Goal: Task Accomplishment & Management: Manage account settings

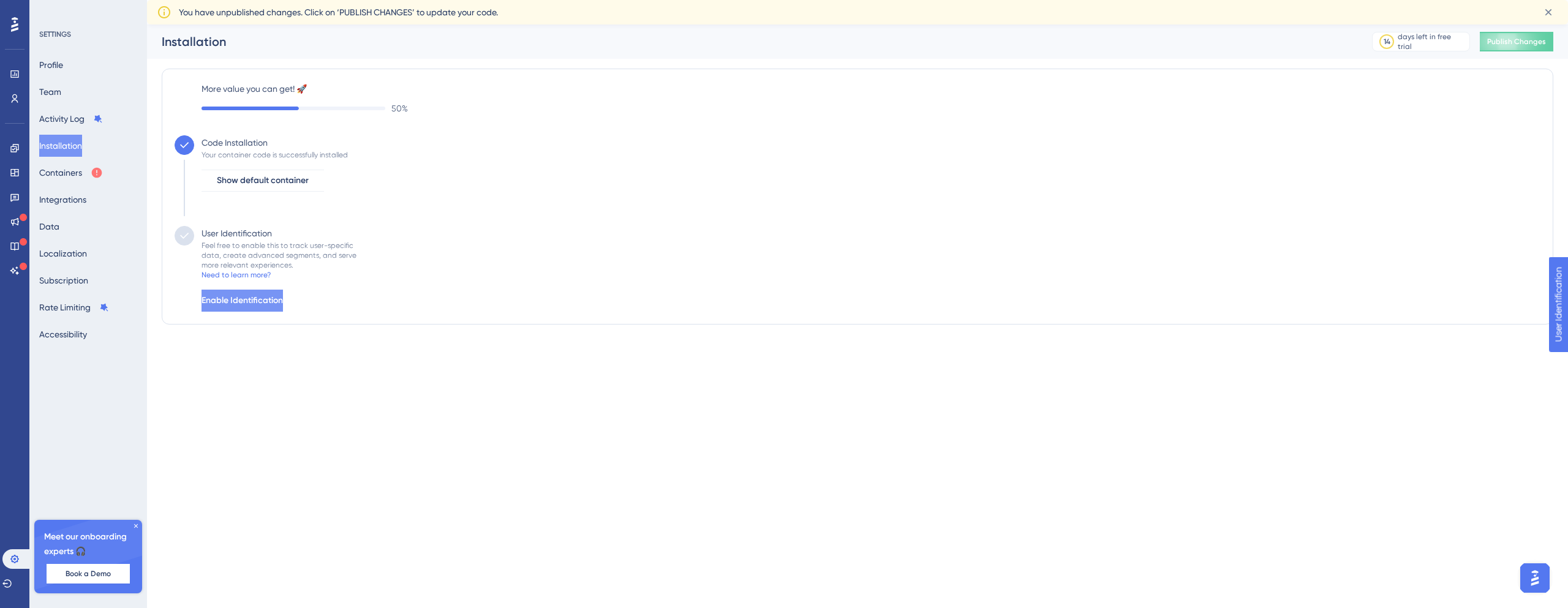
click at [251, 310] on button "Enable Identification" at bounding box center [242, 300] width 81 height 22
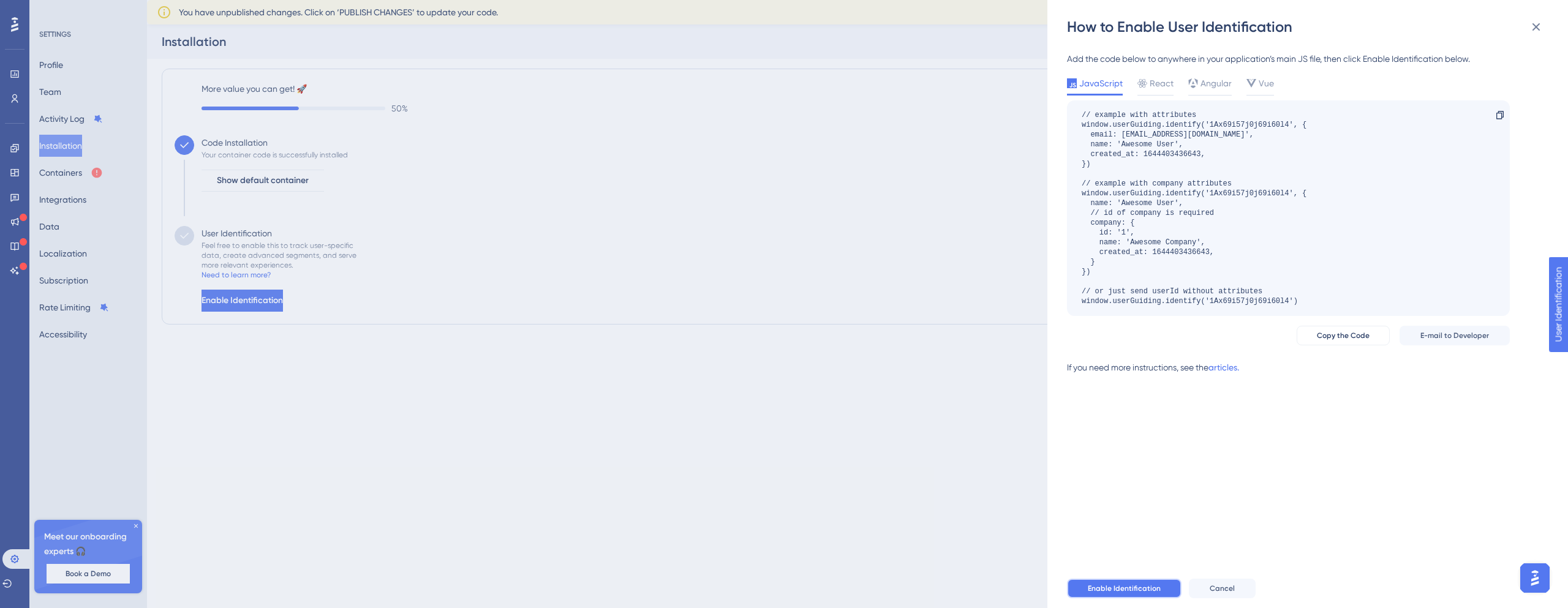
click at [1127, 584] on span "Enable Identification" at bounding box center [1124, 588] width 73 height 10
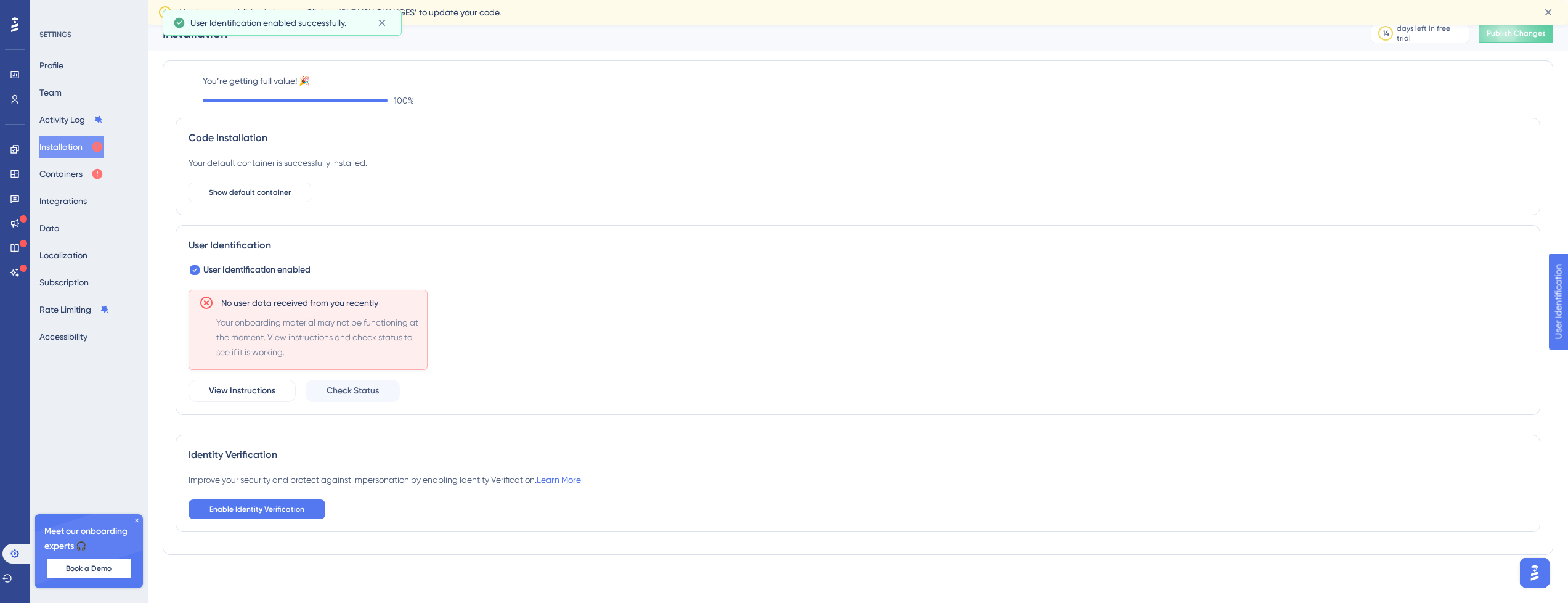
scroll to position [10, 0]
click at [12, 83] on link at bounding box center [14, 74] width 10 height 20
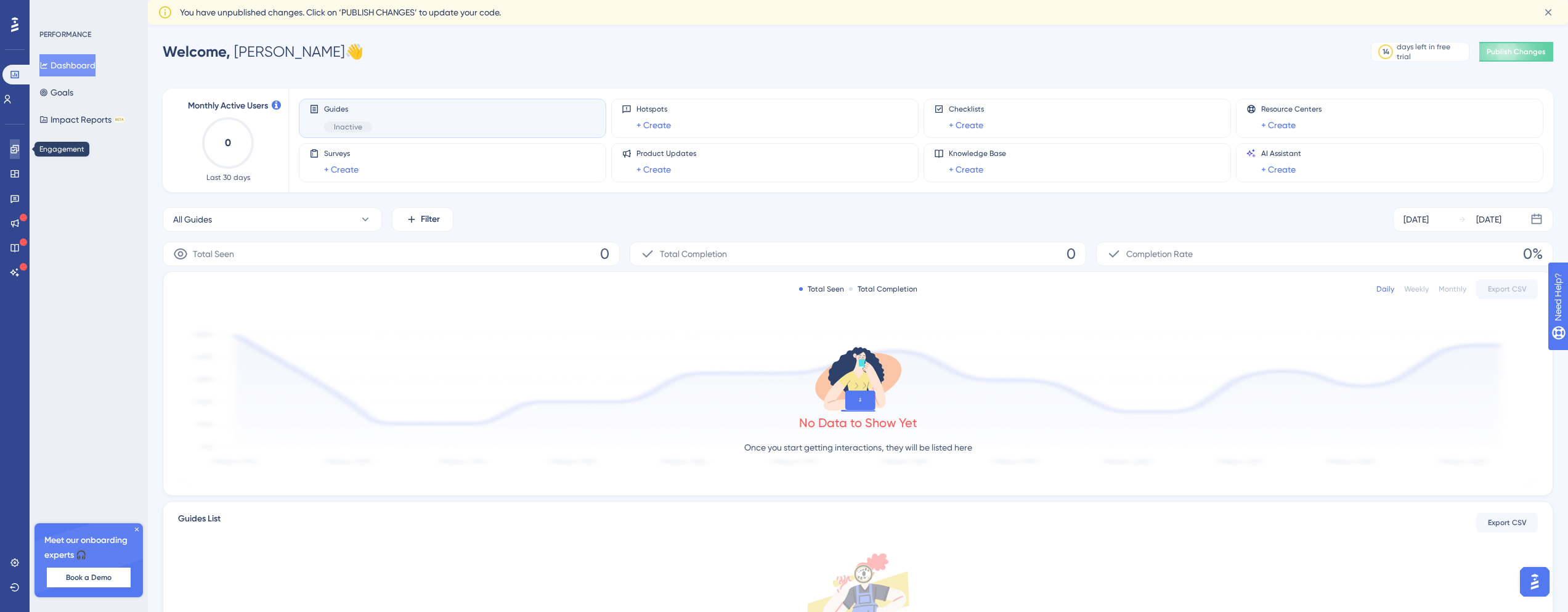
click at [16, 155] on link at bounding box center [14, 149] width 10 height 20
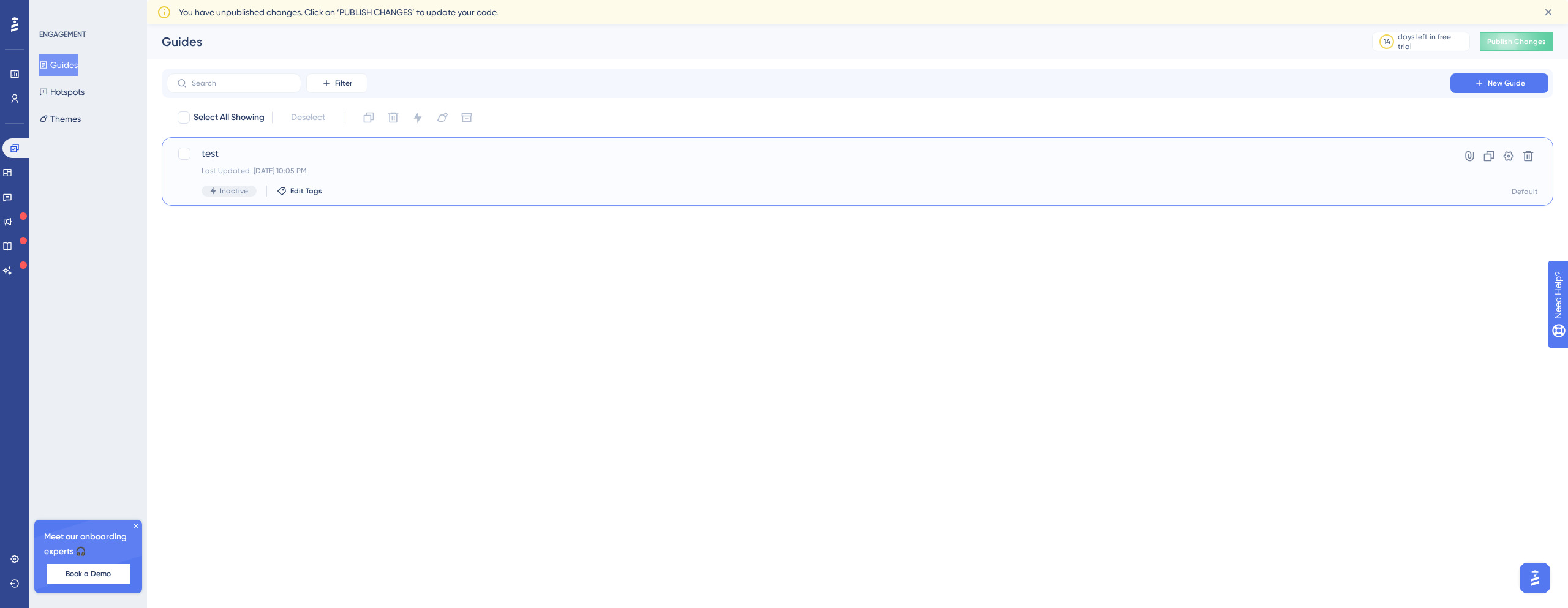
click at [422, 170] on div "Last Updated: Sep 18 2025, 10:05 PM" at bounding box center [808, 170] width 1214 height 10
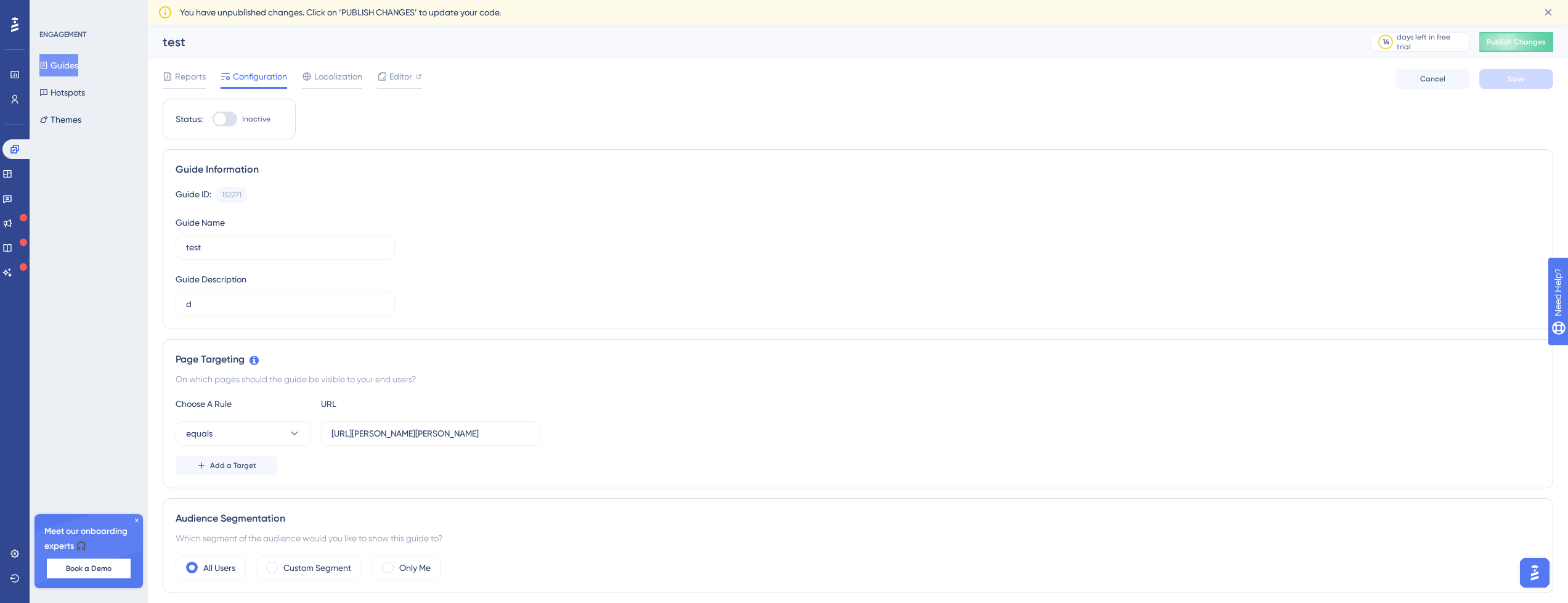
click at [228, 116] on div at bounding box center [225, 119] width 24 height 15
click at [213, 119] on input "Inactive" at bounding box center [212, 119] width 1 height 1
checkbox input "true"
click at [1515, 79] on span "Save" at bounding box center [1516, 79] width 17 height 10
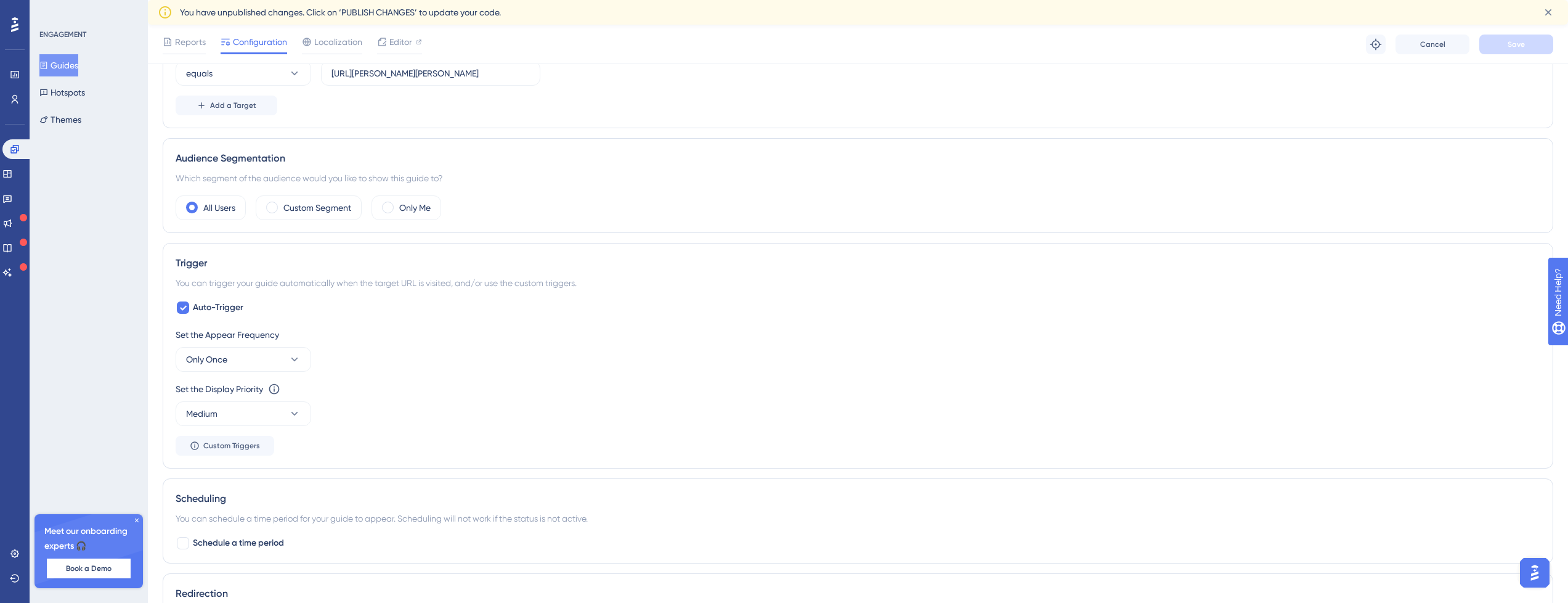
scroll to position [217, 0]
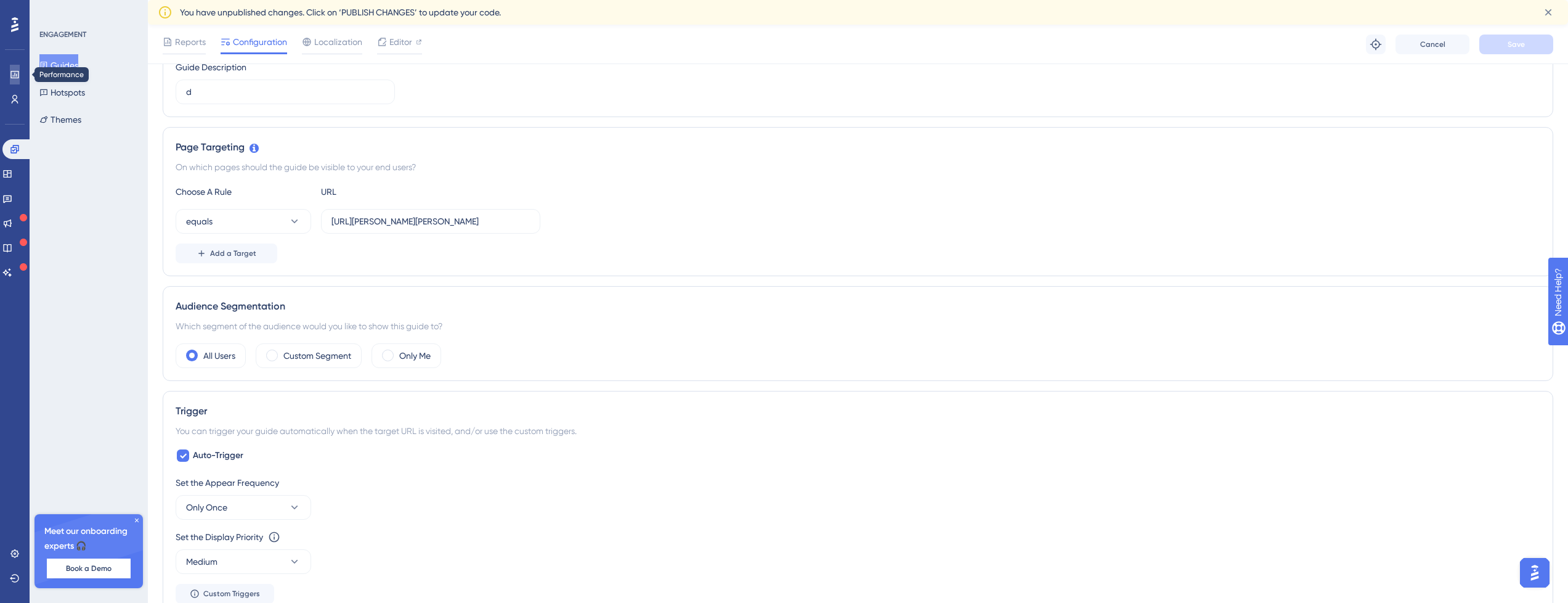
click at [10, 74] on icon at bounding box center [14, 74] width 8 height 7
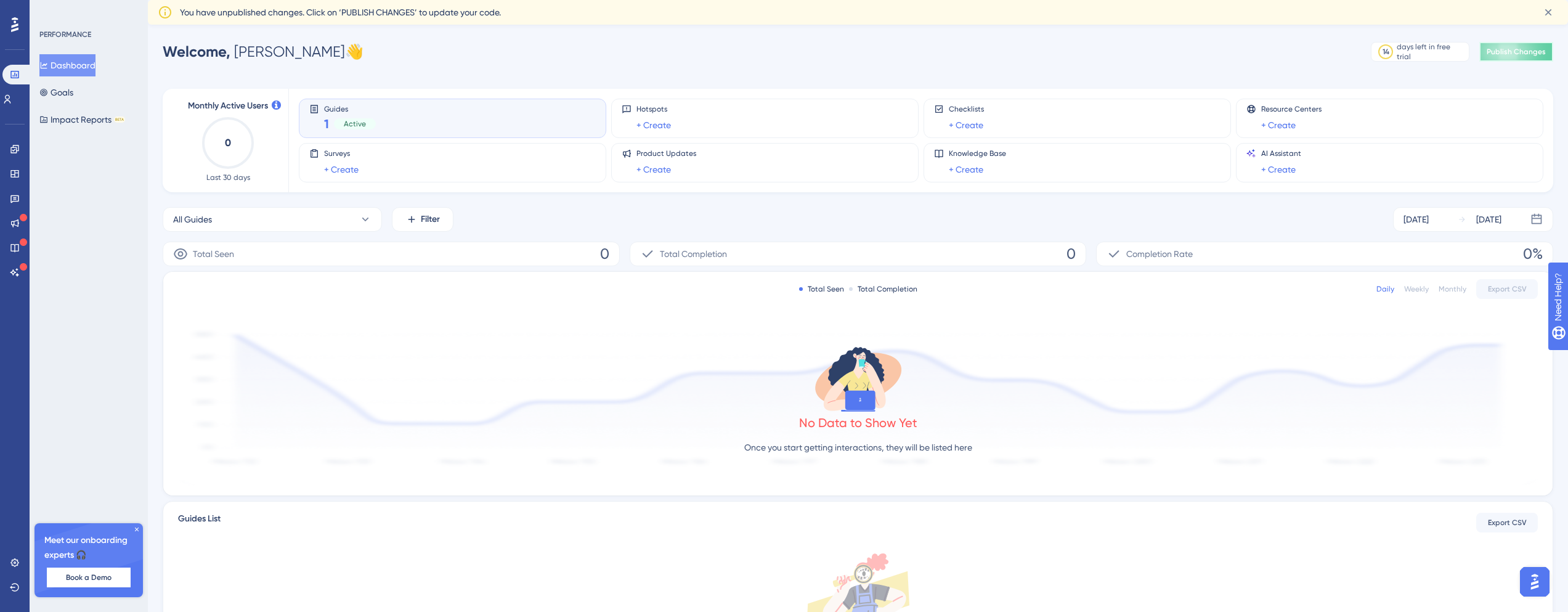
click at [1504, 51] on span "Publish Changes" at bounding box center [1516, 52] width 59 height 10
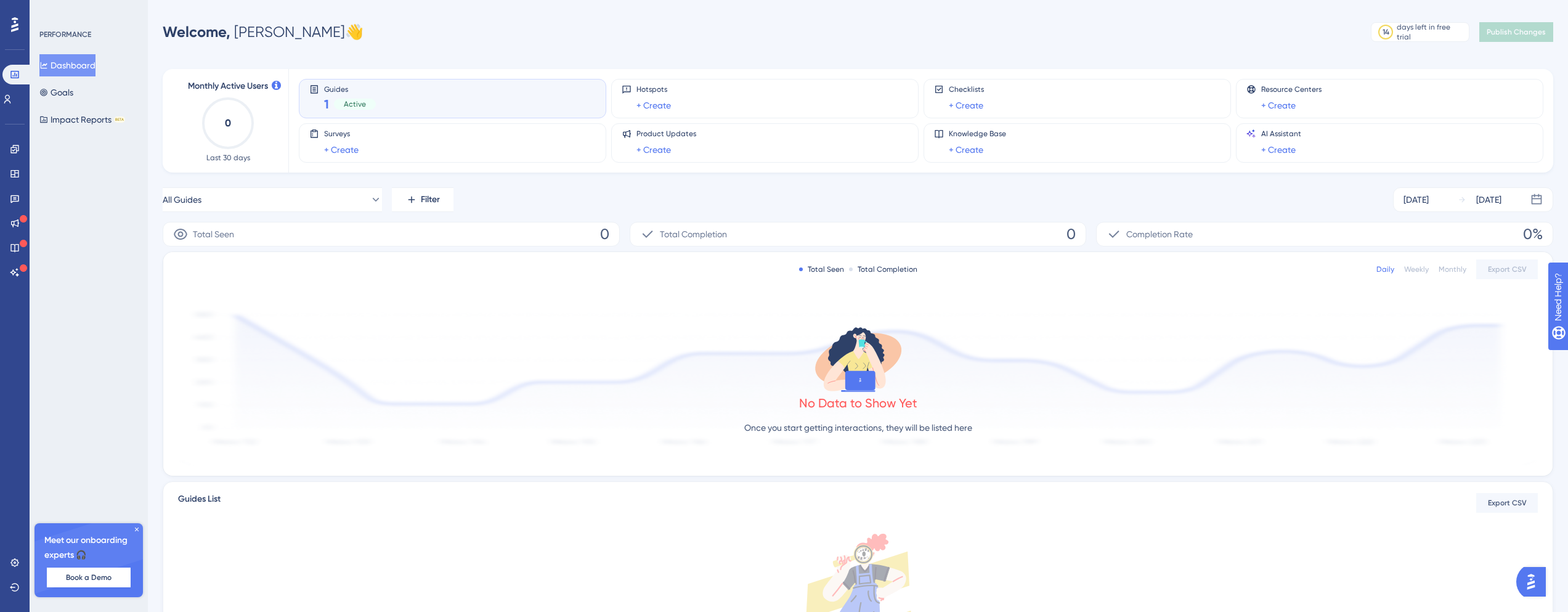
click at [404, 104] on div "Guides 1 Active" at bounding box center [453, 99] width 286 height 28
click at [388, 105] on div "Guides 1 Active" at bounding box center [453, 99] width 286 height 28
click at [10, 176] on icon at bounding box center [14, 173] width 10 height 10
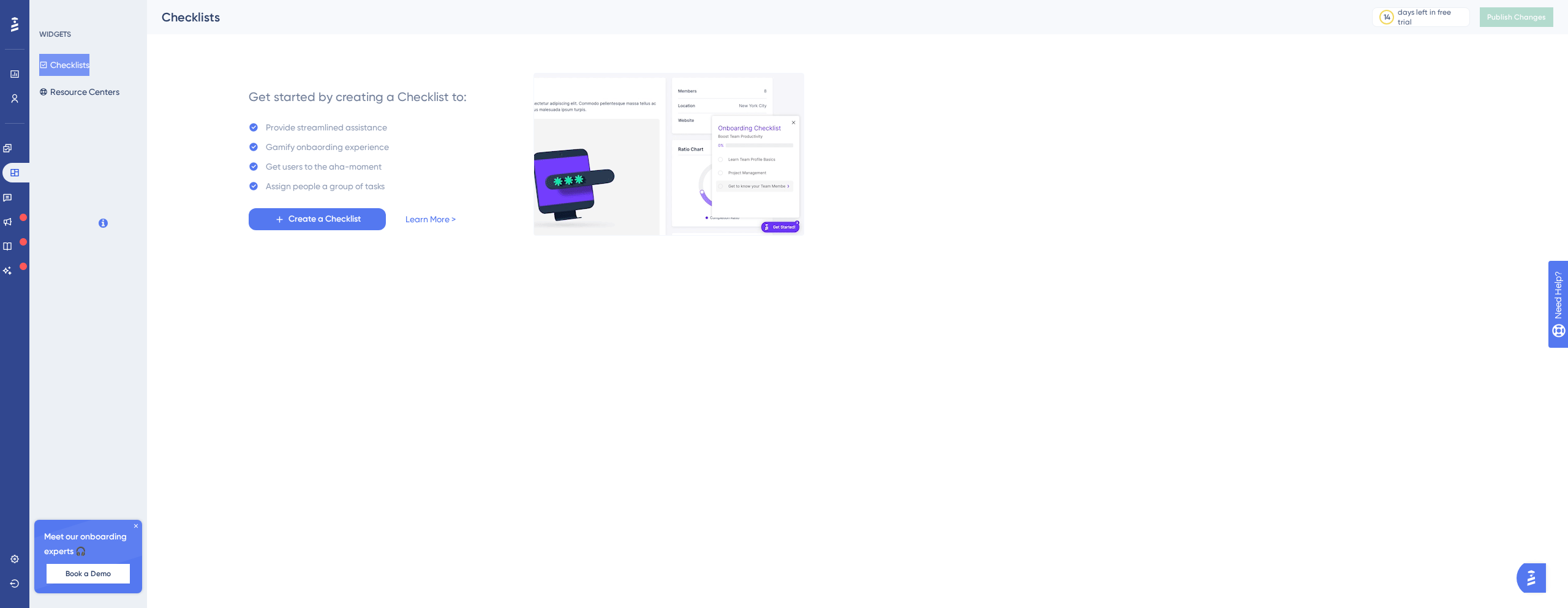
click at [10, 160] on div "Engagement Widgets Feedback Product Updates Knowledge Base AI Assistant" at bounding box center [15, 210] width 24 height 142
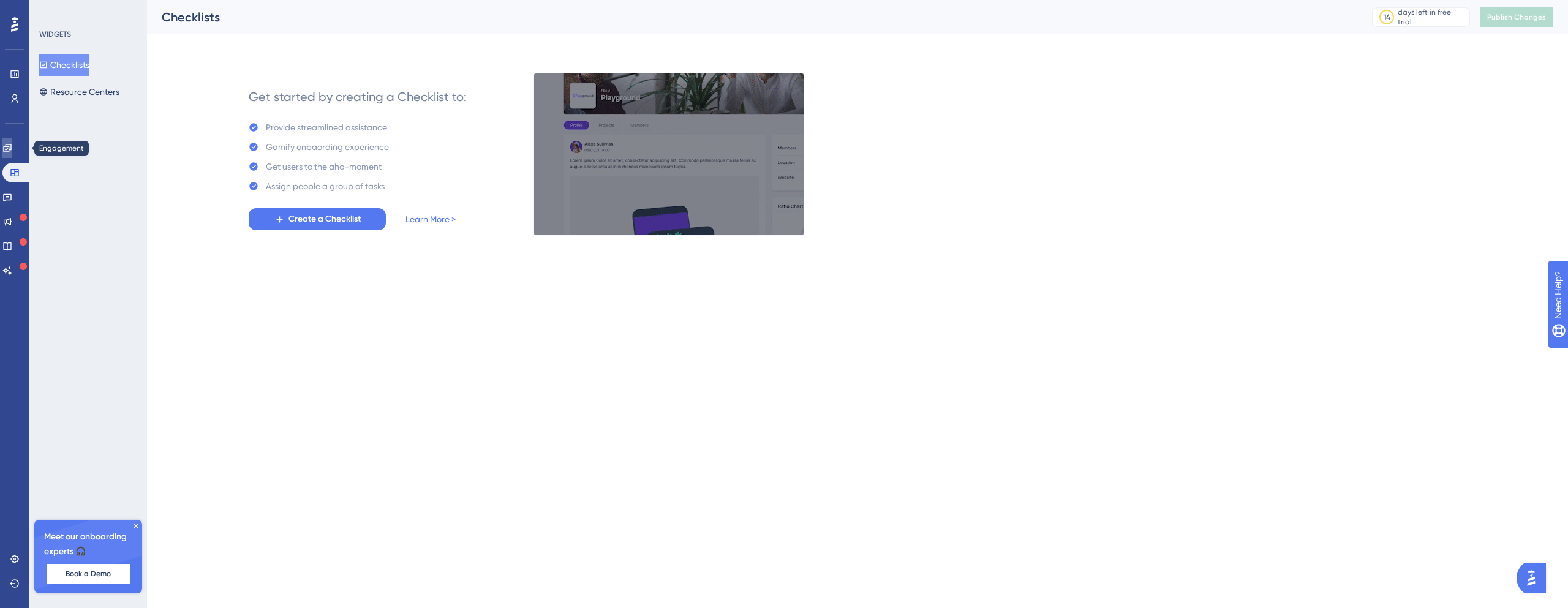
click at [12, 144] on icon at bounding box center [7, 148] width 10 height 10
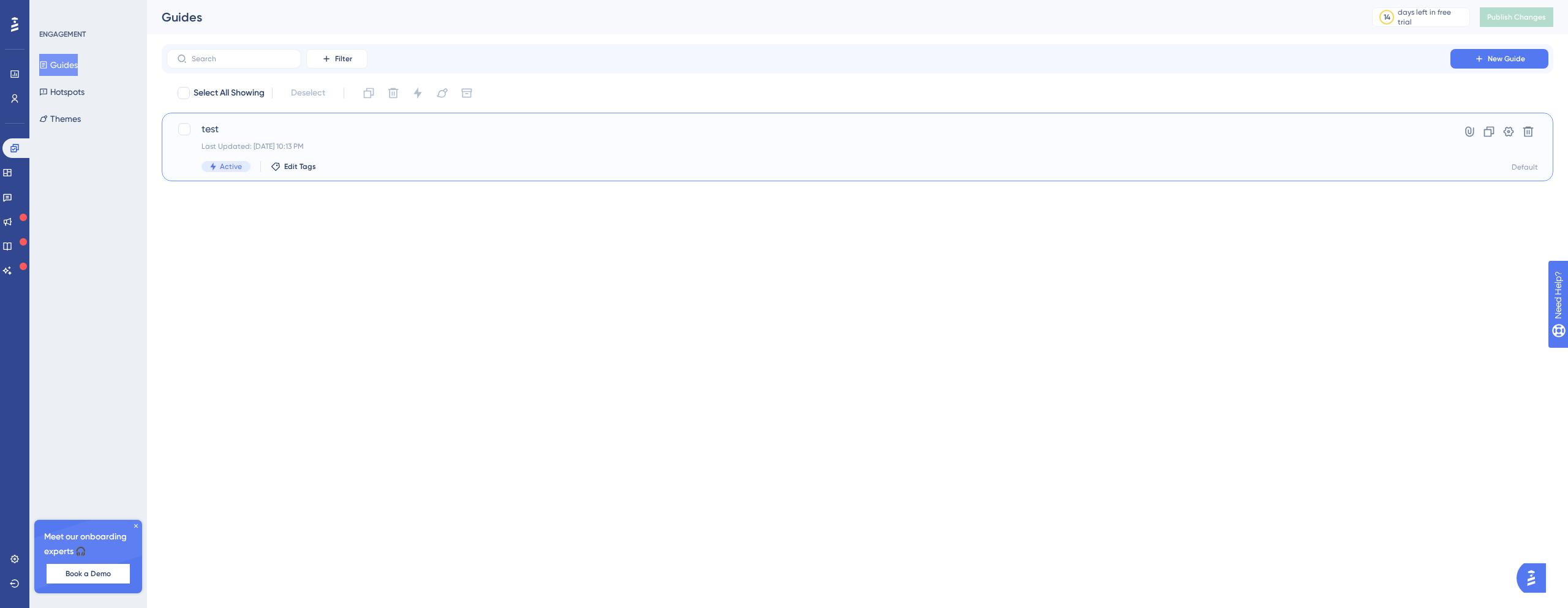
click at [295, 133] on span "test" at bounding box center [808, 129] width 1214 height 15
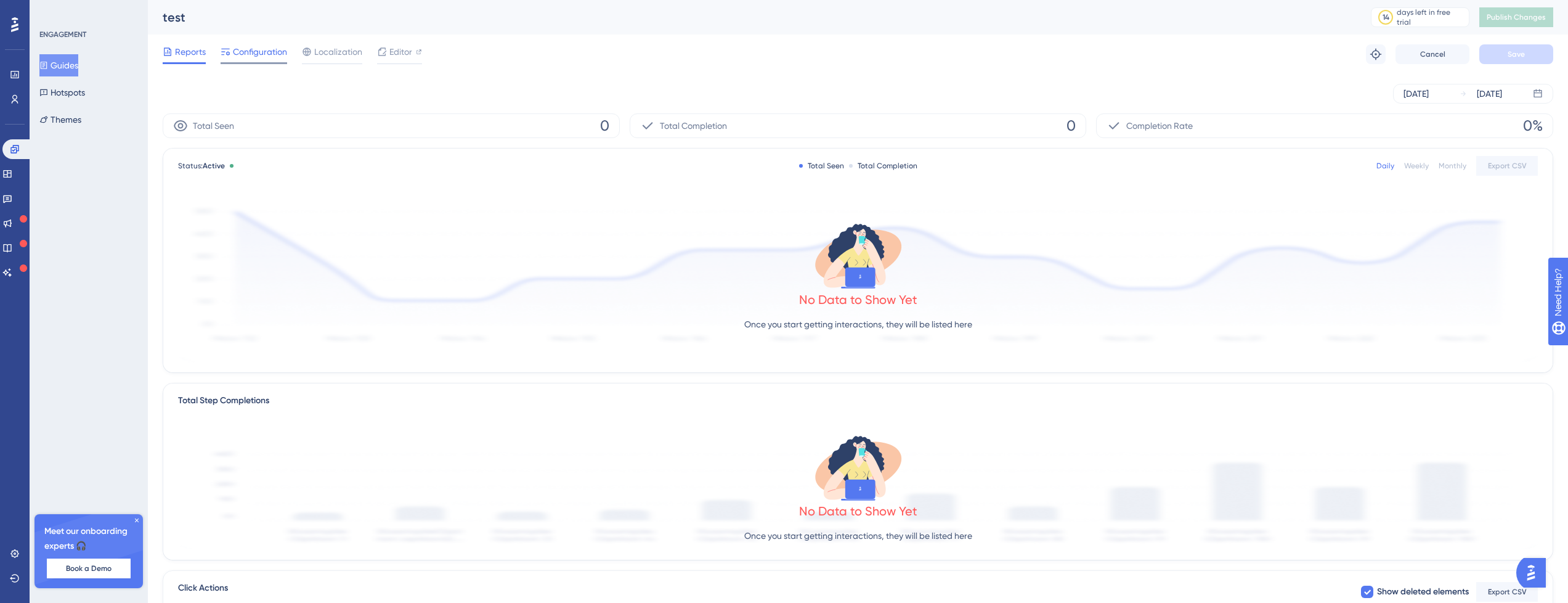
click at [234, 55] on span "Configuration" at bounding box center [260, 52] width 54 height 15
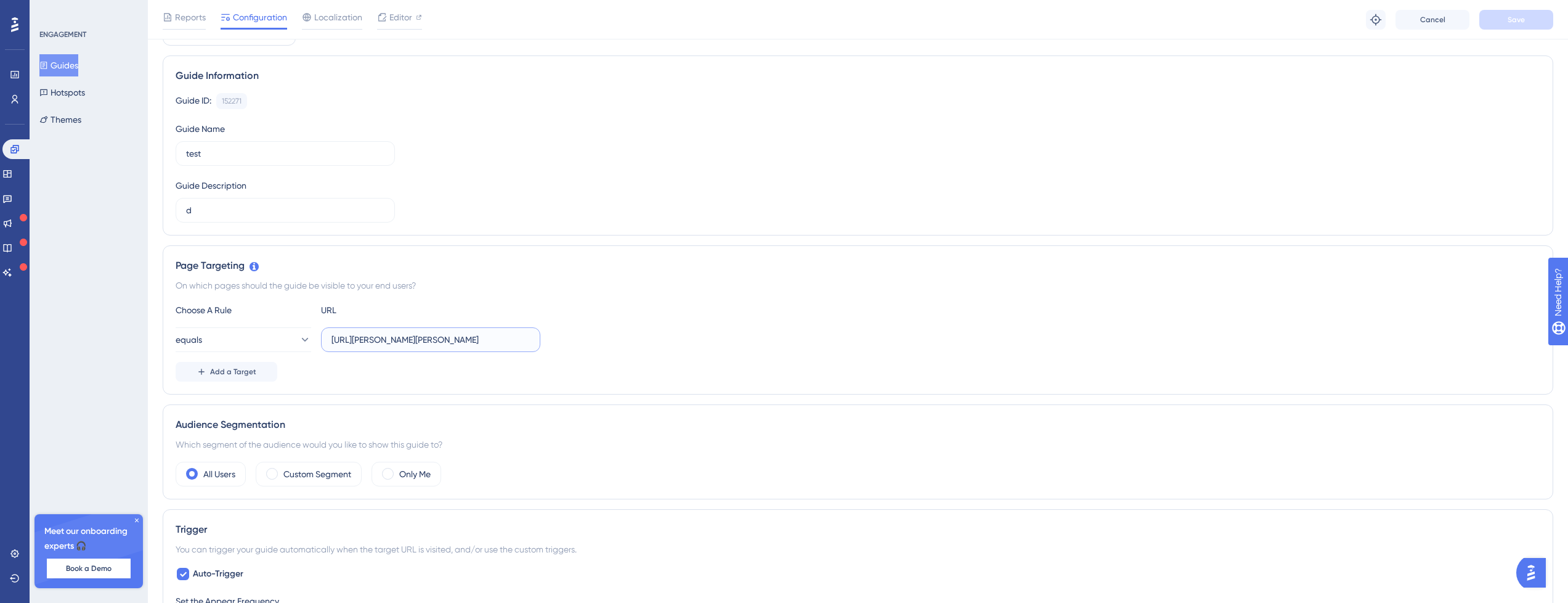
scroll to position [0, 106]
drag, startPoint x: 334, startPoint y: 339, endPoint x: 572, endPoint y: 335, distance: 238.0
click at [572, 335] on div "equals http://localhost:3000/panel/museums/john-g-shedd-tester/external_users" at bounding box center [858, 340] width 1365 height 25
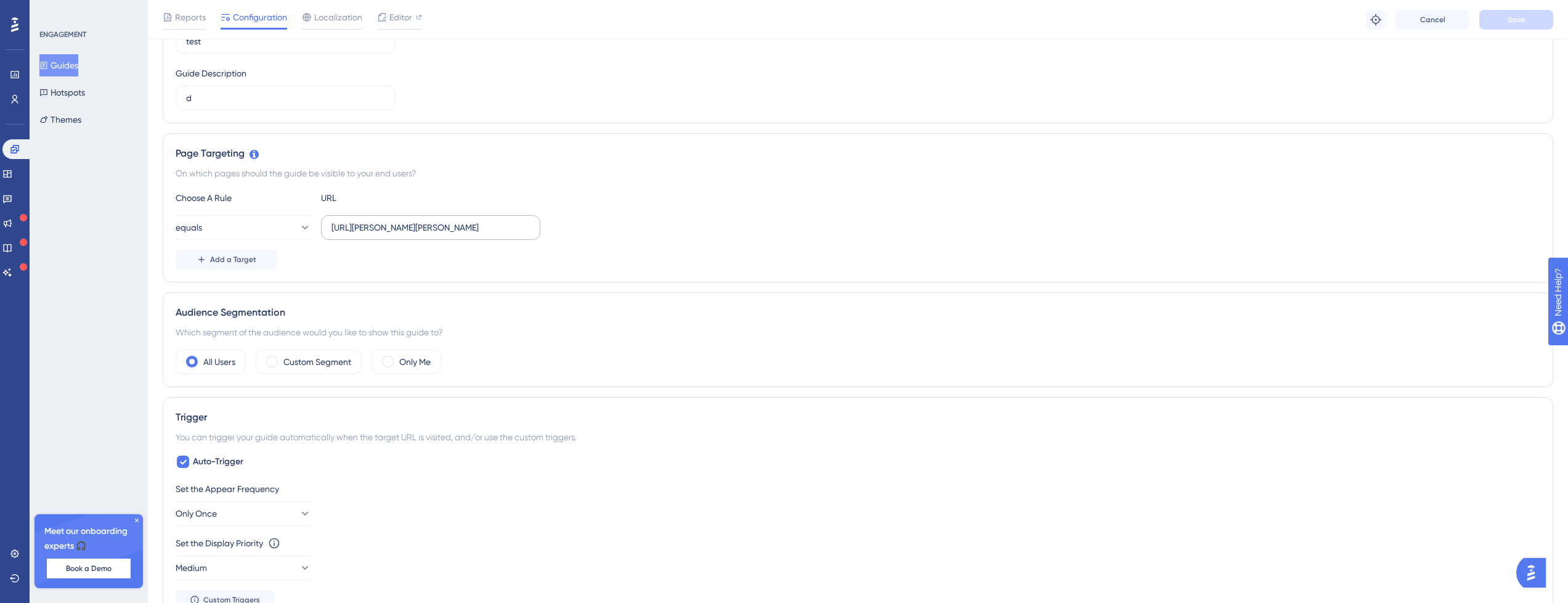
scroll to position [222, 0]
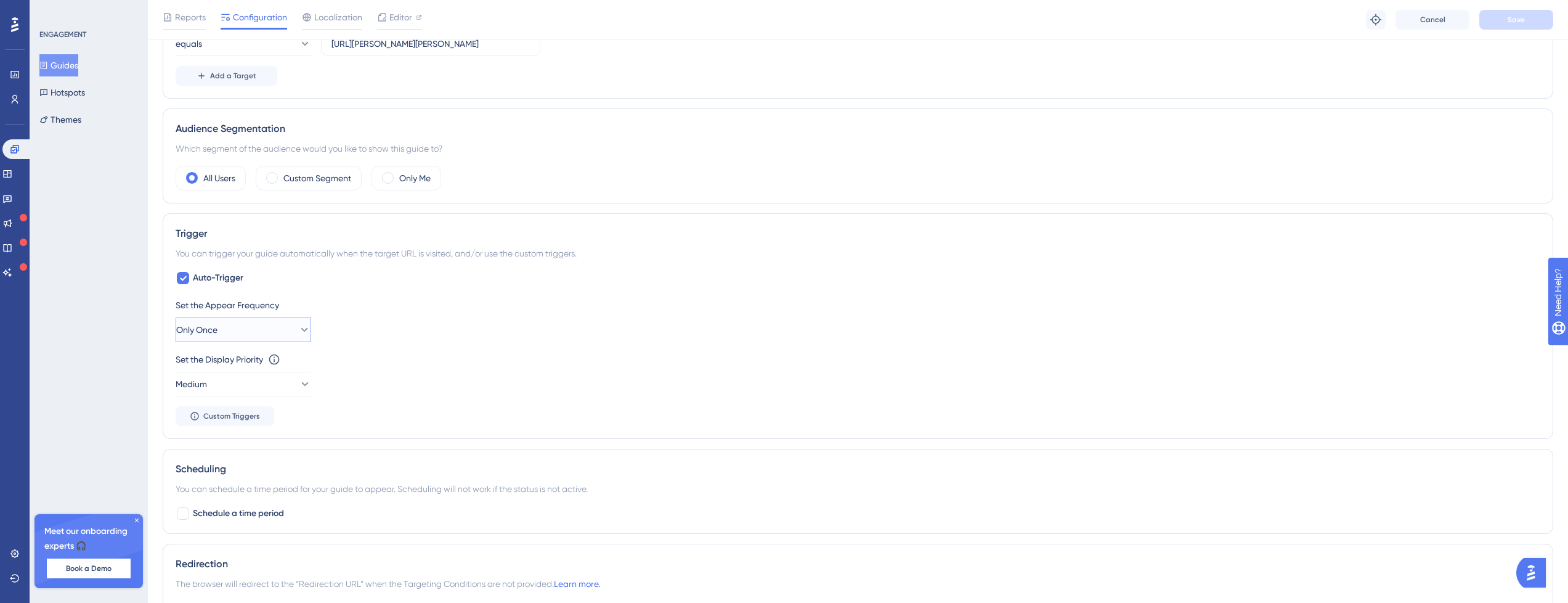
click at [278, 339] on button "Only Once" at bounding box center [243, 330] width 135 height 25
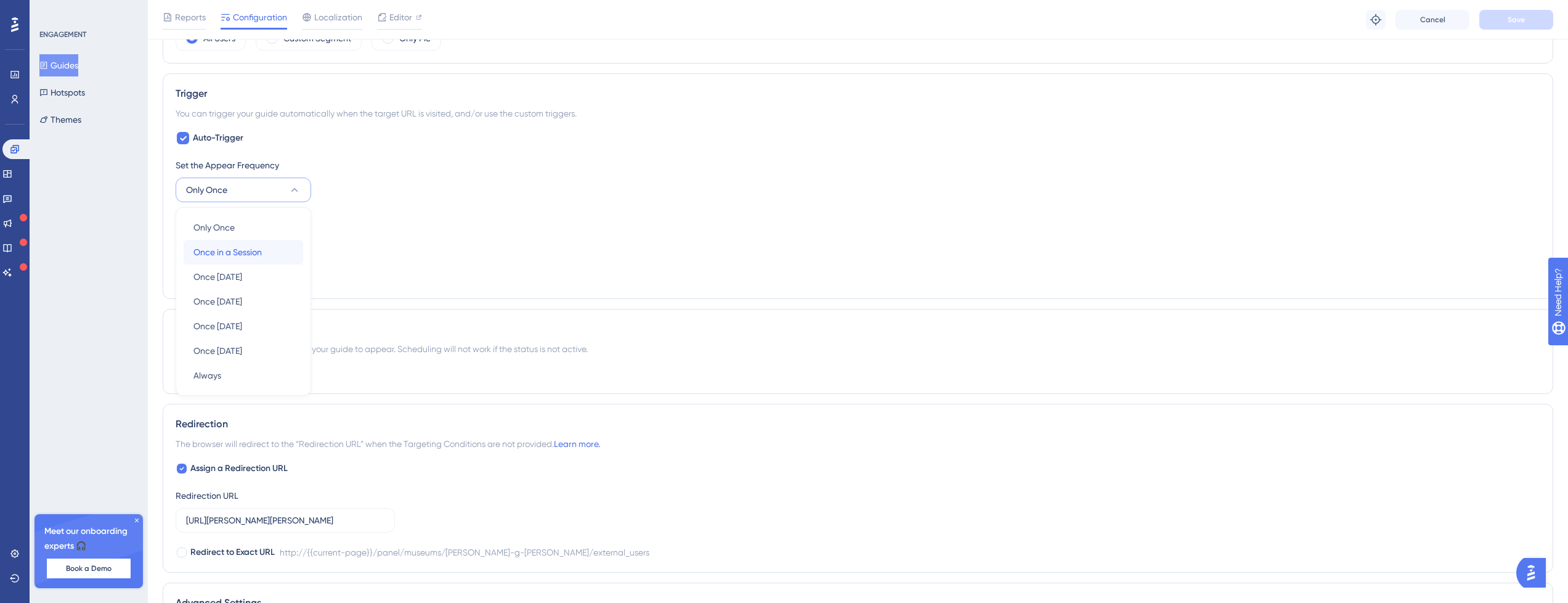
click at [262, 255] on span "Once in a Session" at bounding box center [228, 252] width 68 height 15
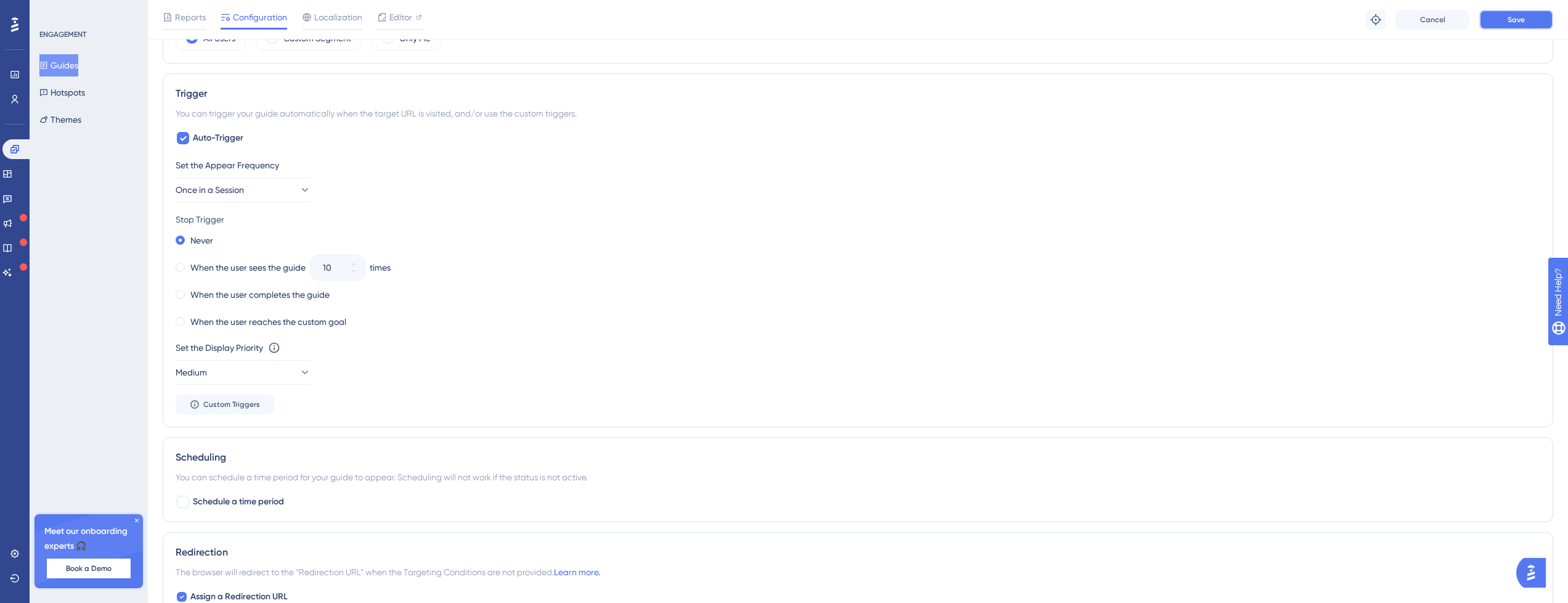
click at [1499, 12] on button "Save" at bounding box center [1516, 19] width 74 height 20
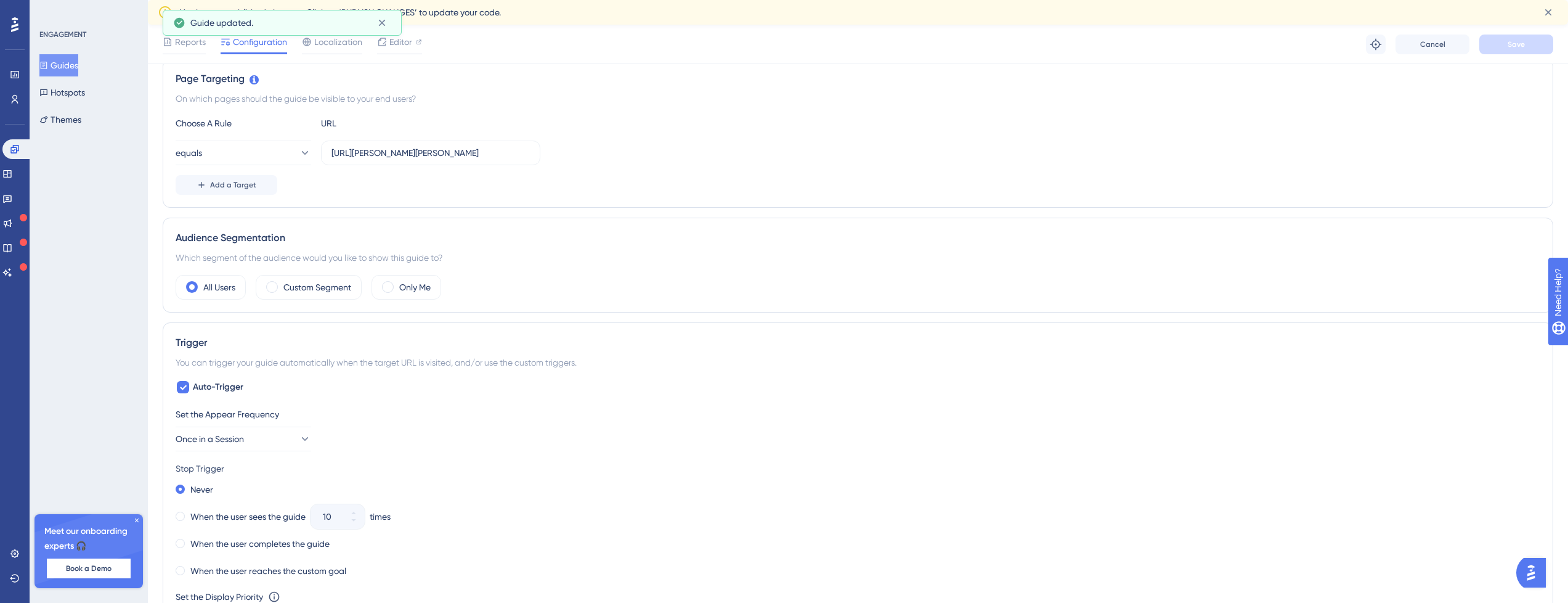
scroll to position [0, 0]
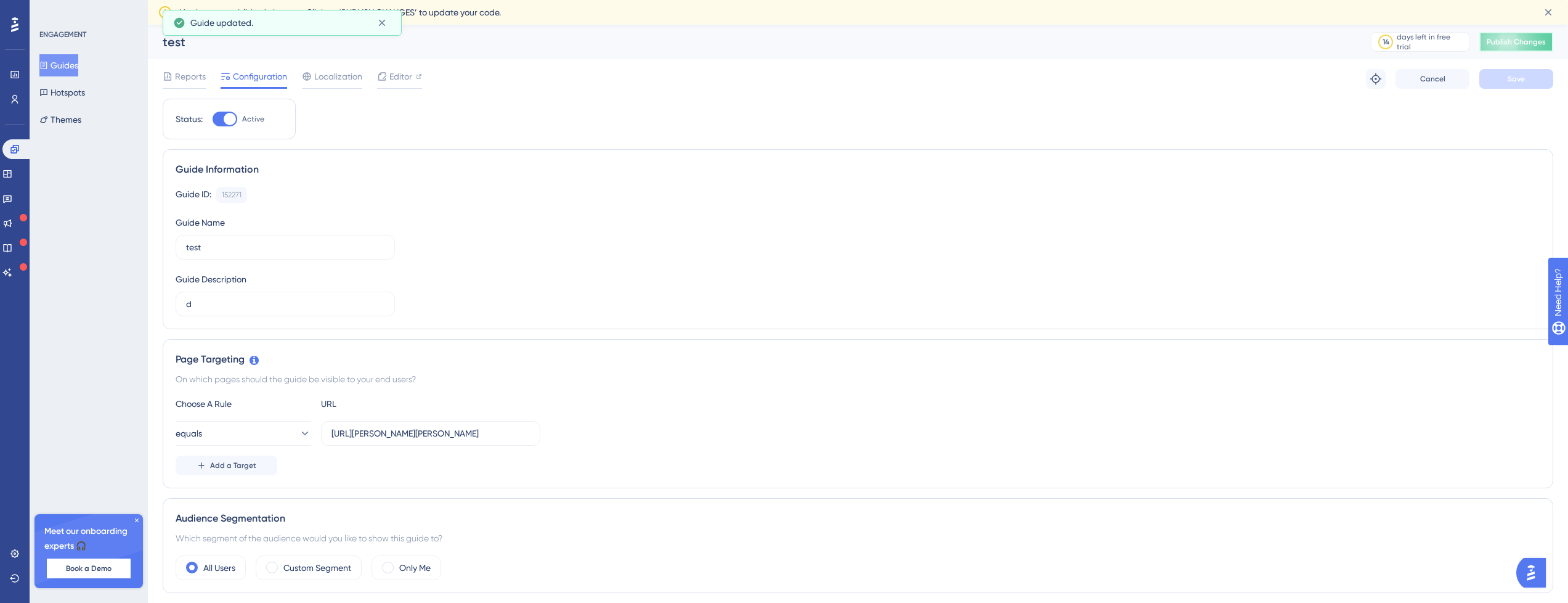
click at [1521, 35] on button "Publish Changes" at bounding box center [1516, 42] width 74 height 20
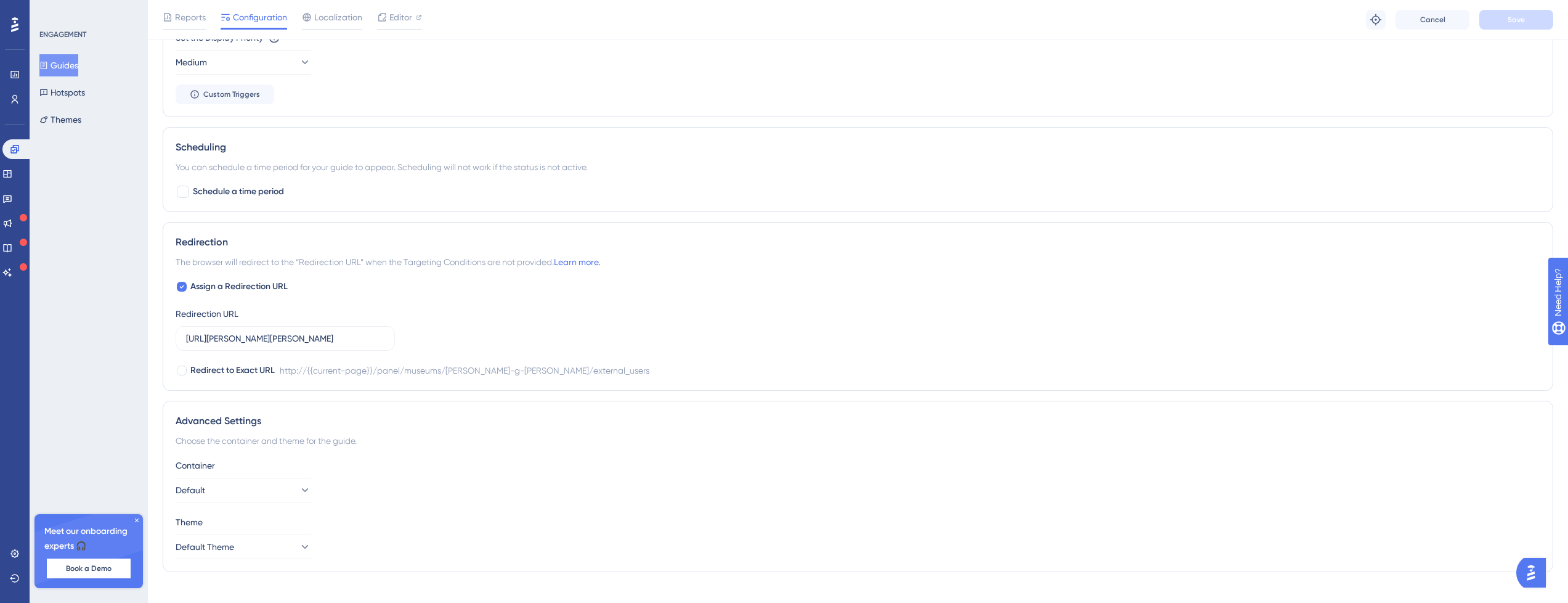
scroll to position [838, 0]
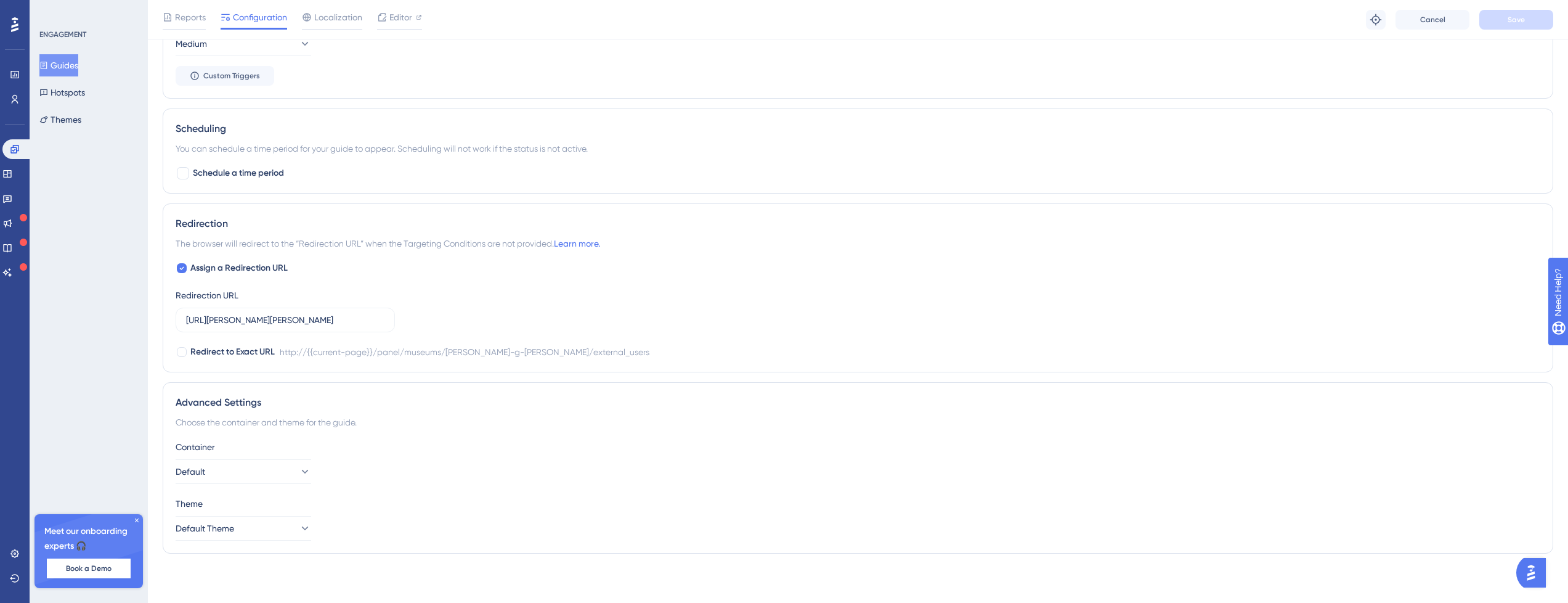
click at [140, 517] on icon at bounding box center [136, 520] width 7 height 7
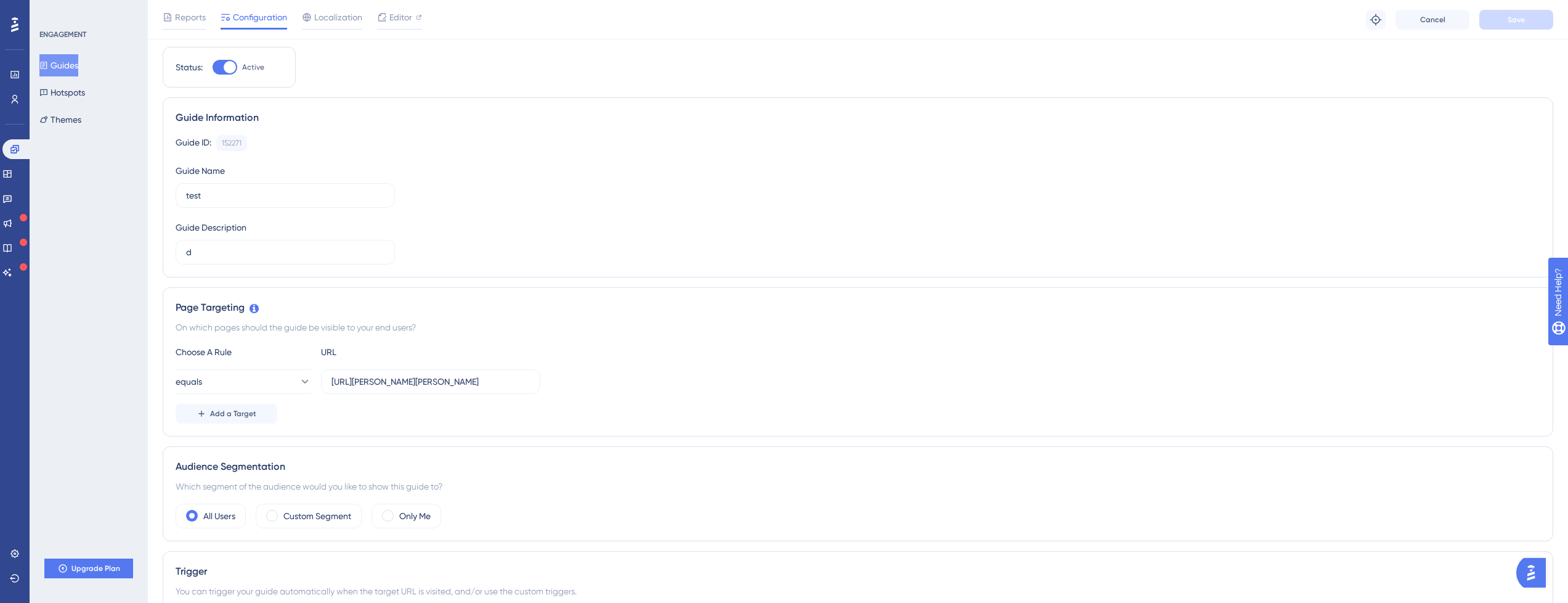
scroll to position [0, 0]
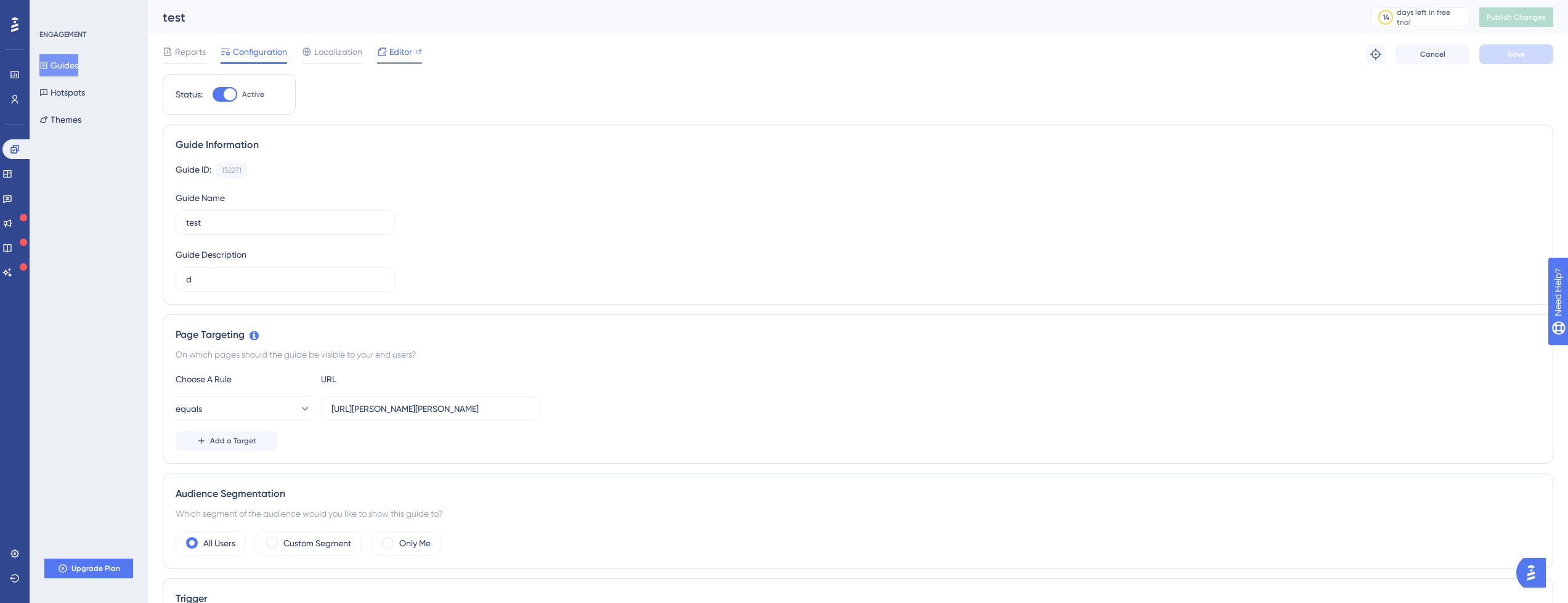
click at [389, 59] on div "Editor" at bounding box center [400, 54] width 45 height 20
click at [20, 79] on link at bounding box center [14, 74] width 10 height 20
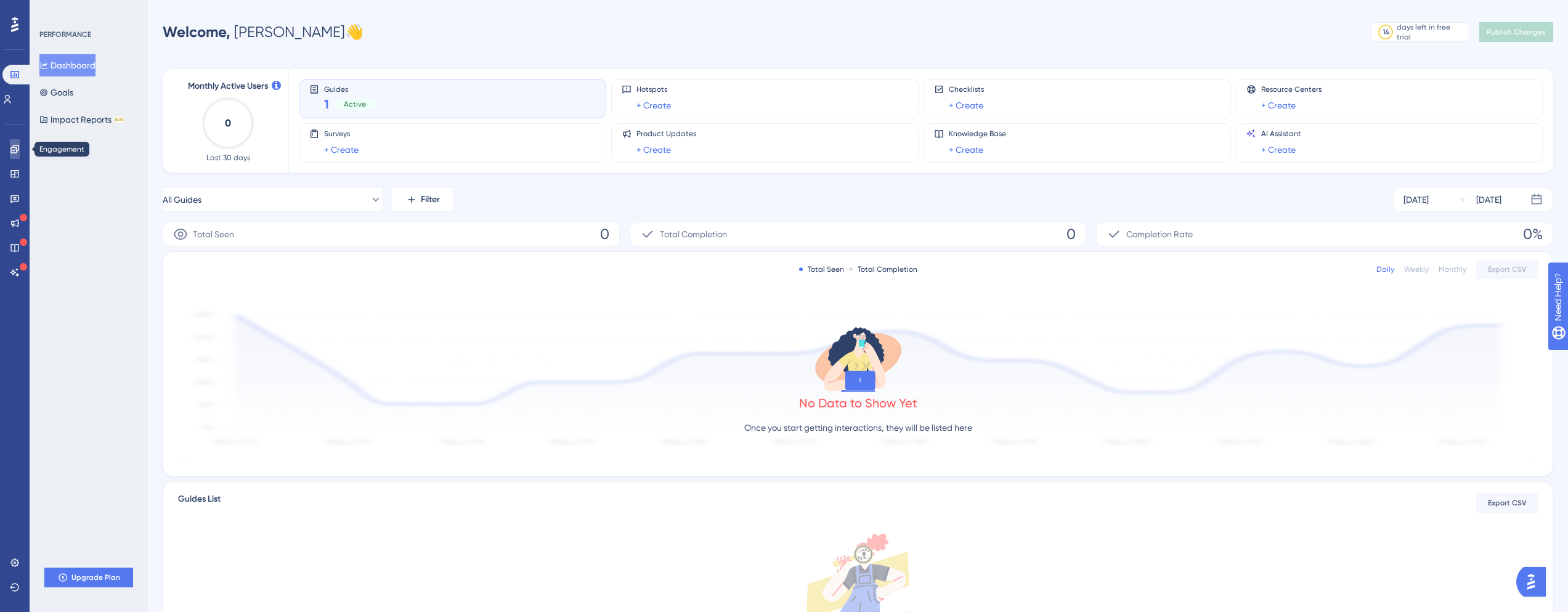
click at [14, 158] on link at bounding box center [14, 149] width 10 height 20
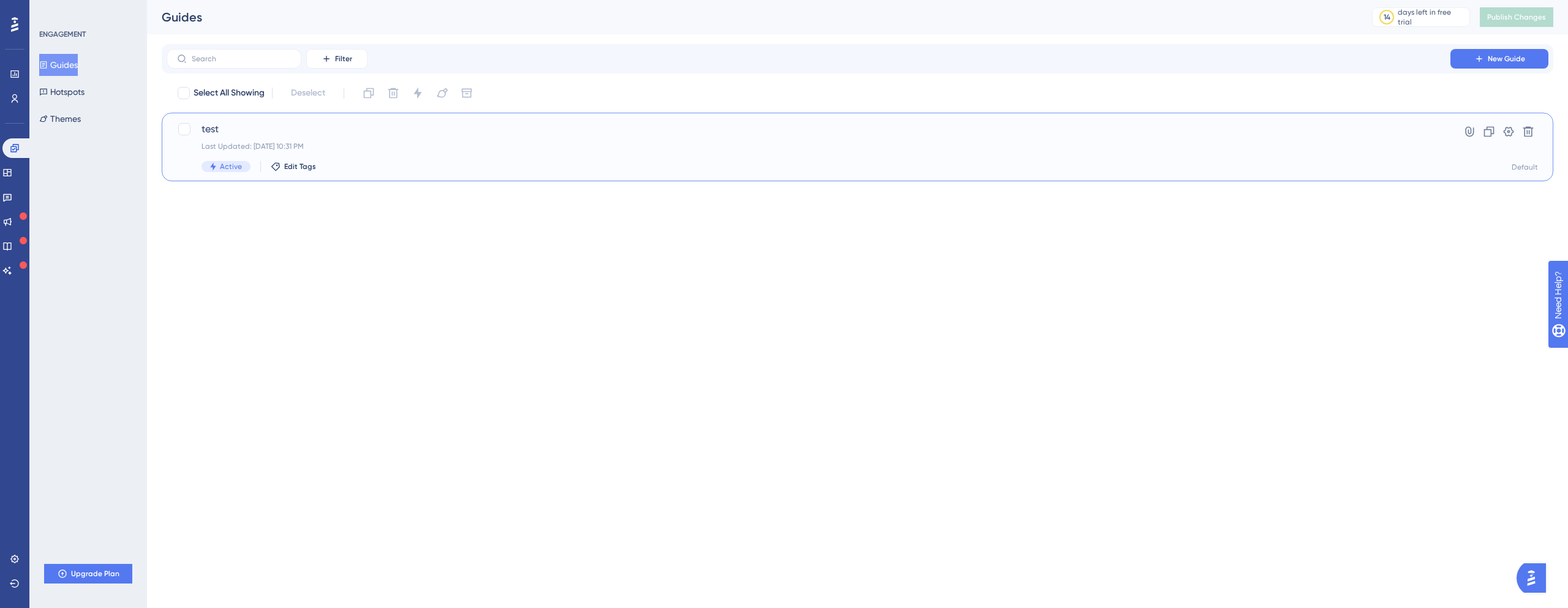
click at [231, 135] on span "test" at bounding box center [808, 129] width 1214 height 15
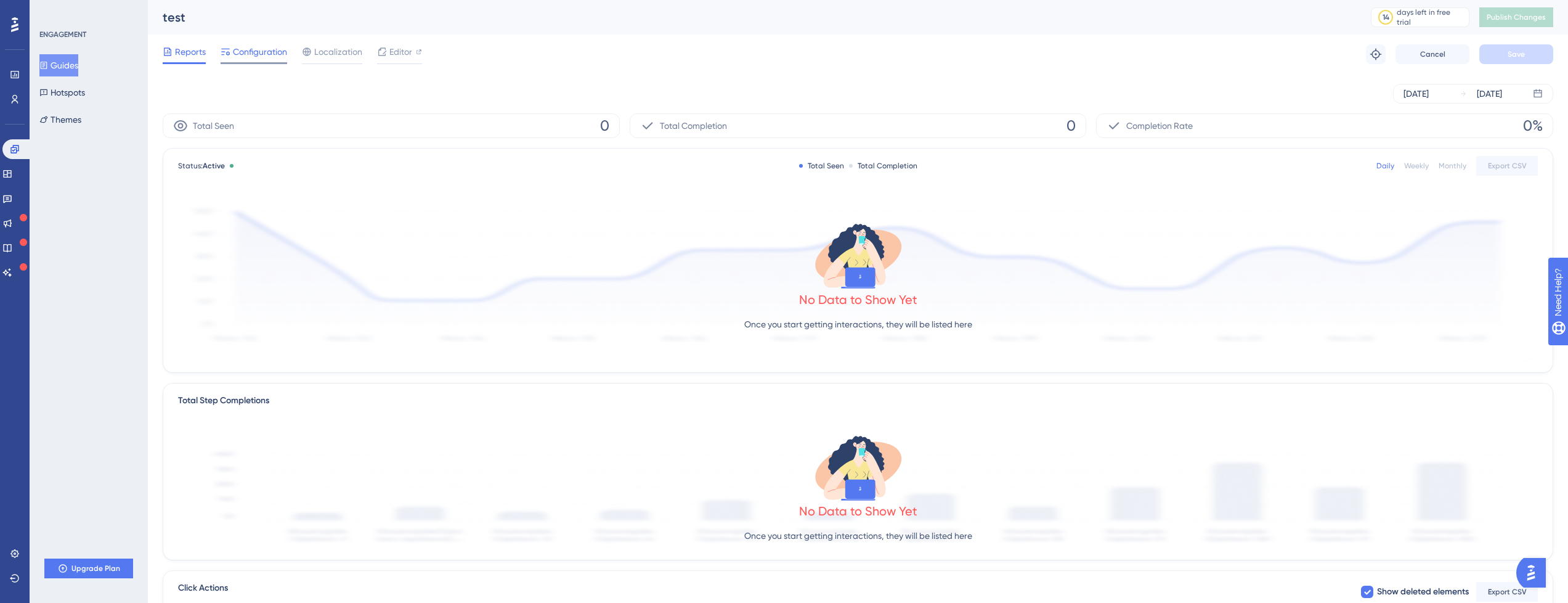
click at [279, 53] on span "Configuration" at bounding box center [260, 52] width 54 height 15
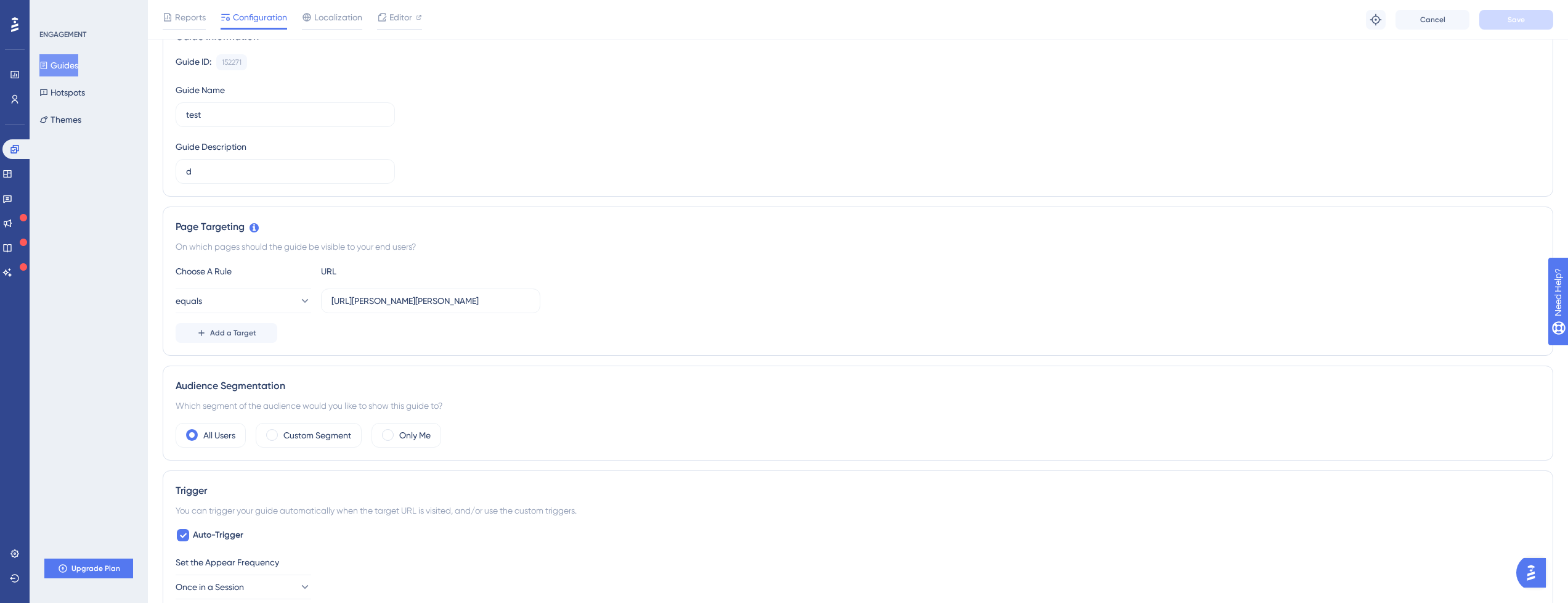
scroll to position [148, 0]
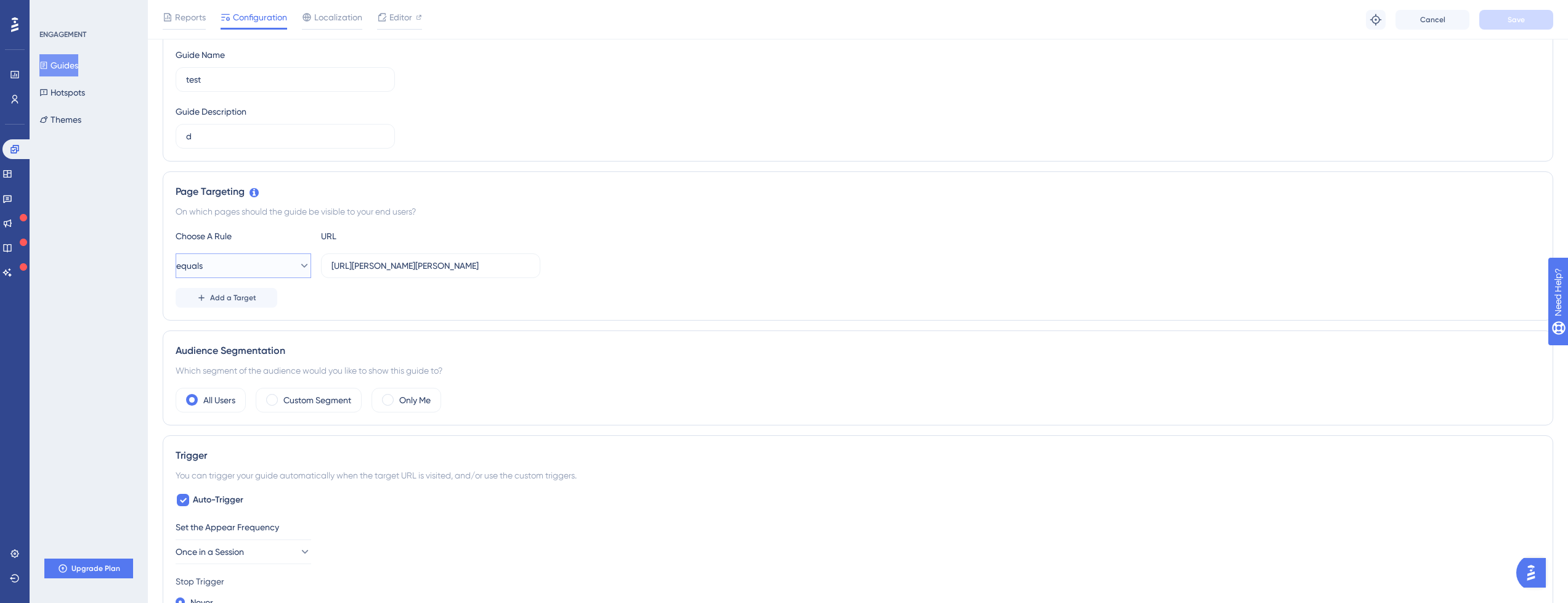
click at [300, 263] on icon at bounding box center [304, 265] width 12 height 12
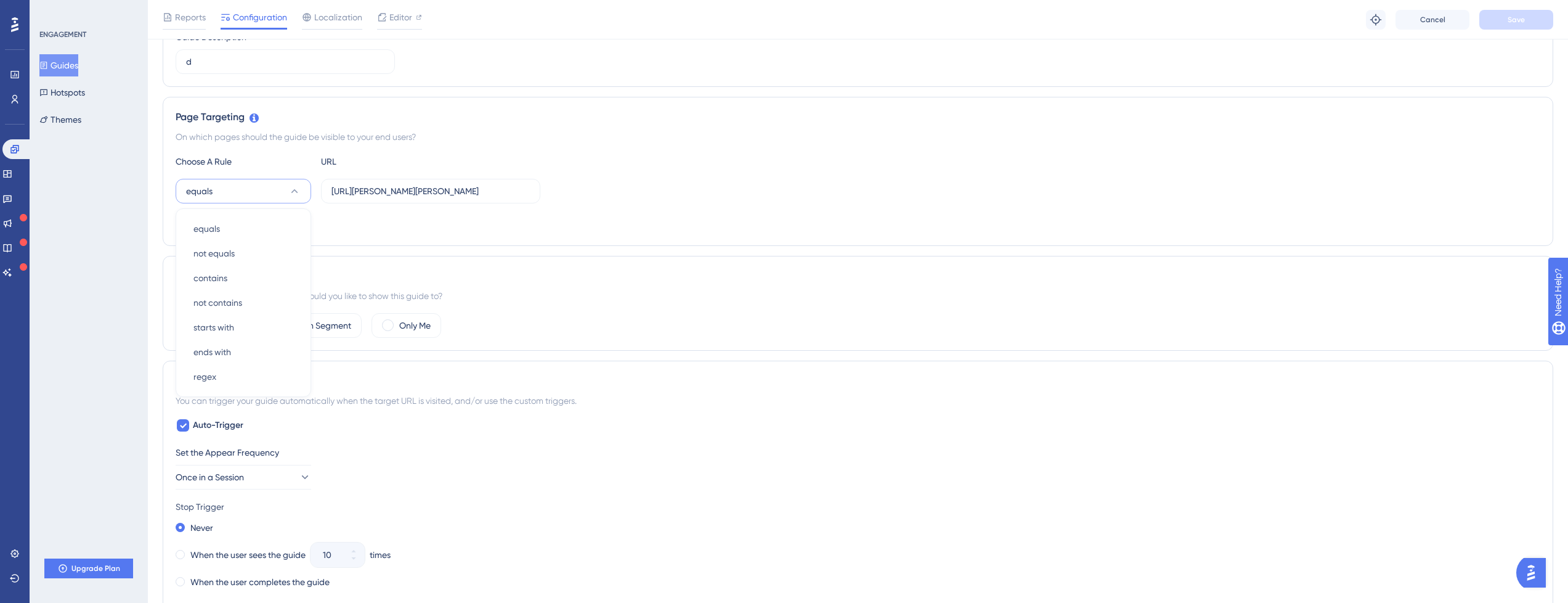
click at [384, 222] on div "Add a Target" at bounding box center [858, 223] width 1365 height 20
drag, startPoint x: 346, startPoint y: 197, endPoint x: 293, endPoint y: 184, distance: 54.6
click at [293, 184] on div "equals http://localhost:3000/panel/museums/john-g-shedd-tester/external_users" at bounding box center [358, 191] width 365 height 25
click at [413, 102] on div "Page Targeting On which pages should the guide be visible to your end users? Ch…" at bounding box center [858, 171] width 1391 height 149
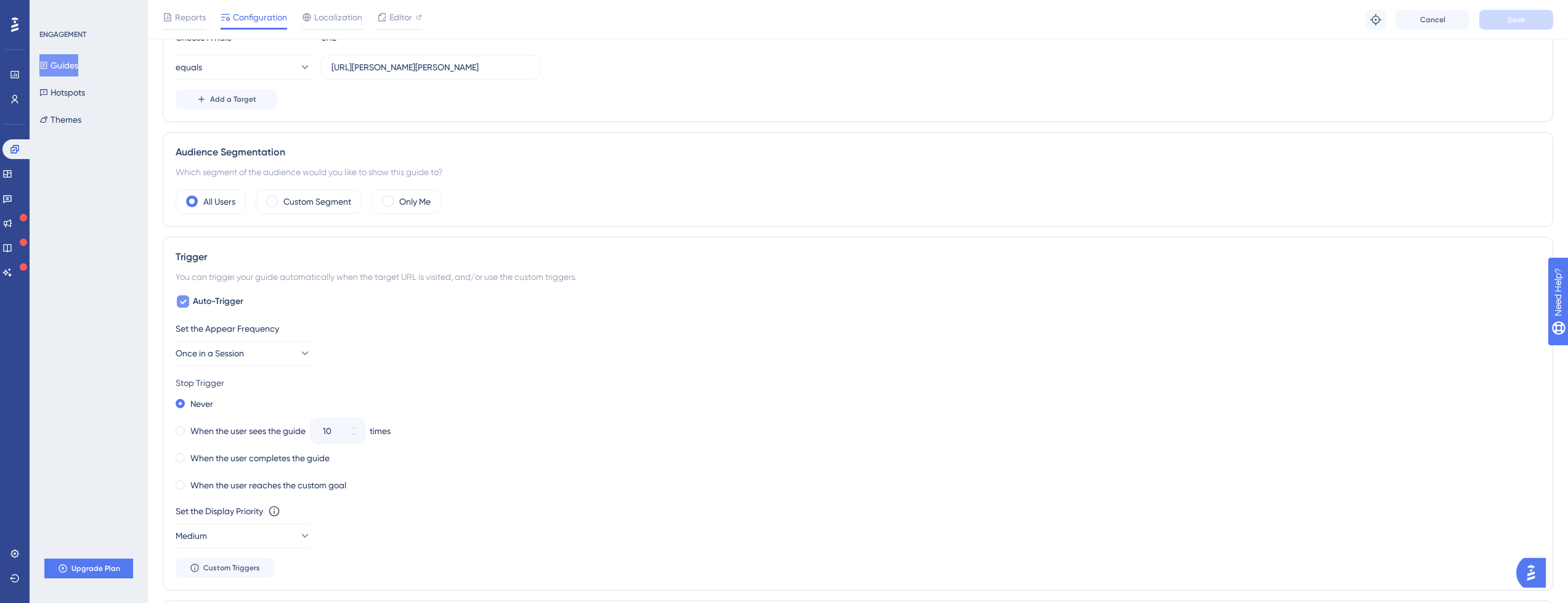
scroll to position [321, 0]
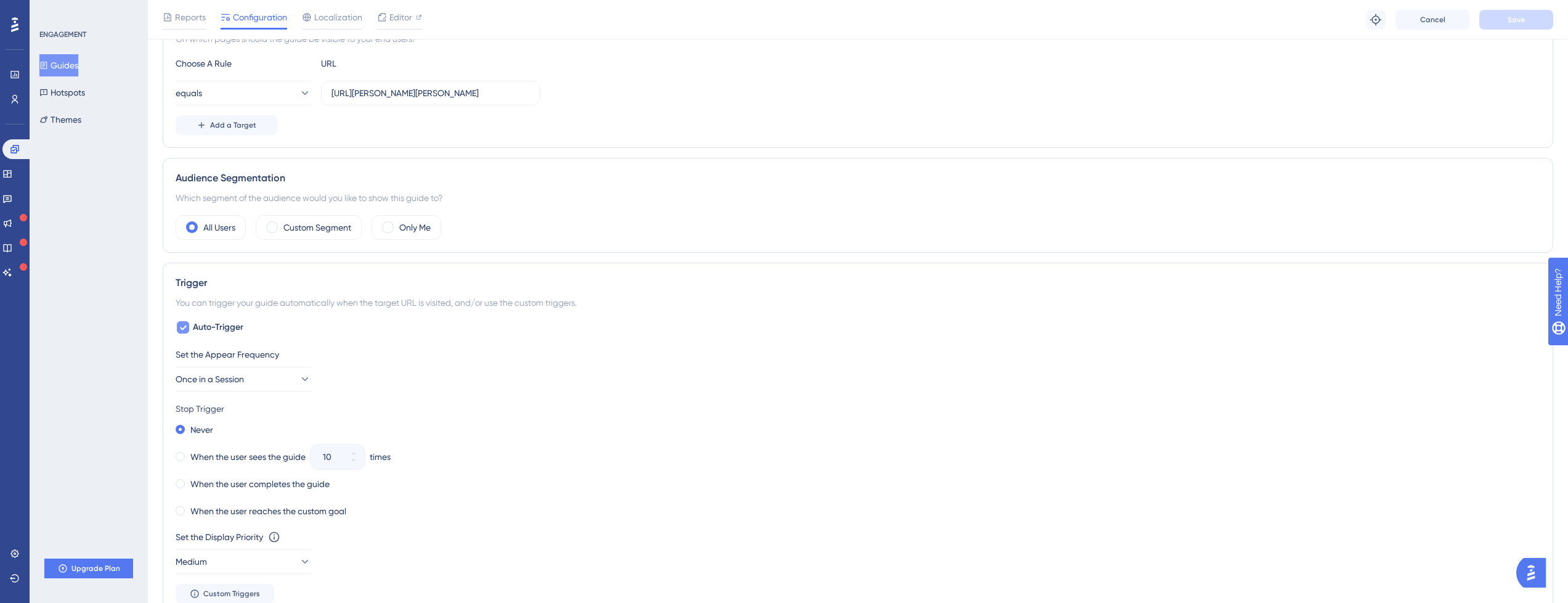
click at [186, 327] on icon at bounding box center [183, 328] width 7 height 5
checkbox input "false"
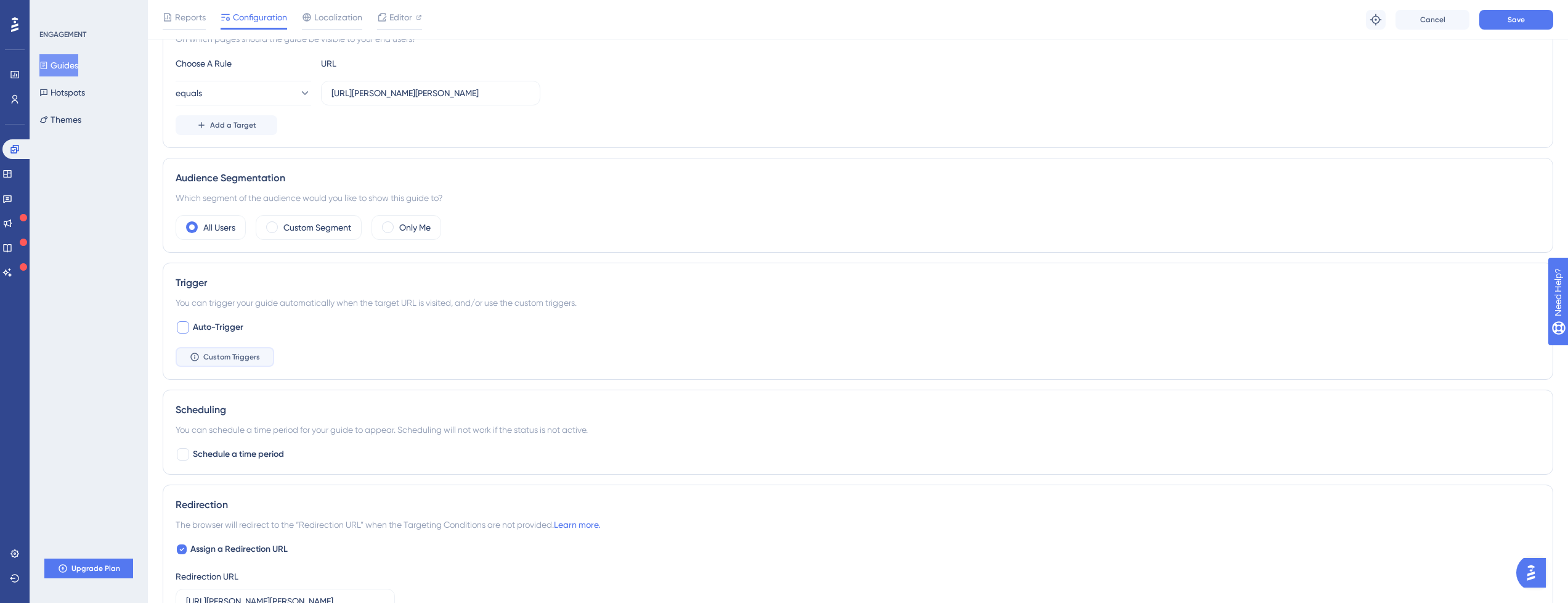
click at [204, 359] on span "Custom Triggers" at bounding box center [231, 357] width 57 height 10
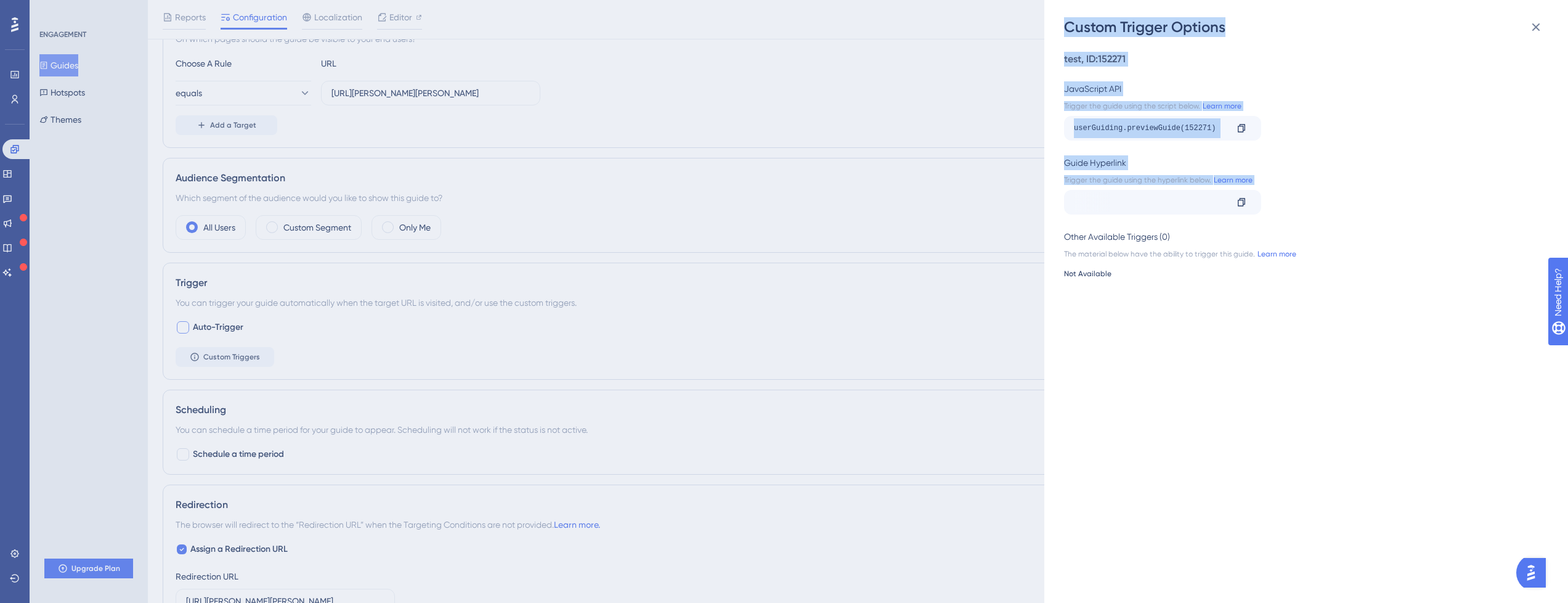
scroll to position [0, 0]
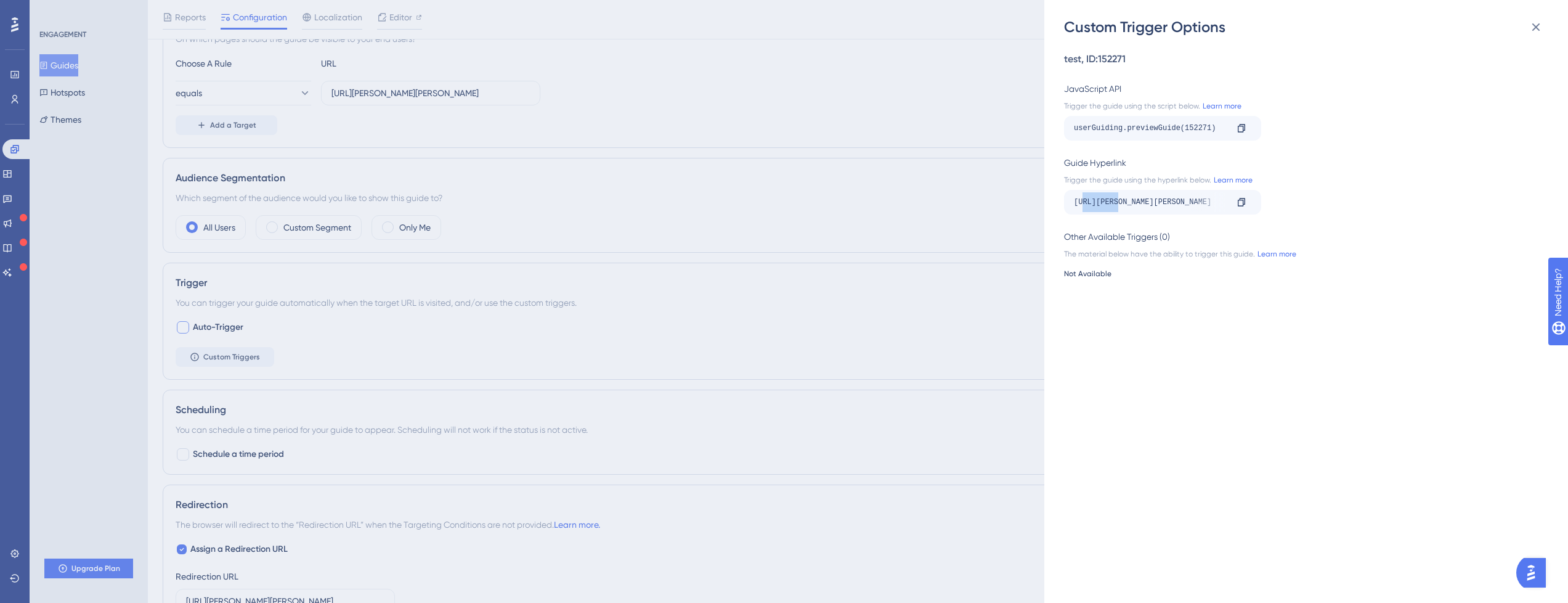
drag, startPoint x: 1082, startPoint y: 202, endPoint x: 1118, endPoint y: 195, distance: 36.7
click at [1118, 195] on div "http://localhost:3000/panel/museums/john-g-shedd-tester/external_users?__ug__=1…" at bounding box center [1150, 202] width 153 height 20
click at [1117, 195] on div "http://localhost:3000/panel/museums/john-g-shedd-tester/external_users?__ug__=1…" at bounding box center [1150, 202] width 153 height 20
click at [1239, 131] on icon at bounding box center [1241, 128] width 10 height 10
click at [1206, 109] on link "Learn more" at bounding box center [1221, 106] width 41 height 10
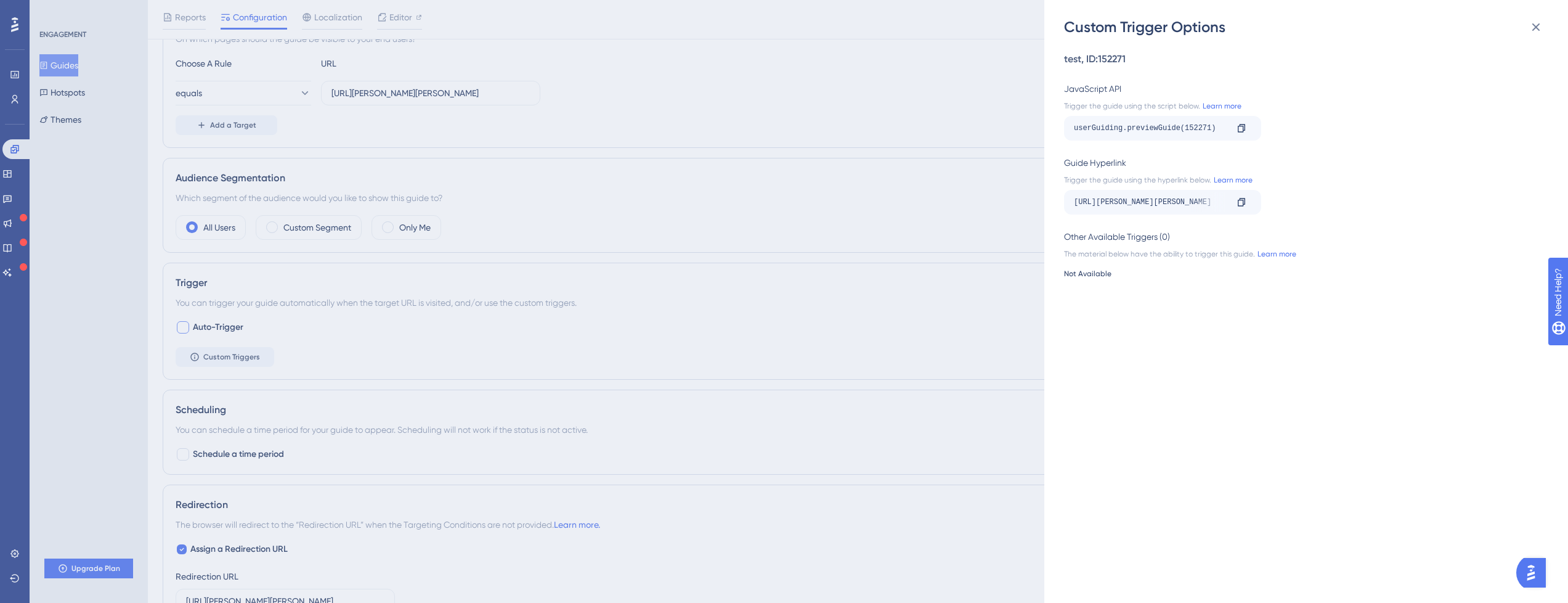
click at [1124, 126] on div "userGuiding.previewGuide(152271)" at bounding box center [1150, 128] width 153 height 20
click at [1122, 125] on div "userGuiding.previewGuide(152271)" at bounding box center [1150, 128] width 153 height 20
click at [1114, 120] on div "userGuiding.previewGuide(152271)" at bounding box center [1150, 128] width 153 height 20
click at [1121, 125] on div "userGuiding.previewGuide(152271)" at bounding box center [1150, 128] width 153 height 20
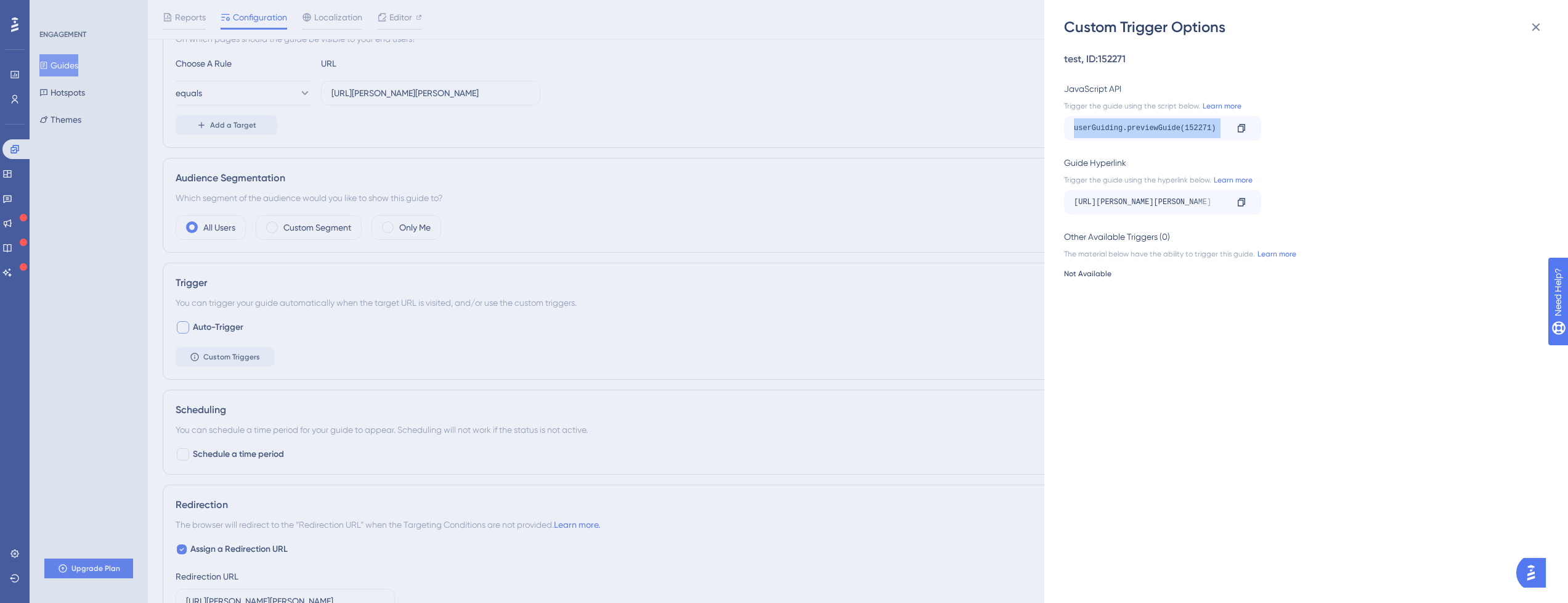
click at [1121, 125] on div "userGuiding.previewGuide(152271)" at bounding box center [1150, 128] width 153 height 20
click at [1240, 132] on icon at bounding box center [1241, 128] width 7 height 8
copy div "userGuiding.previewGuide(152271) Copy"
click at [1538, 22] on icon at bounding box center [1536, 27] width 15 height 15
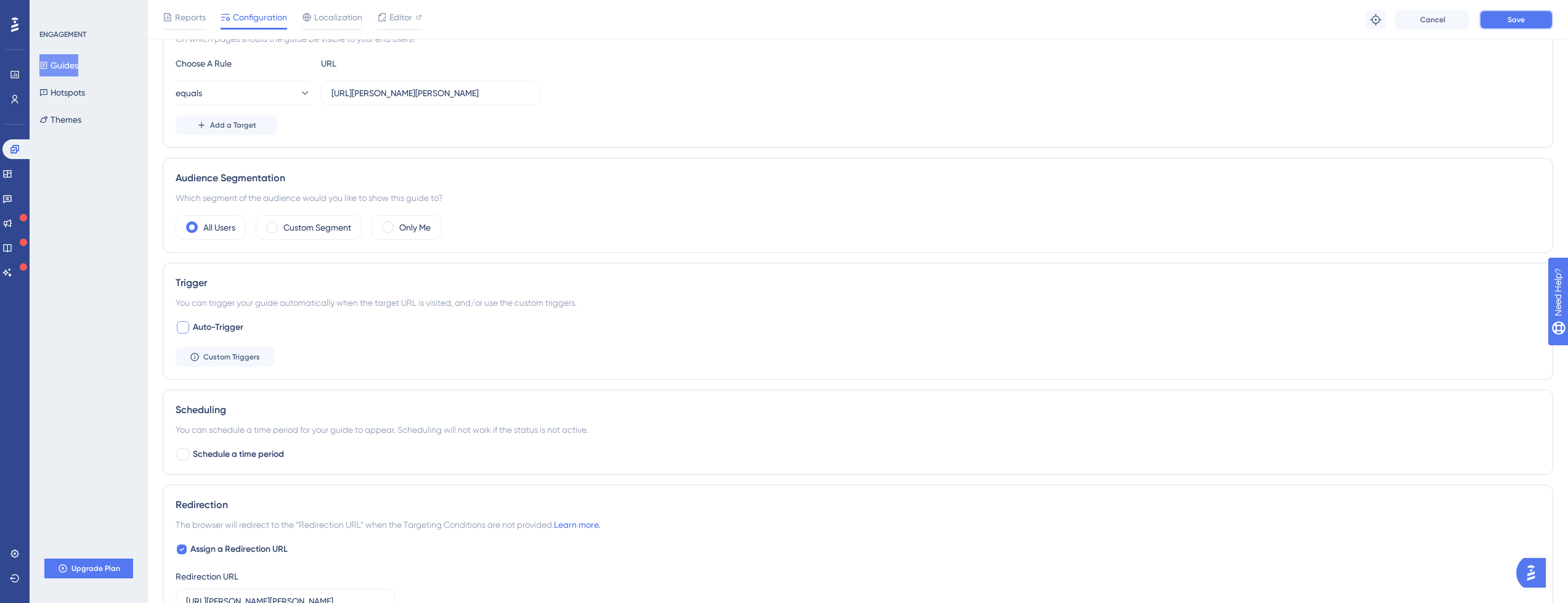
click at [1532, 25] on button "Save" at bounding box center [1516, 19] width 74 height 20
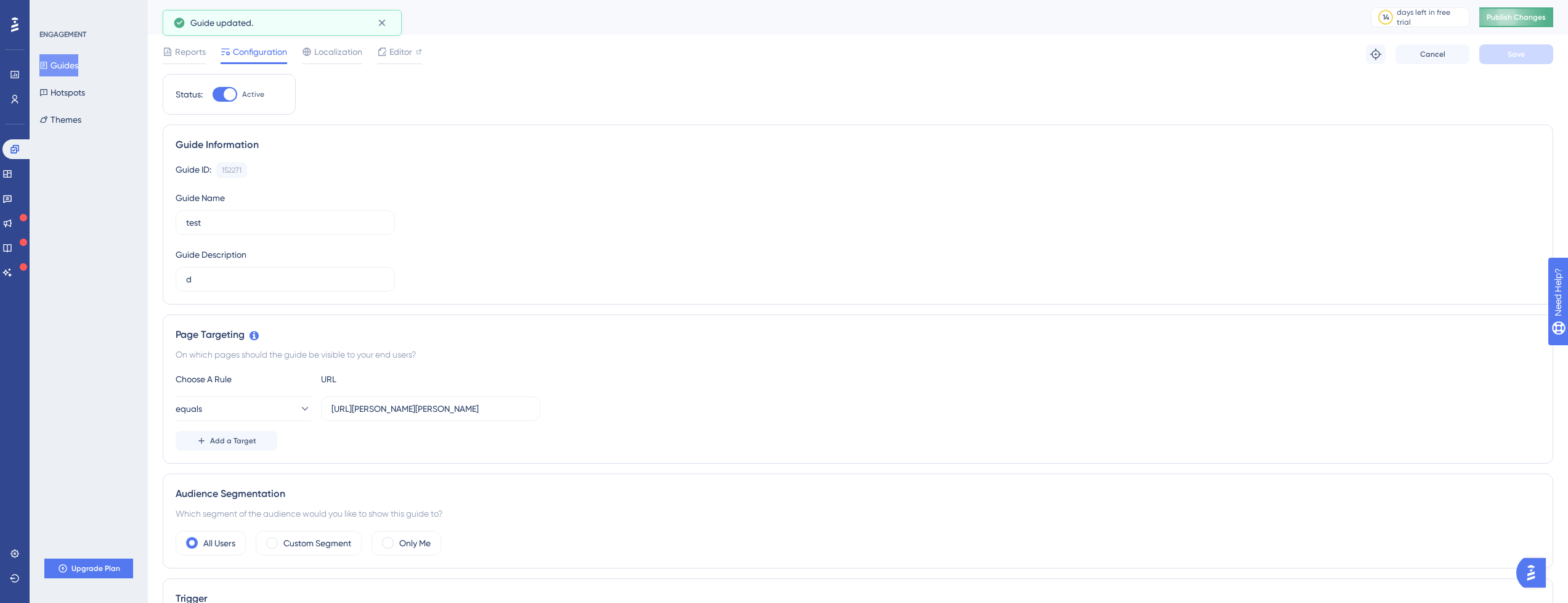
click at [1502, 18] on button "Publish Changes" at bounding box center [1516, 17] width 74 height 20
click at [322, 57] on span "Localization" at bounding box center [338, 52] width 48 height 15
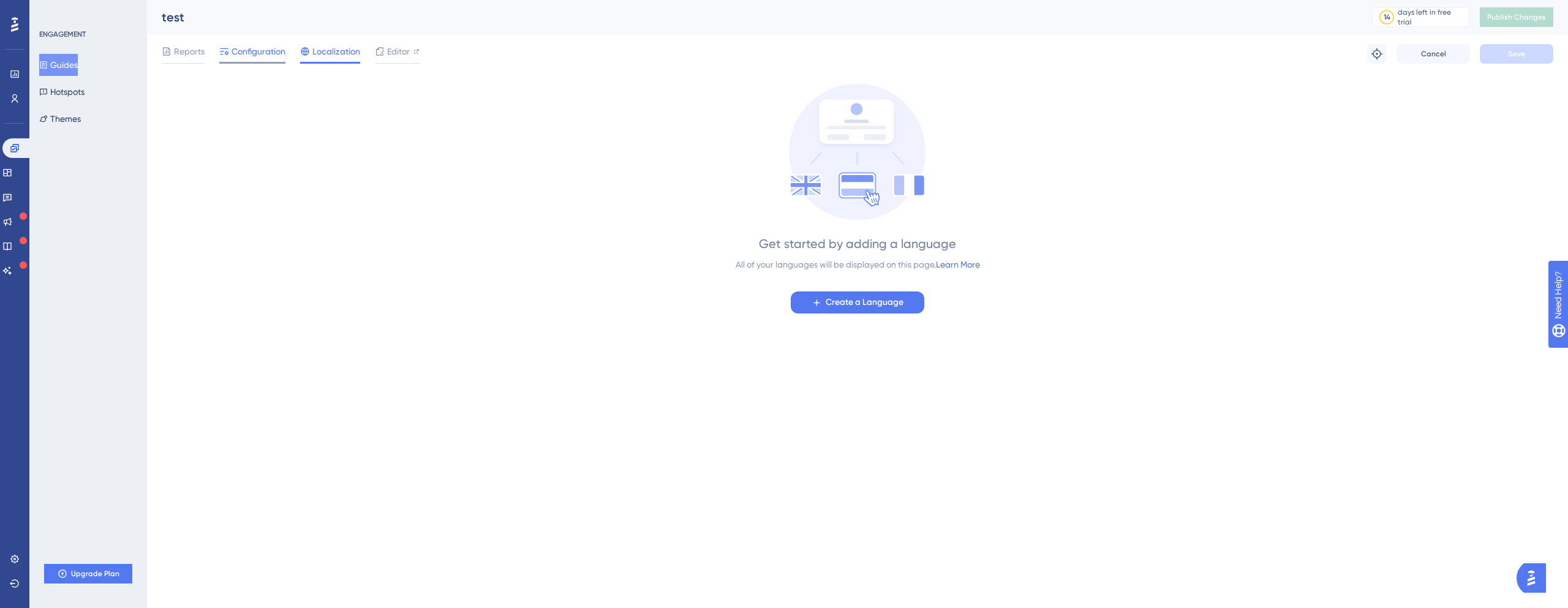
click at [258, 49] on span "Configuration" at bounding box center [258, 51] width 54 height 15
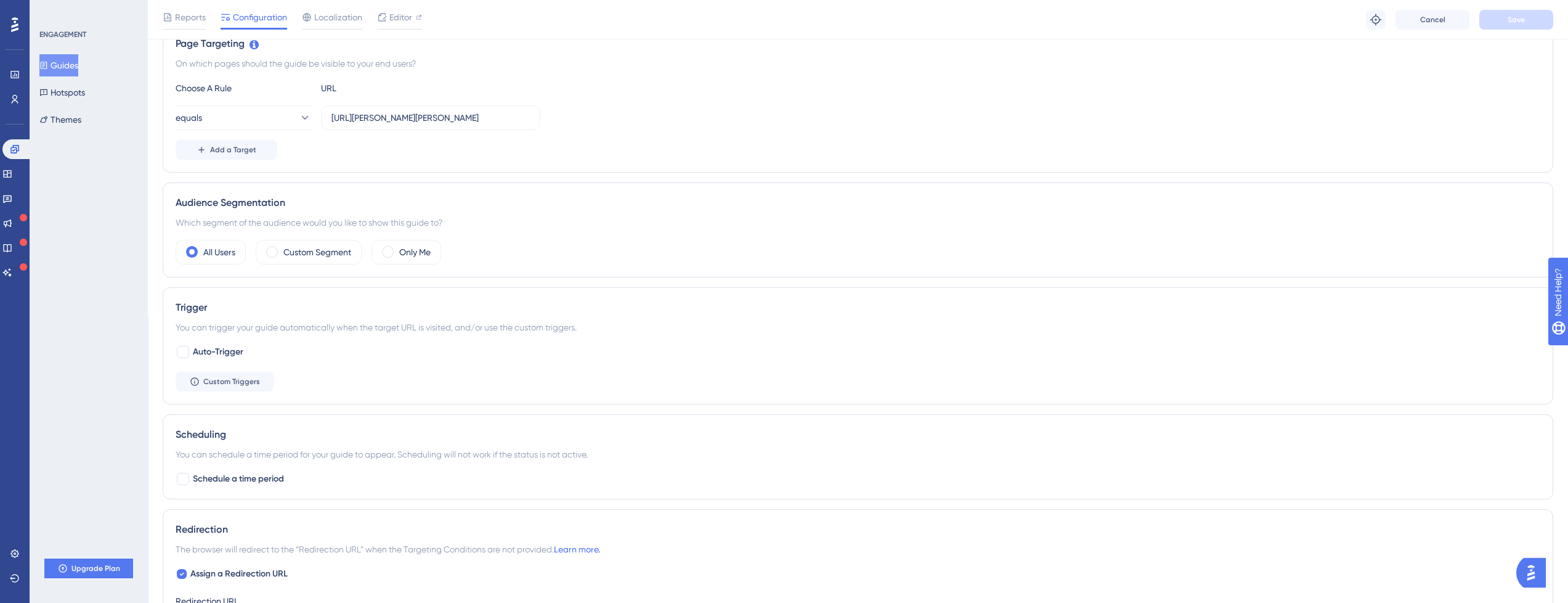
scroll to position [370, 0]
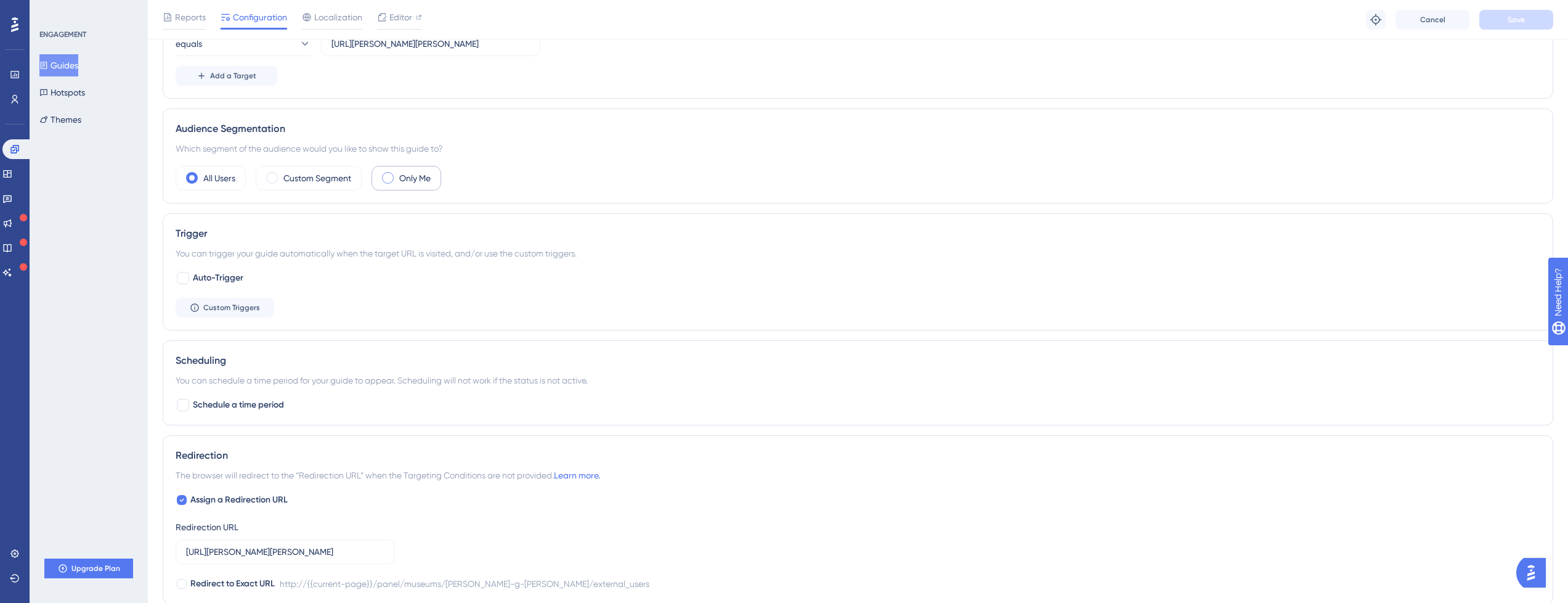
click at [402, 169] on div "Only Me" at bounding box center [406, 178] width 70 height 25
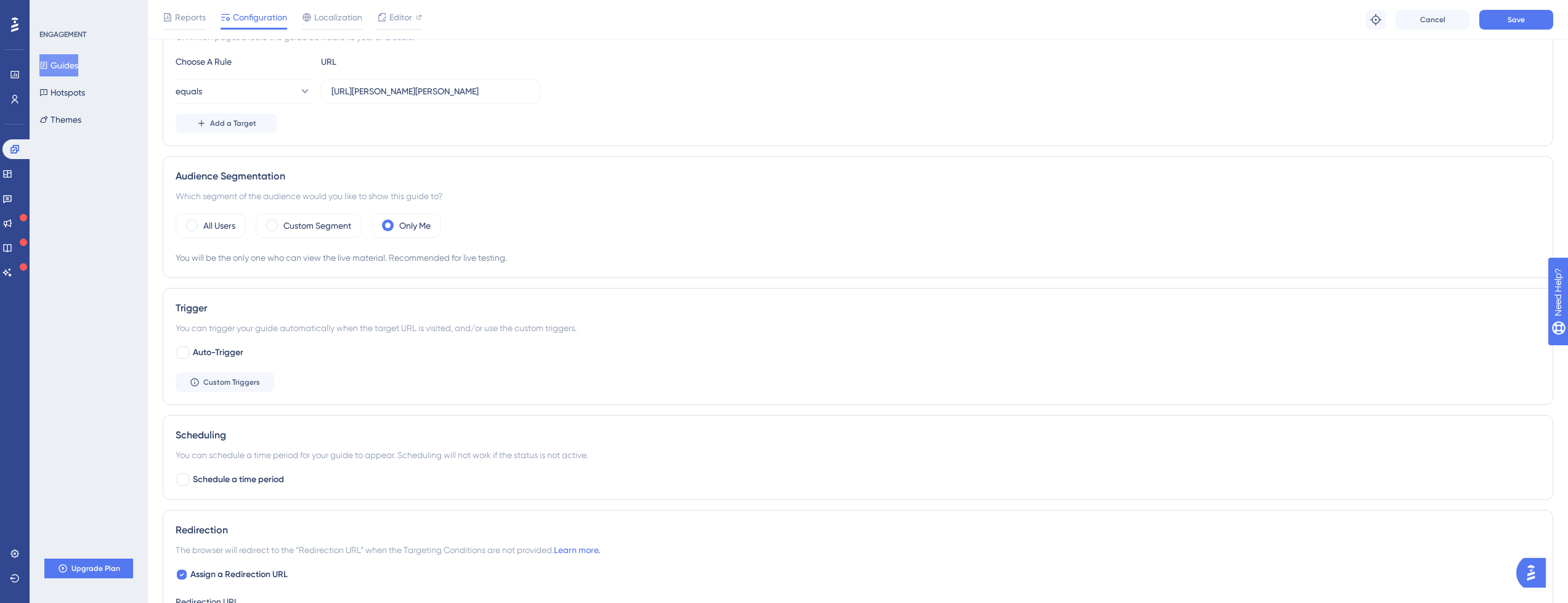
scroll to position [296, 0]
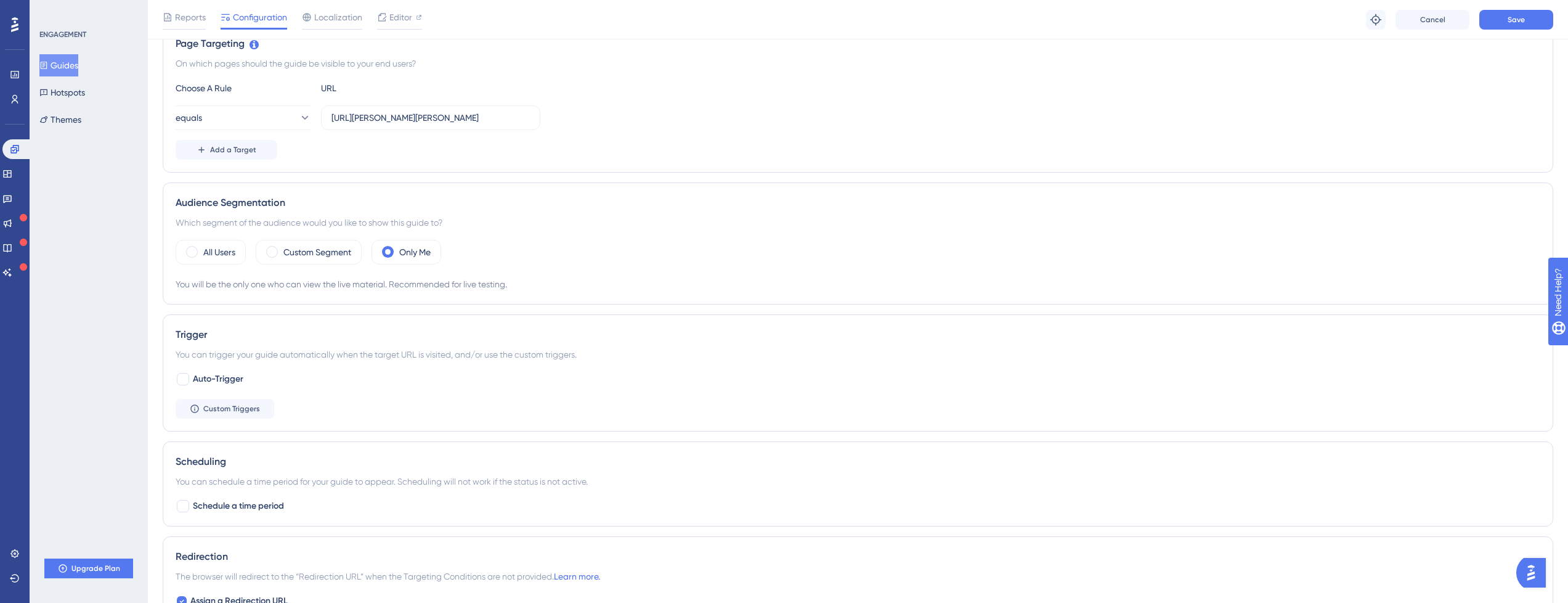
click at [249, 101] on div "Choose A Rule URL equals http://localhost:3000/panel/museums/john-g-shedd-teste…" at bounding box center [858, 120] width 1365 height 79
click at [260, 107] on button "equals" at bounding box center [243, 117] width 135 height 25
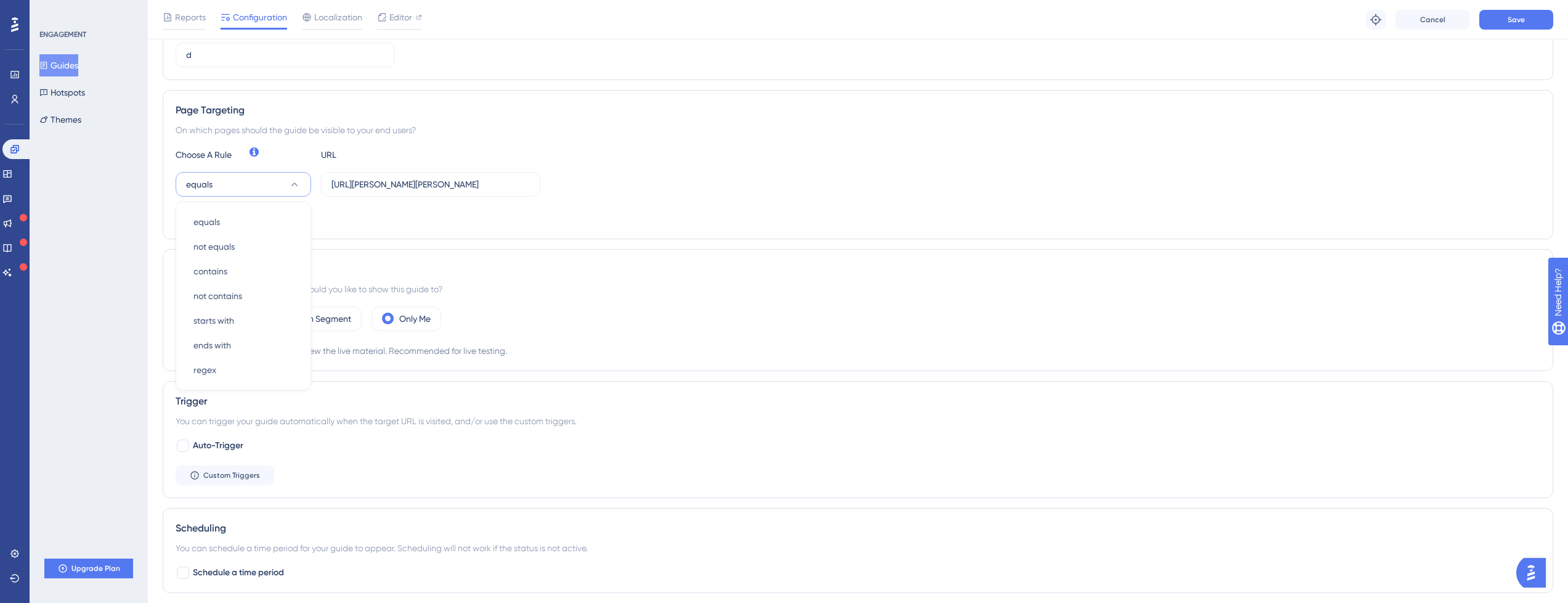
scroll to position [148, 0]
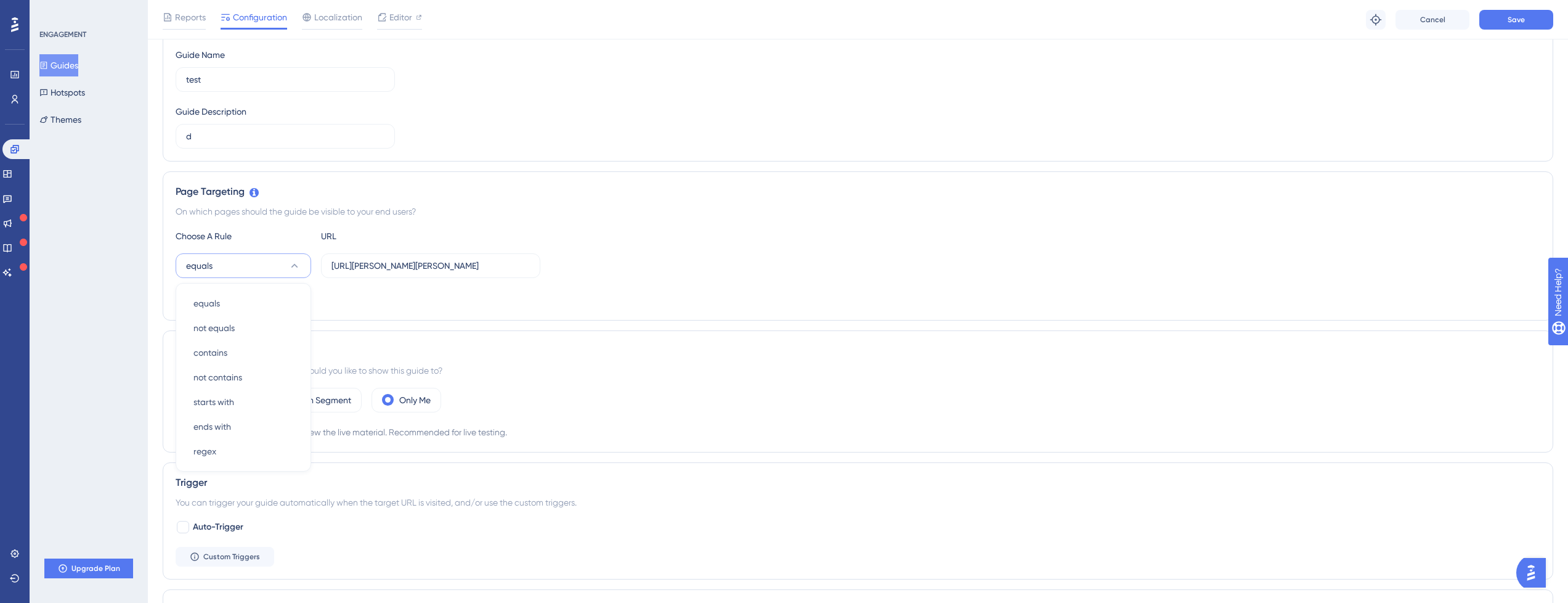
click at [415, 192] on div "Page Targeting" at bounding box center [858, 192] width 1365 height 15
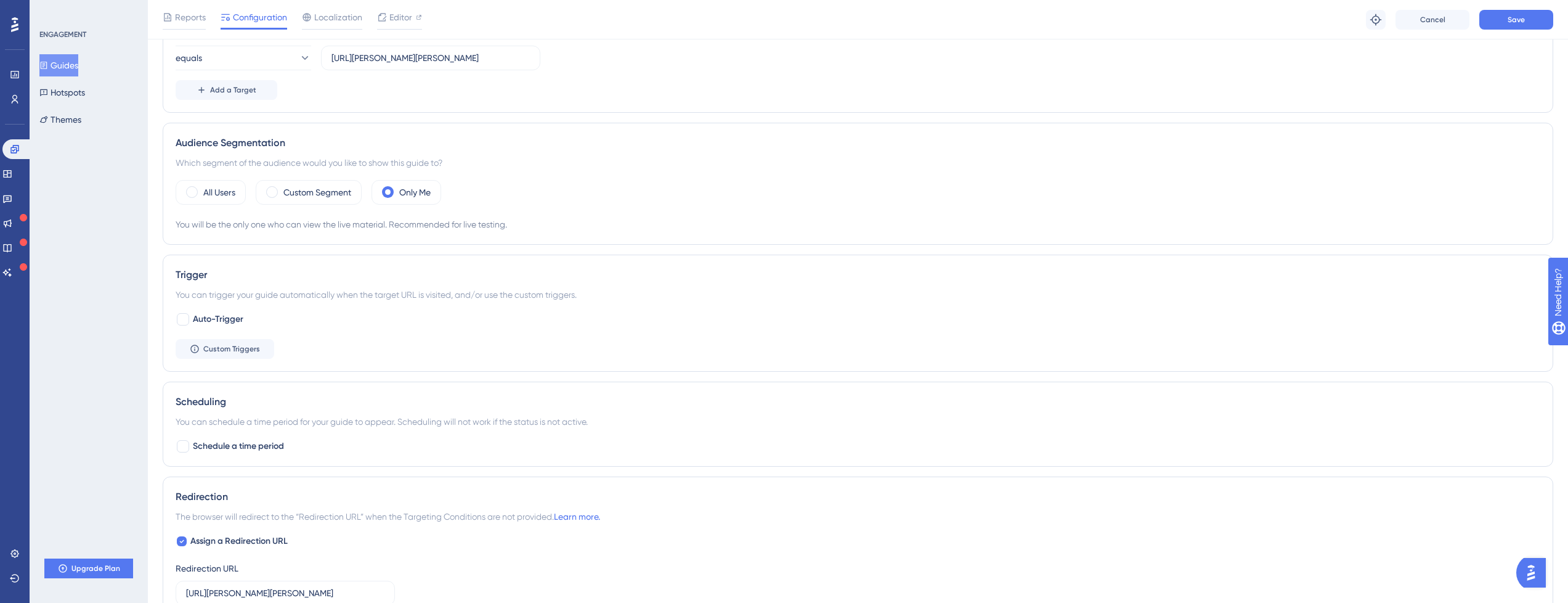
scroll to position [111, 0]
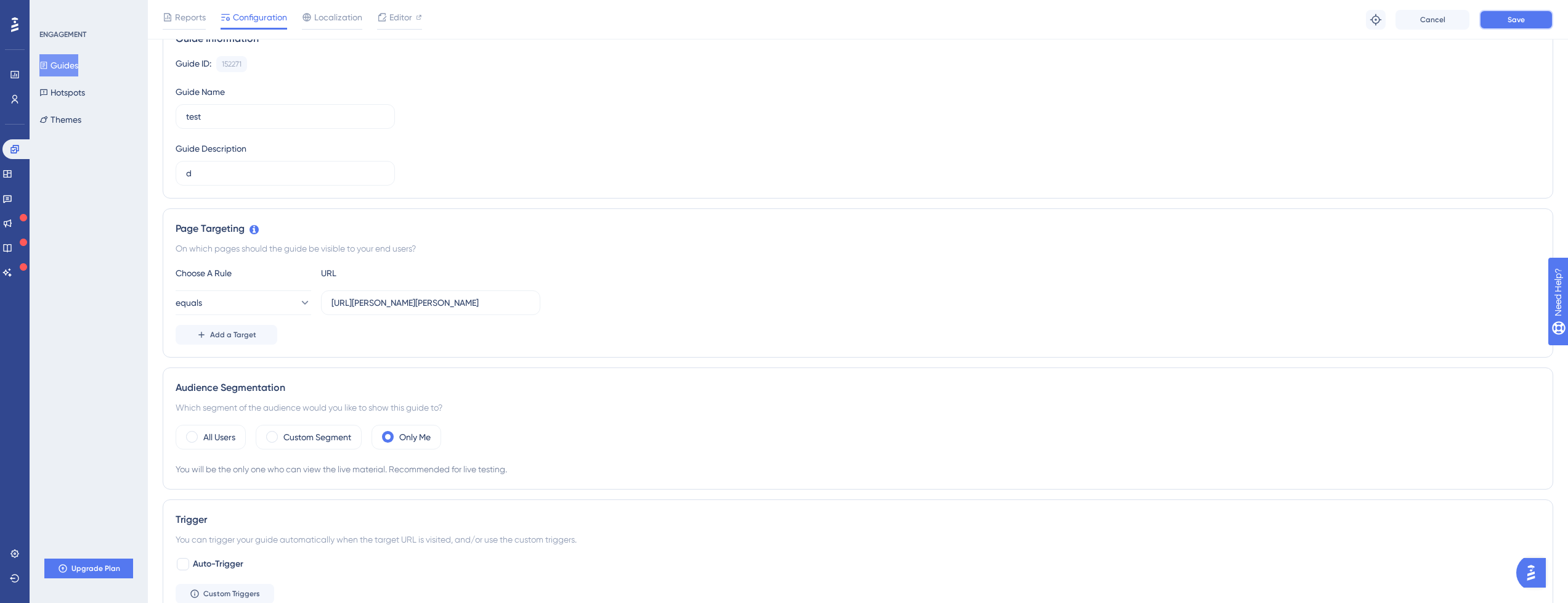
click at [1529, 17] on button "Save" at bounding box center [1516, 19] width 74 height 20
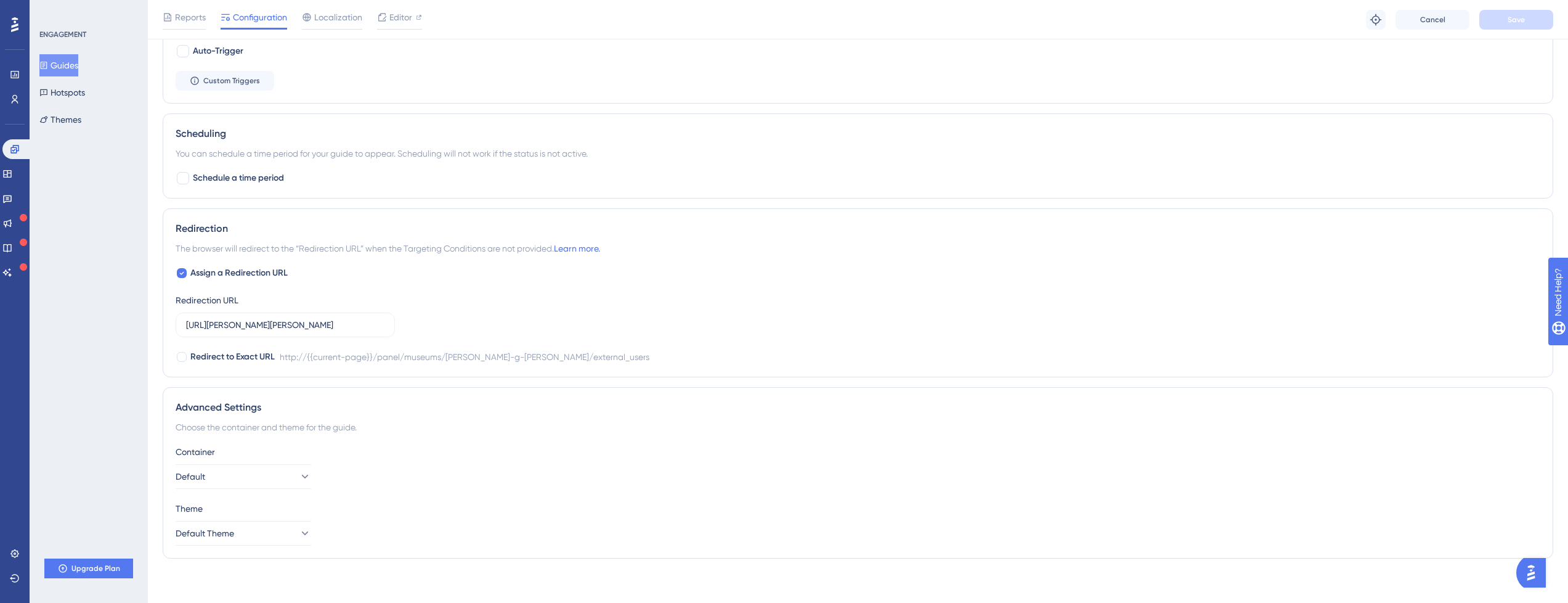
scroll to position [629, 0]
click at [253, 469] on button "Default" at bounding box center [243, 471] width 135 height 25
click at [244, 526] on button "Default Theme" at bounding box center [243, 528] width 135 height 25
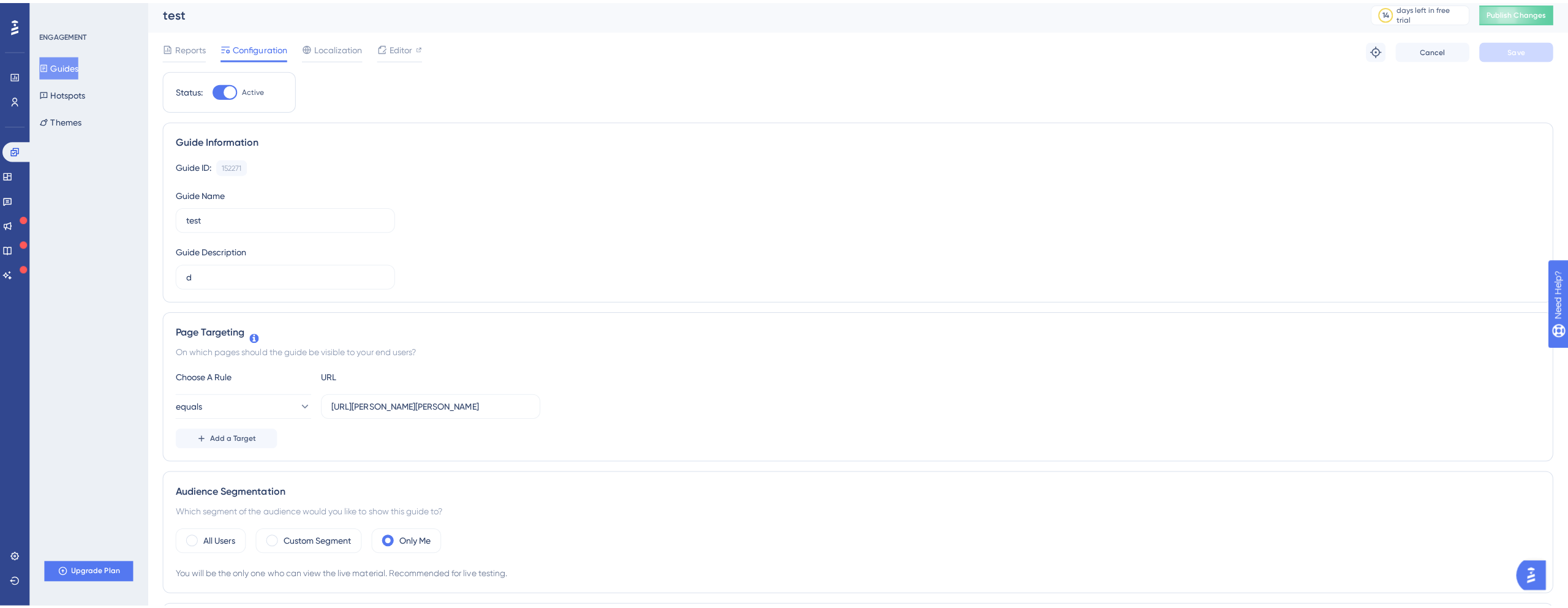
scroll to position [0, 0]
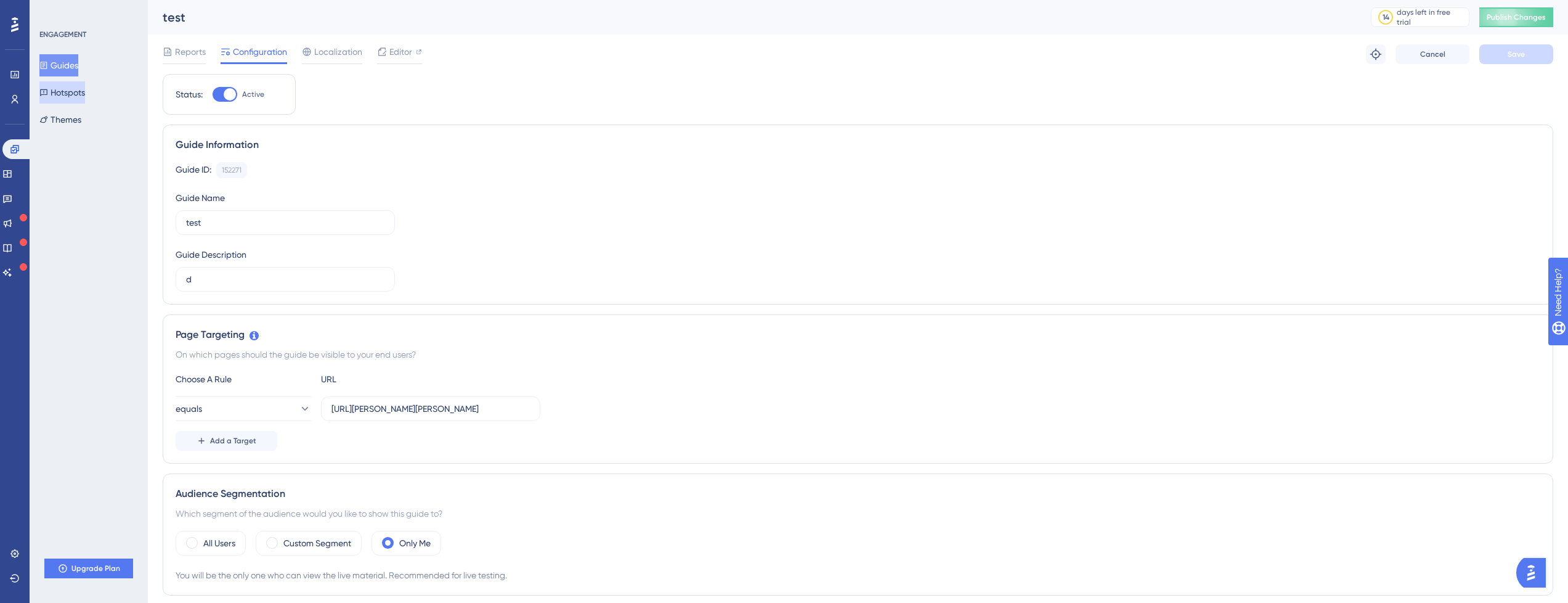
click at [48, 90] on icon at bounding box center [43, 92] width 8 height 8
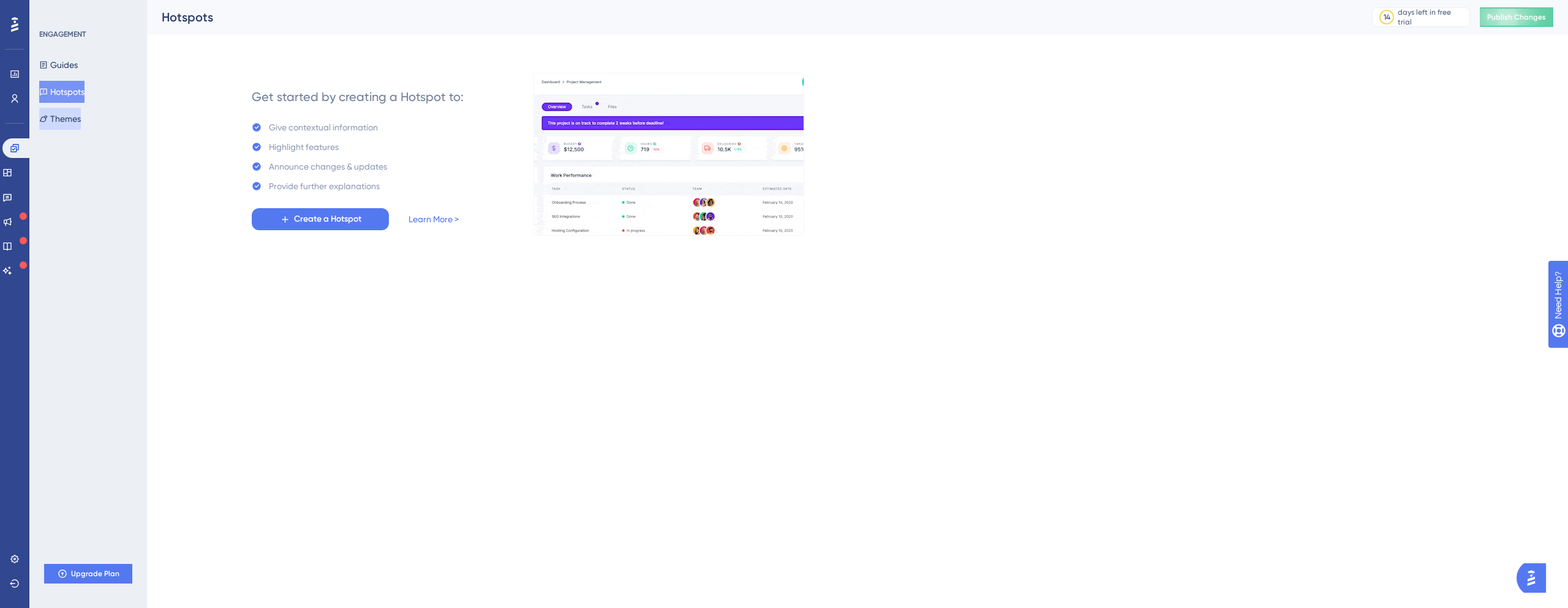
click at [45, 126] on button "Themes" at bounding box center [60, 119] width 42 height 22
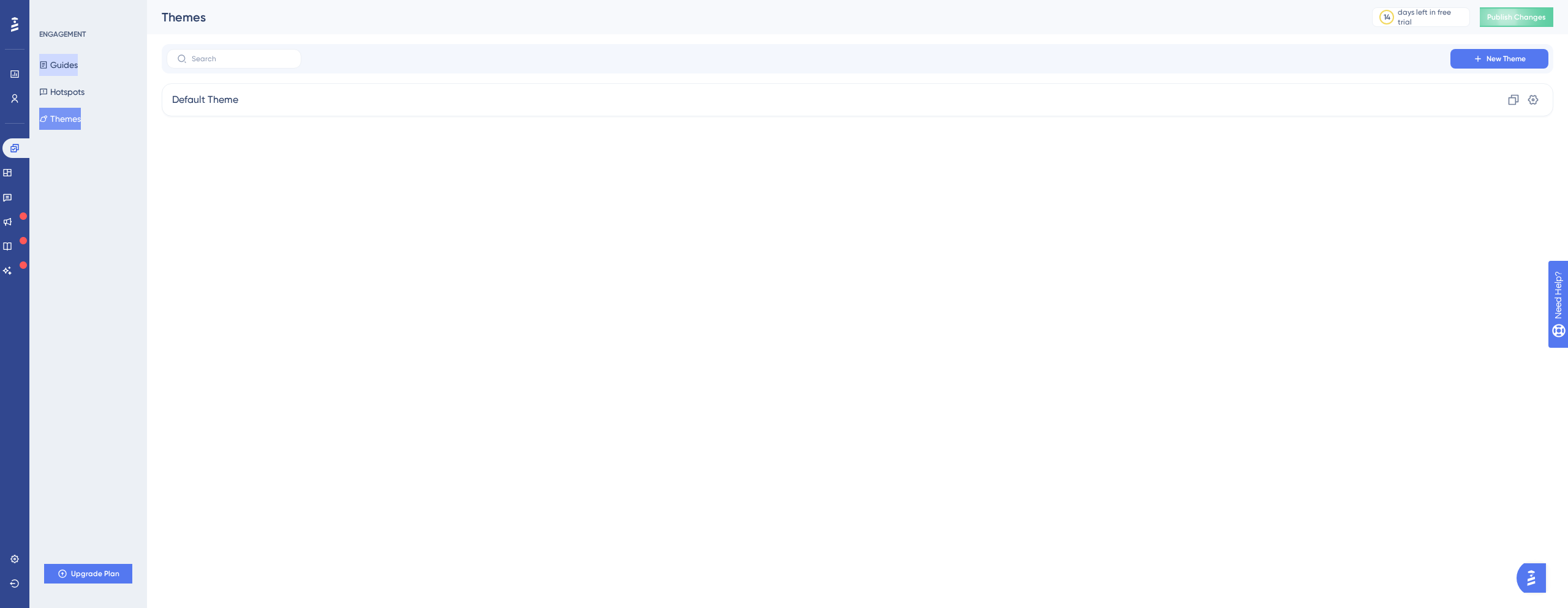
click at [76, 76] on button "Guides" at bounding box center [58, 65] width 38 height 22
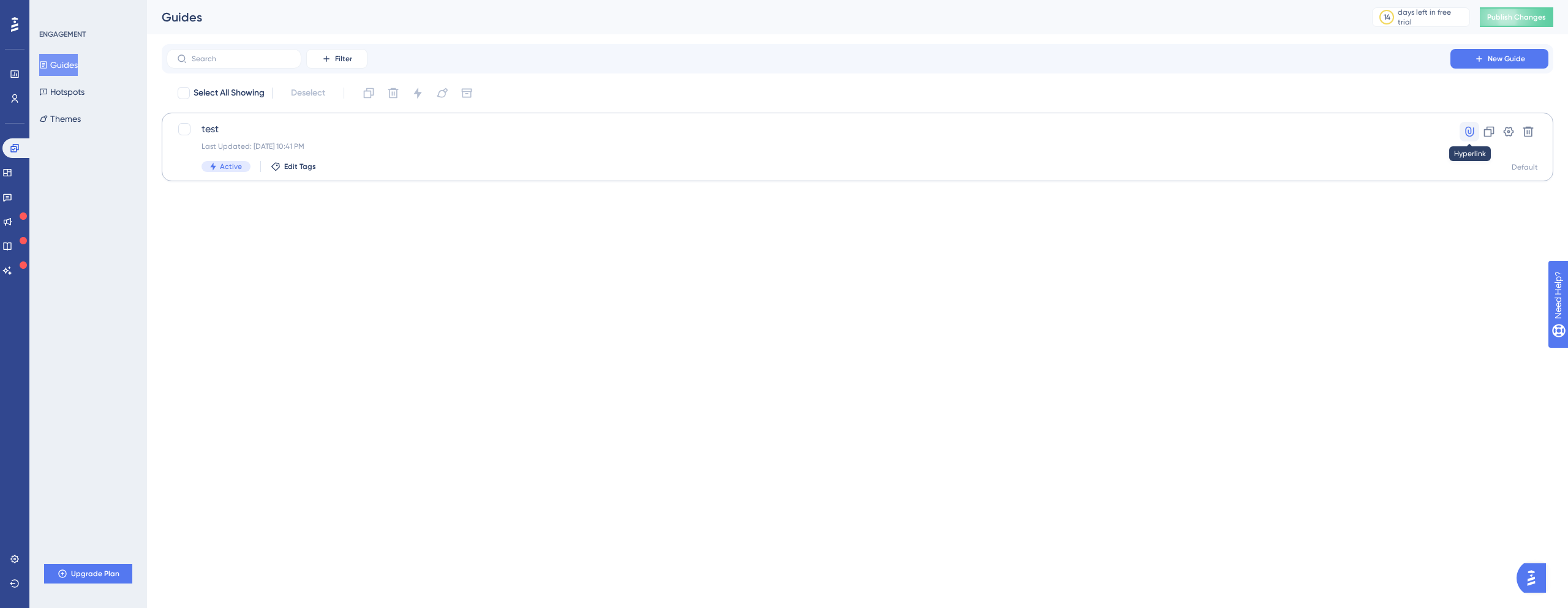
click at [1473, 129] on icon at bounding box center [1469, 131] width 12 height 12
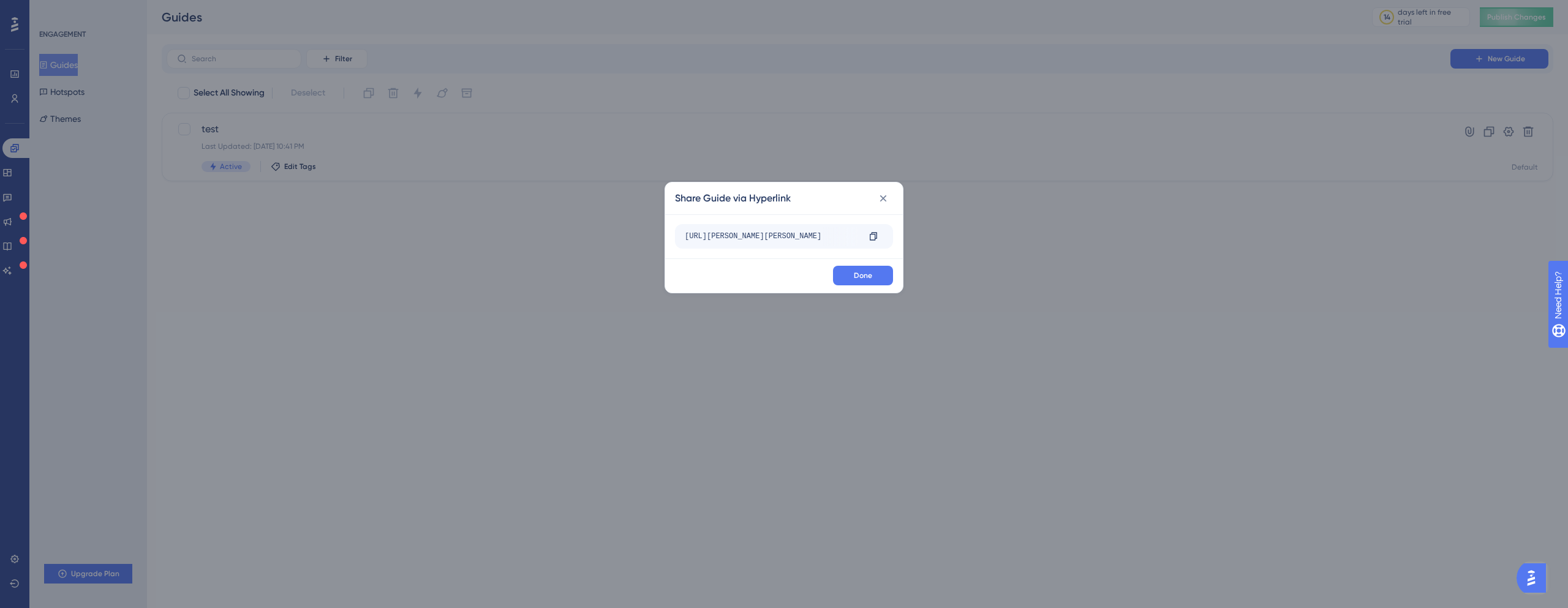
click at [843, 239] on div "http://localhost:3000/panel/museums/john-g-shedd-tester/external_users?__ug__=1…" at bounding box center [772, 236] width 174 height 20
copy div "http://localhost:3000/panel/museums/john-g-shedd-tester/external_users?__ug__=1…"
click at [881, 201] on icon at bounding box center [883, 198] width 12 height 12
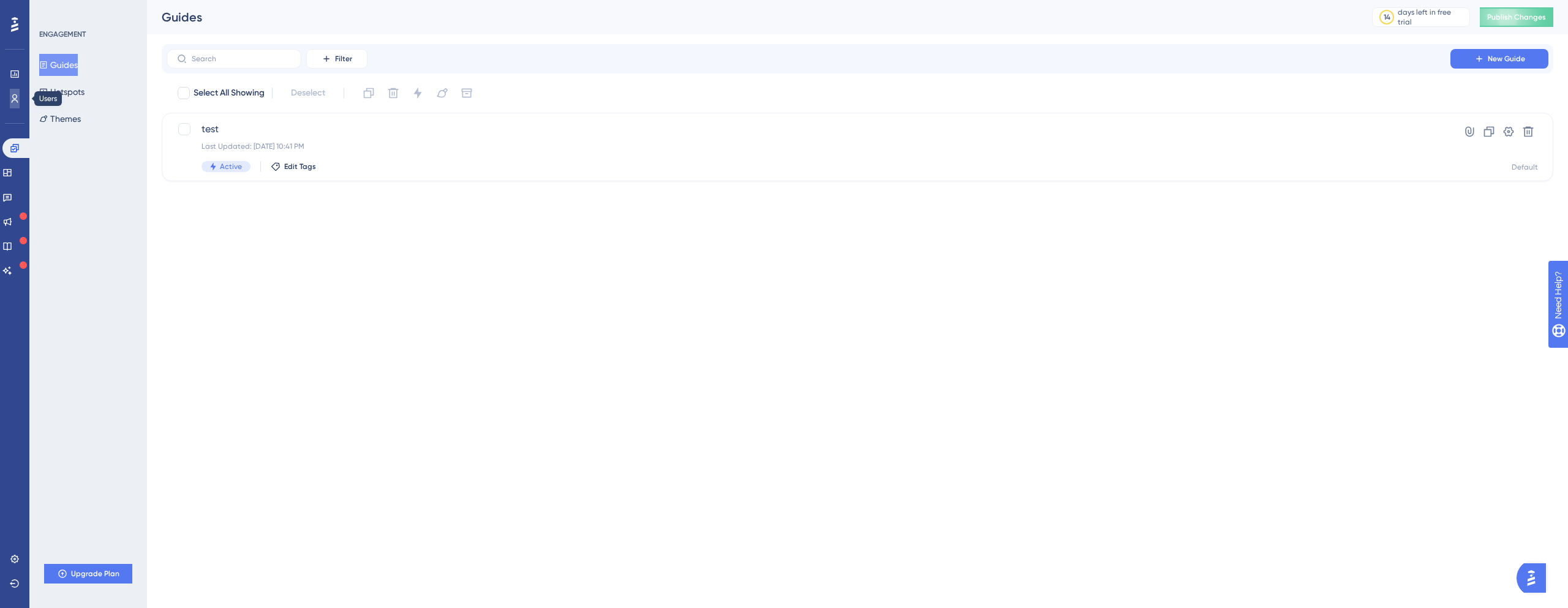
click at [20, 97] on link at bounding box center [14, 99] width 10 height 20
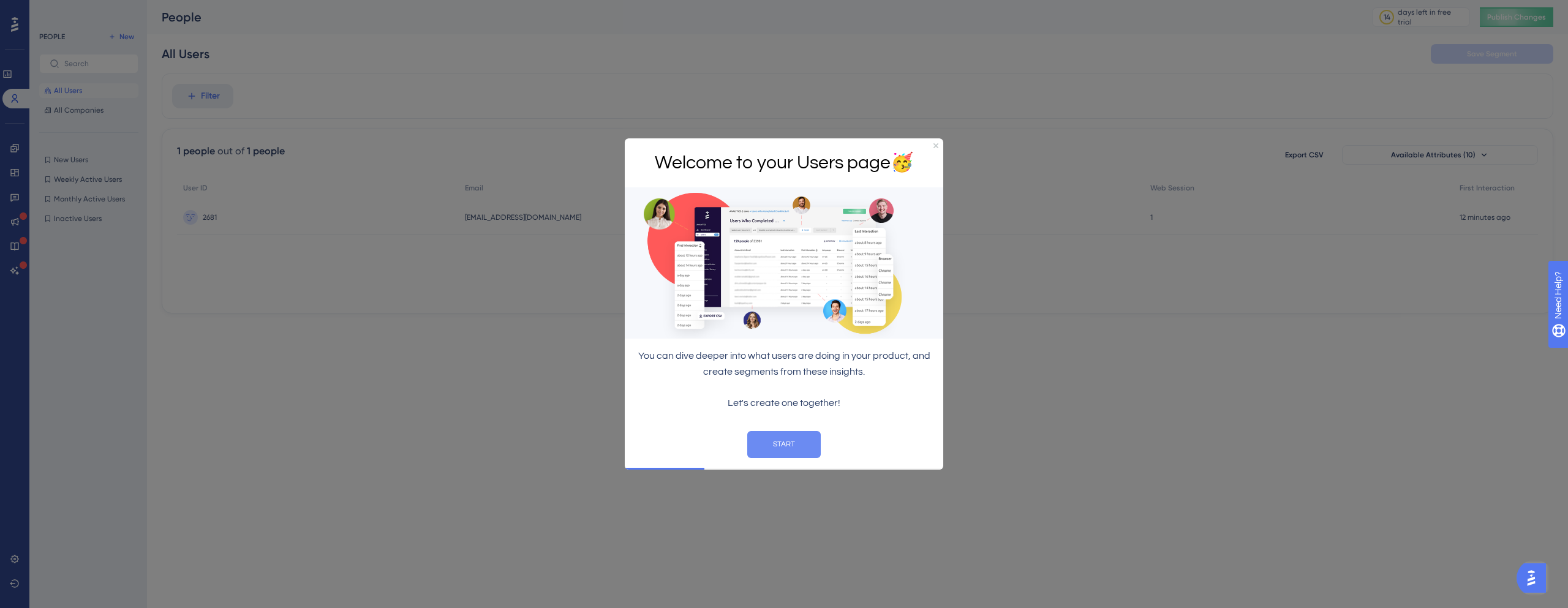
click at [801, 447] on button "START" at bounding box center [784, 444] width 74 height 27
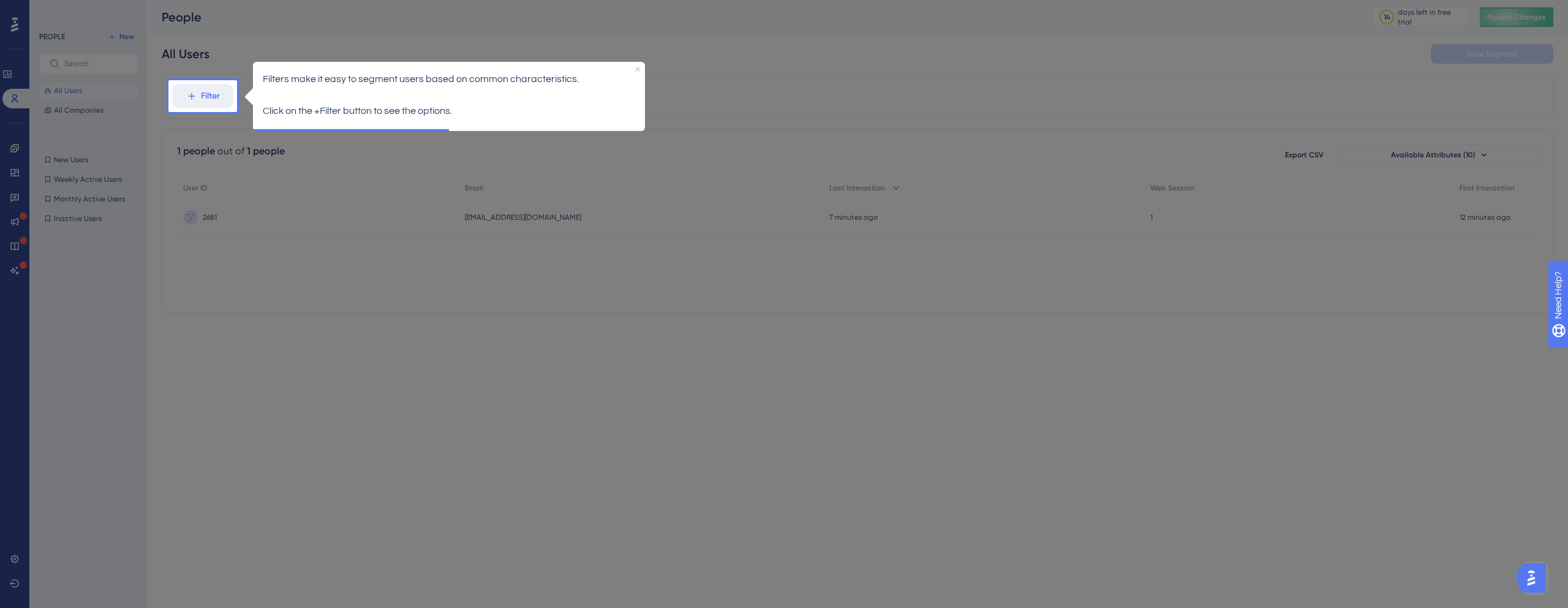
click at [635, 68] on icon "Close Preview" at bounding box center [638, 69] width 5 height 5
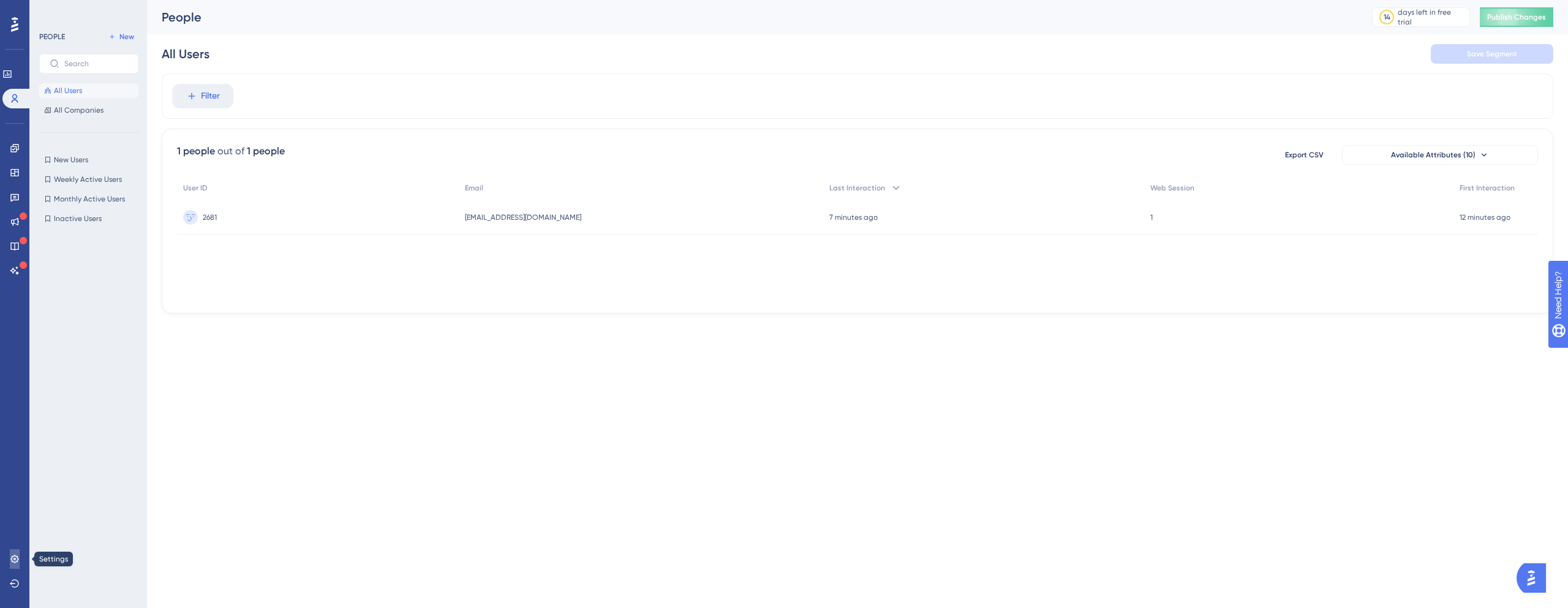
click at [10, 556] on link at bounding box center [14, 559] width 10 height 20
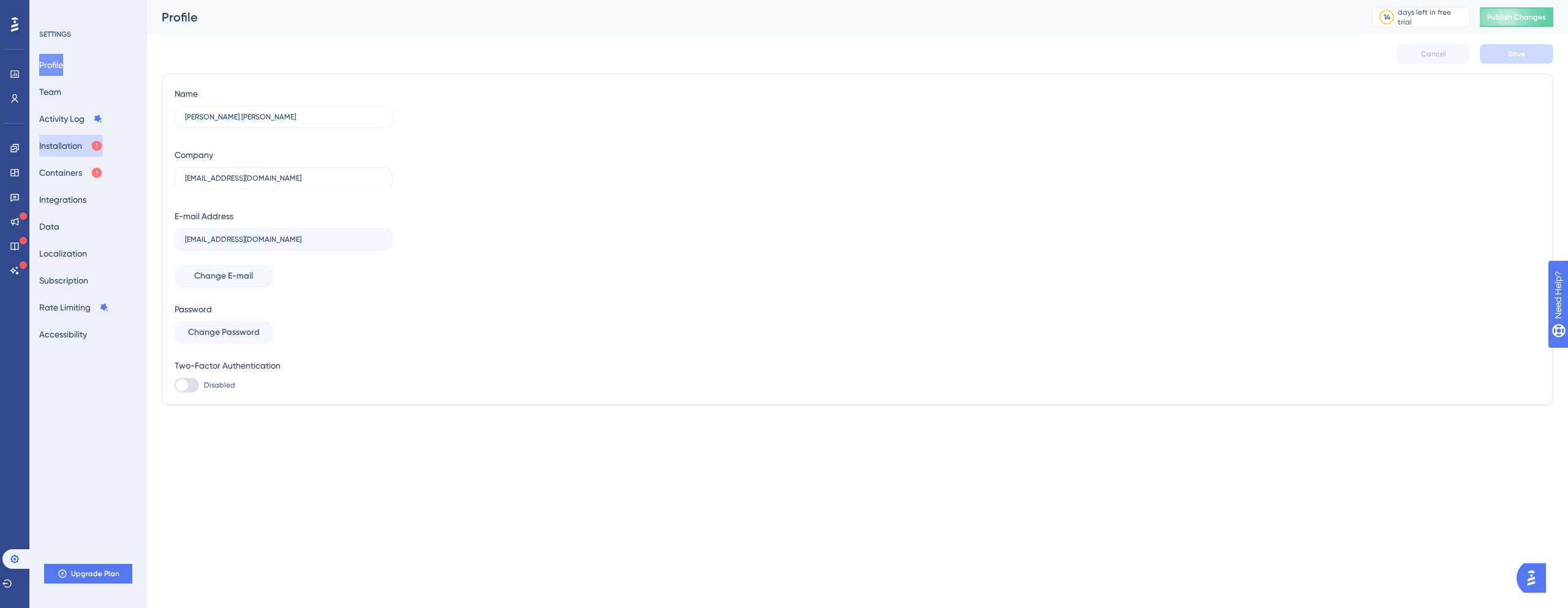
click at [85, 145] on button "Installation" at bounding box center [70, 145] width 63 height 22
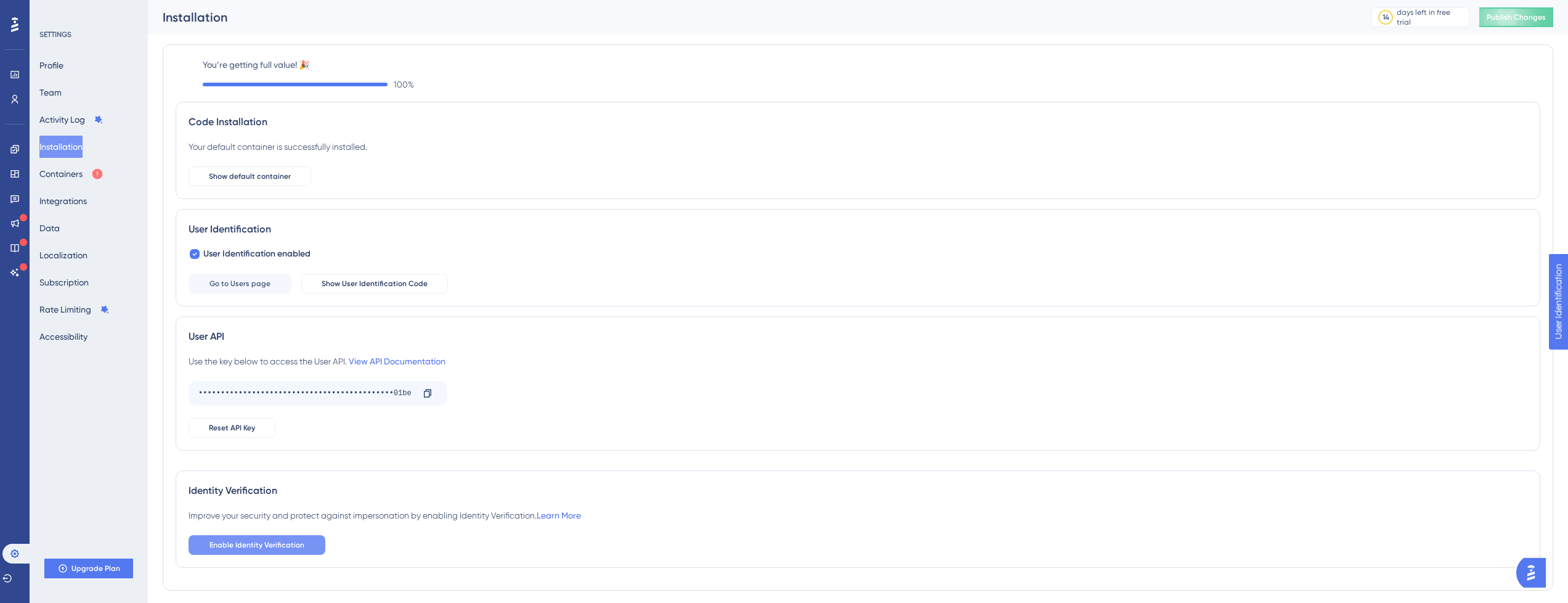
click at [290, 542] on span "Enable Identity Verification" at bounding box center [257, 544] width 95 height 10
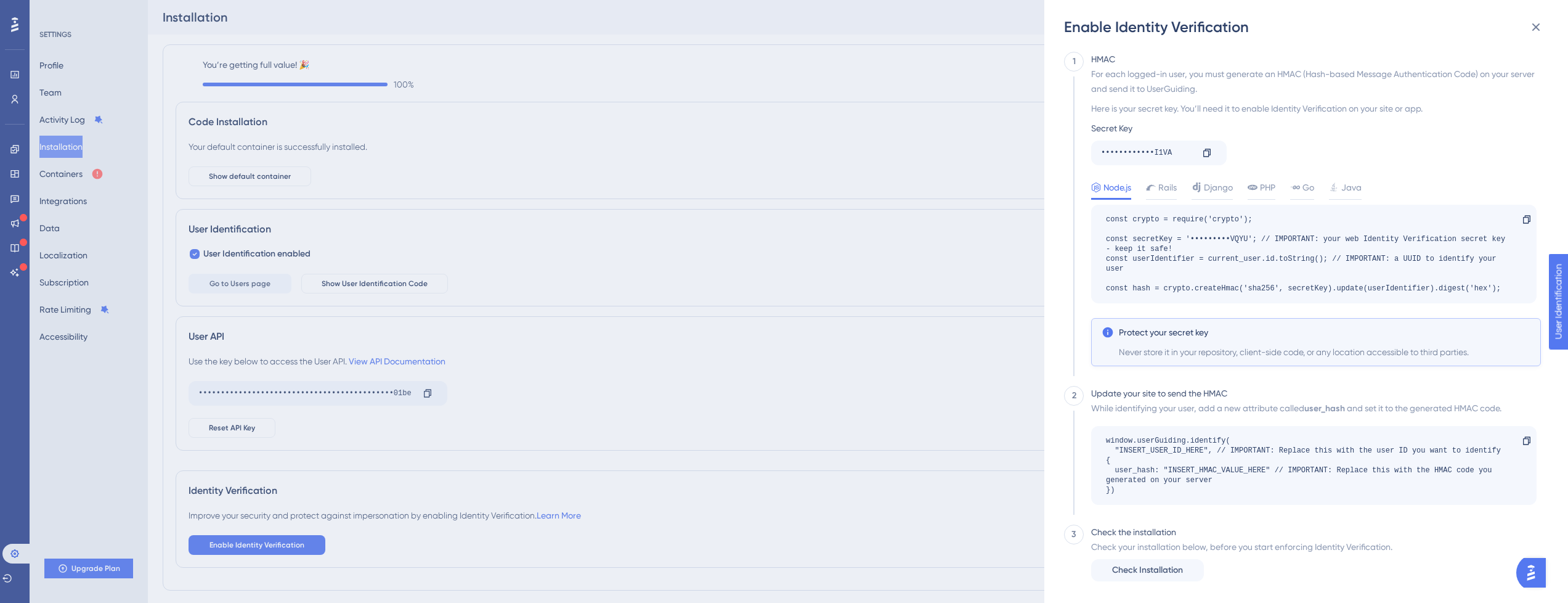
scroll to position [37, 0]
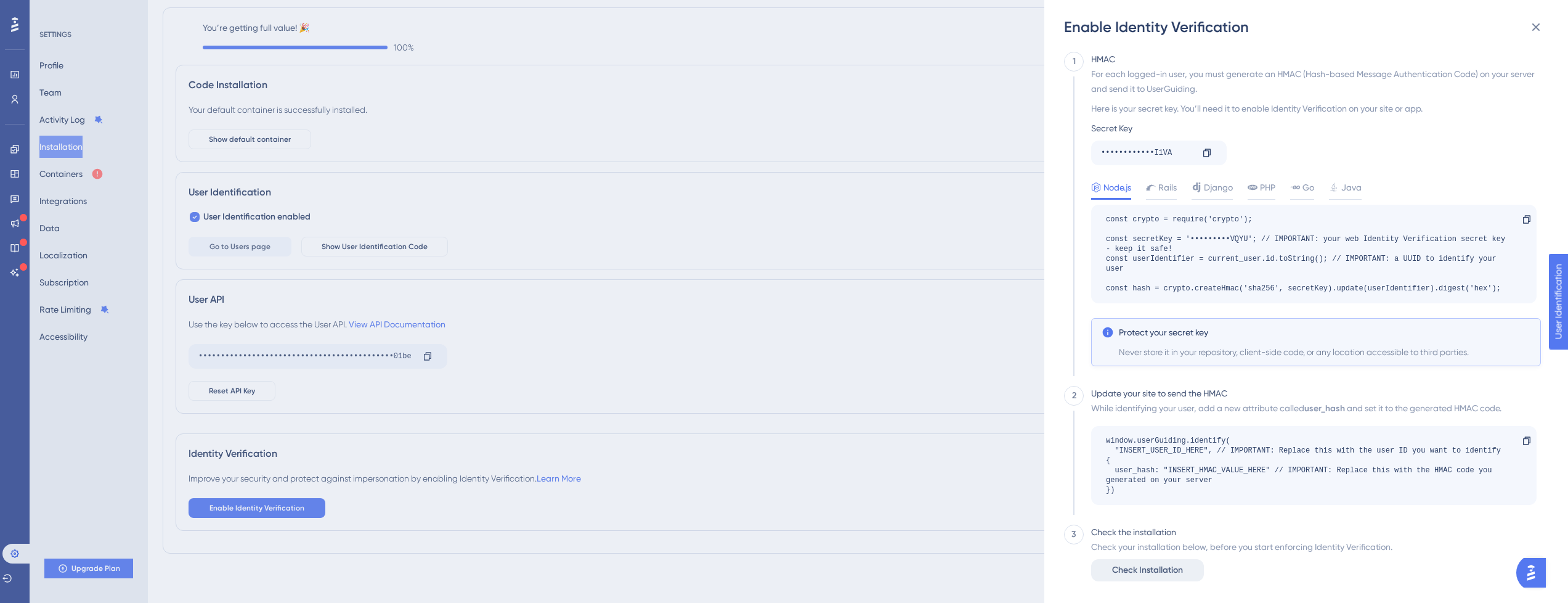
click at [1115, 571] on span "Check Installation" at bounding box center [1148, 570] width 71 height 15
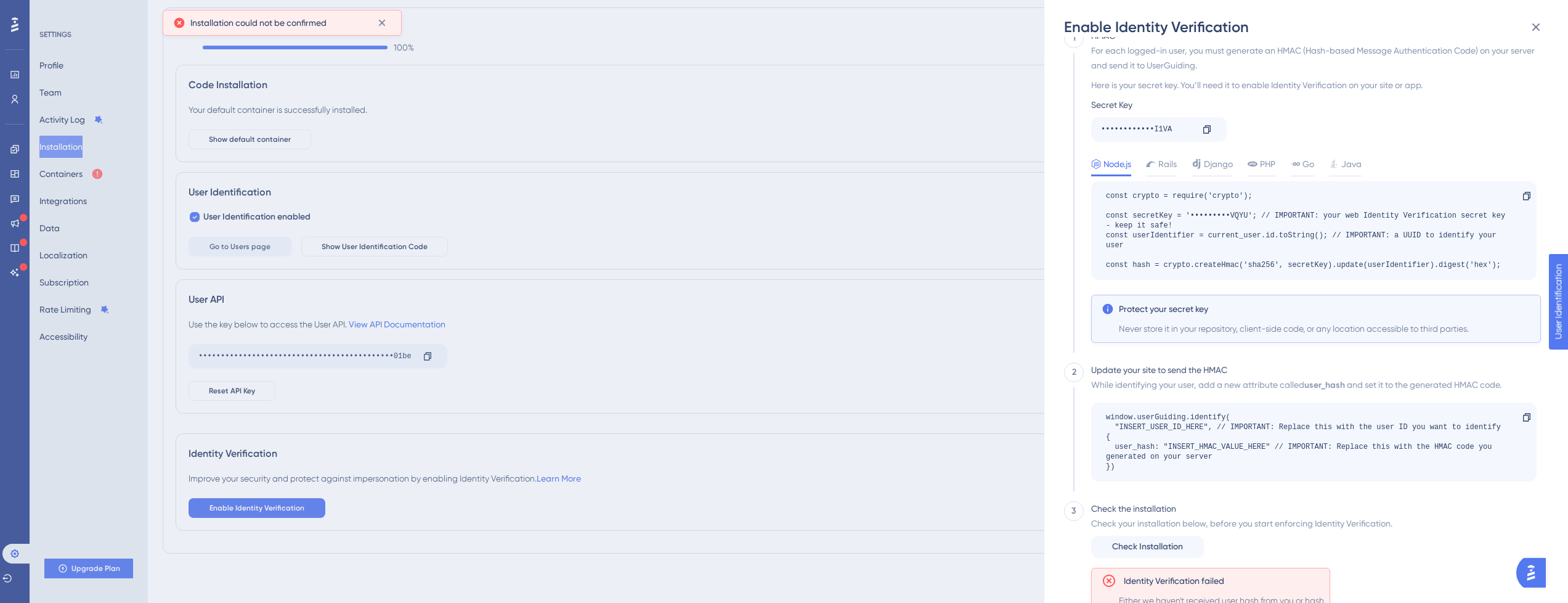
scroll to position [0, 0]
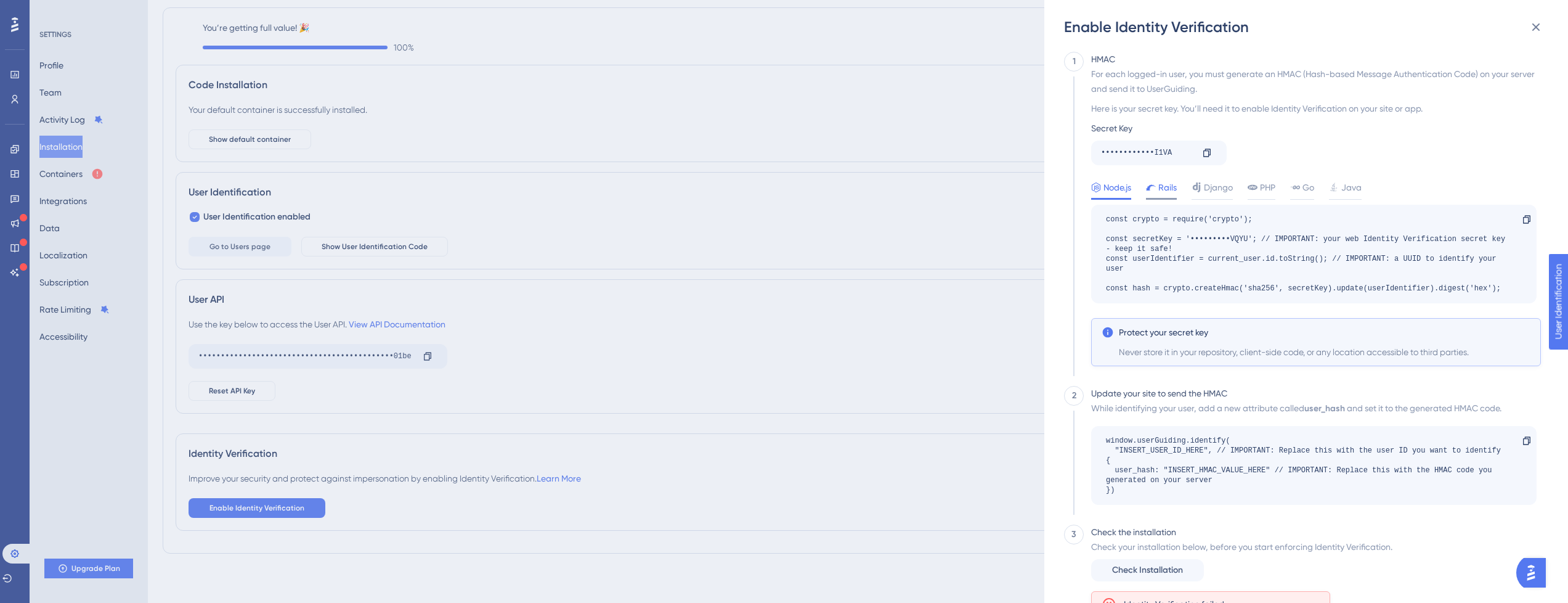
click at [1158, 191] on div "Rails" at bounding box center [1162, 187] width 31 height 15
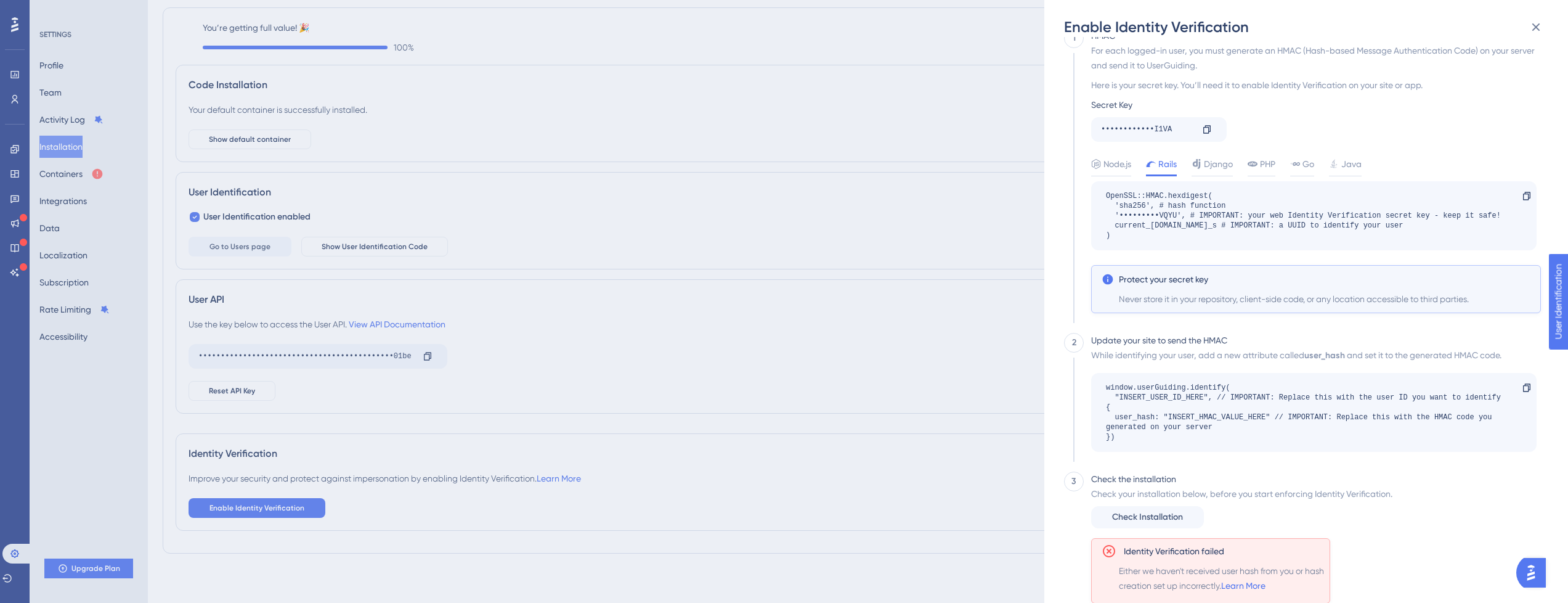
scroll to position [44, 0]
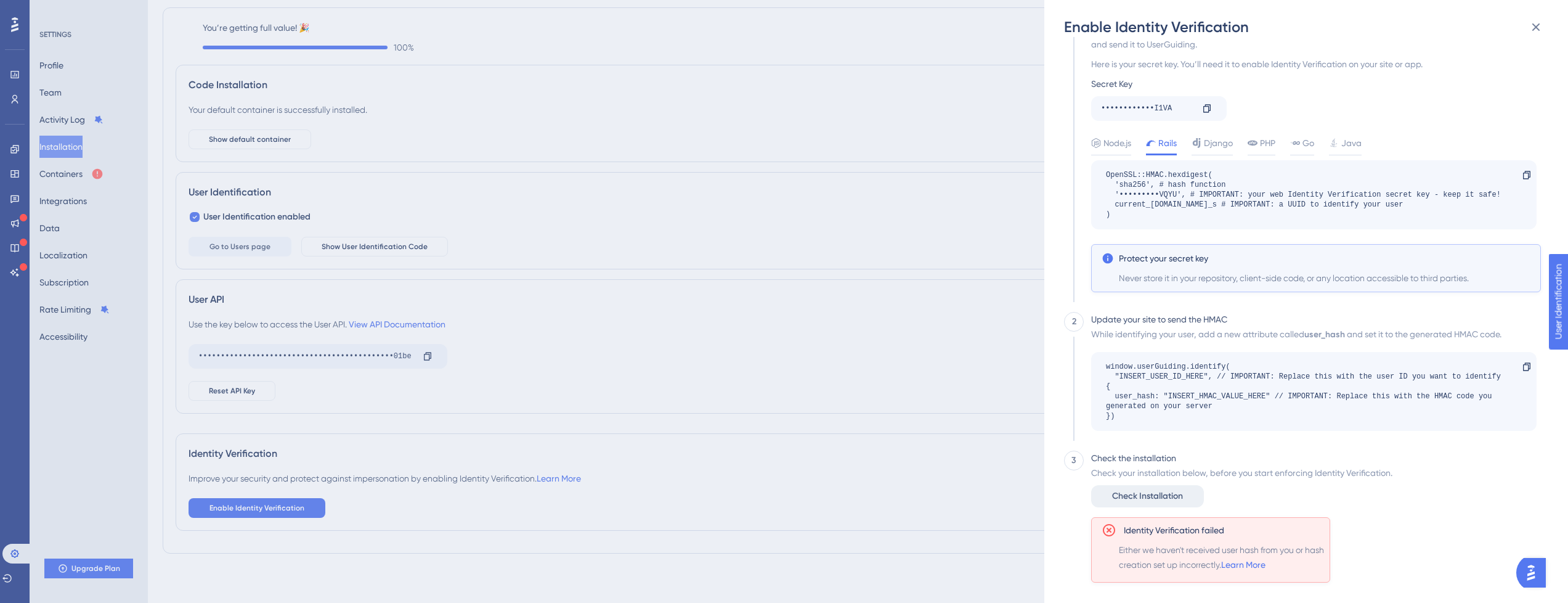
click at [1150, 501] on span "Check Installation" at bounding box center [1148, 496] width 71 height 15
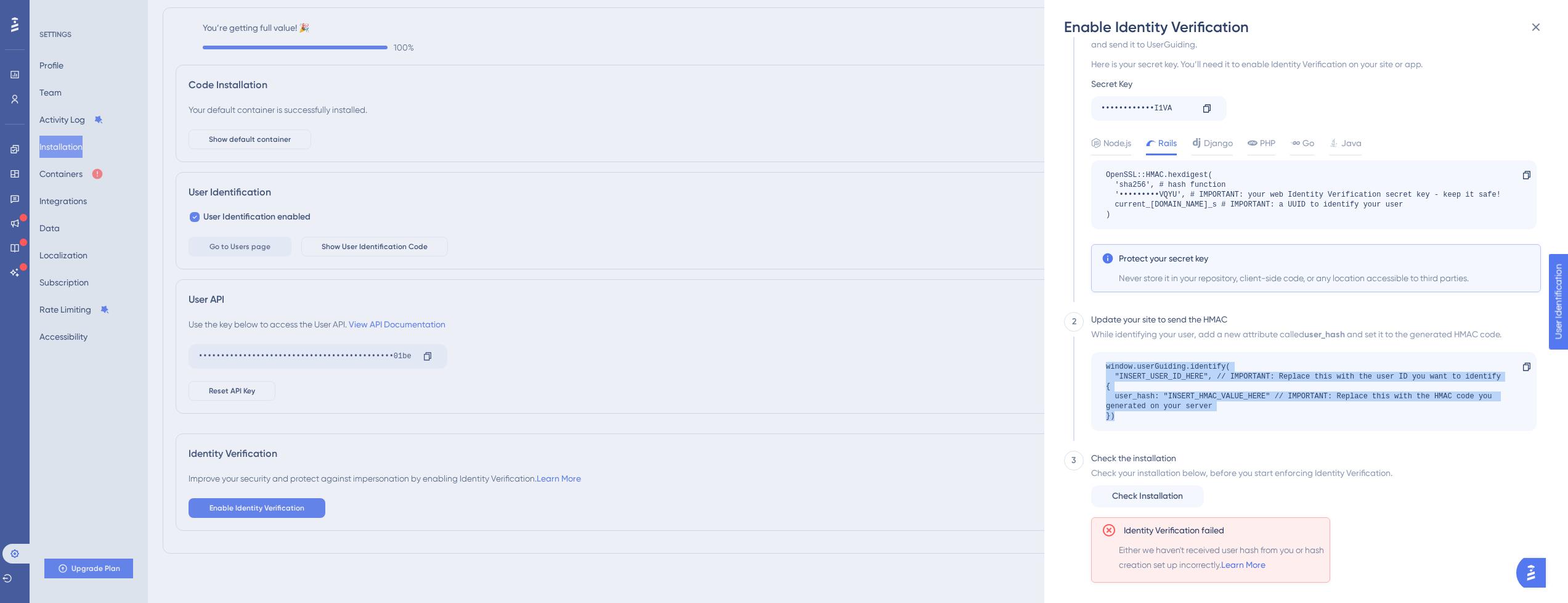
drag, startPoint x: 1129, startPoint y: 417, endPoint x: 1089, endPoint y: 364, distance: 66.4
click at [1089, 364] on div "Update your site to send the HMAC While identifying your user, add a new attrib…" at bounding box center [1310, 381] width 453 height 139
click at [1211, 412] on div "window.userGuiding.identify( "INSERT_USER_ID_HERE", // IMPORTANT: Replace this …" at bounding box center [1308, 391] width 404 height 59
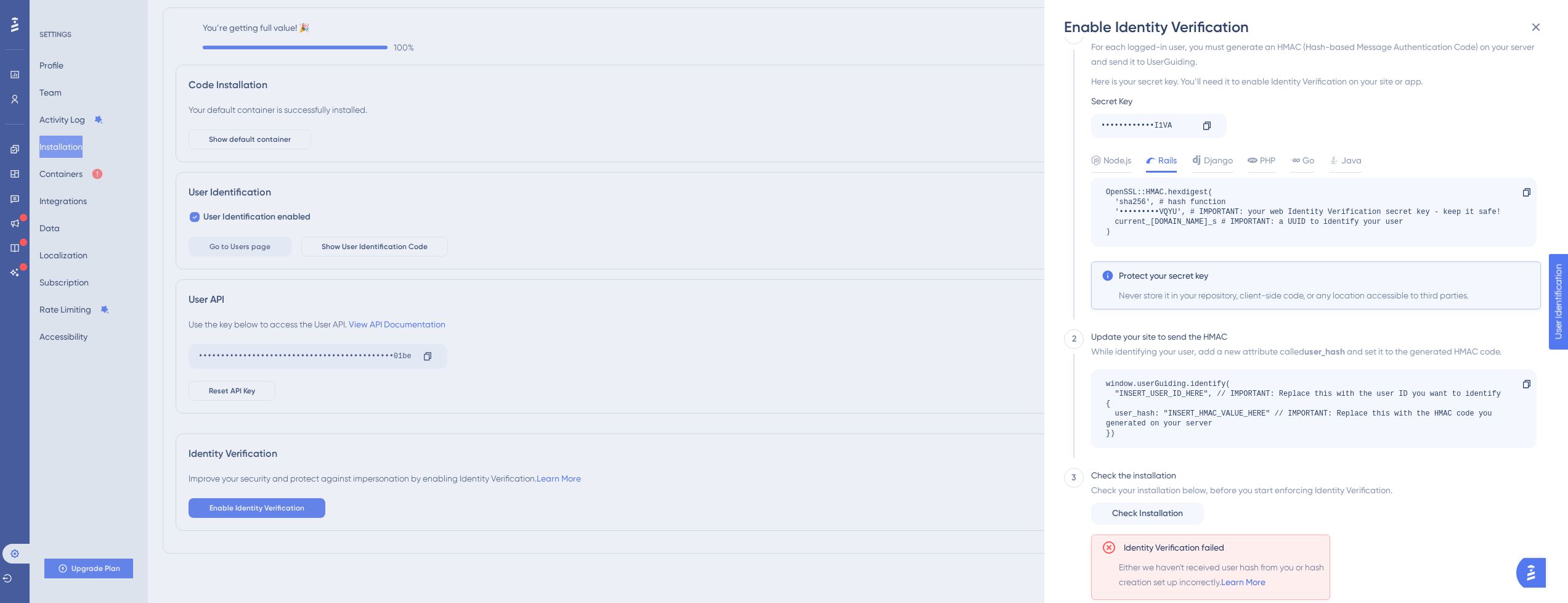
scroll to position [0, 0]
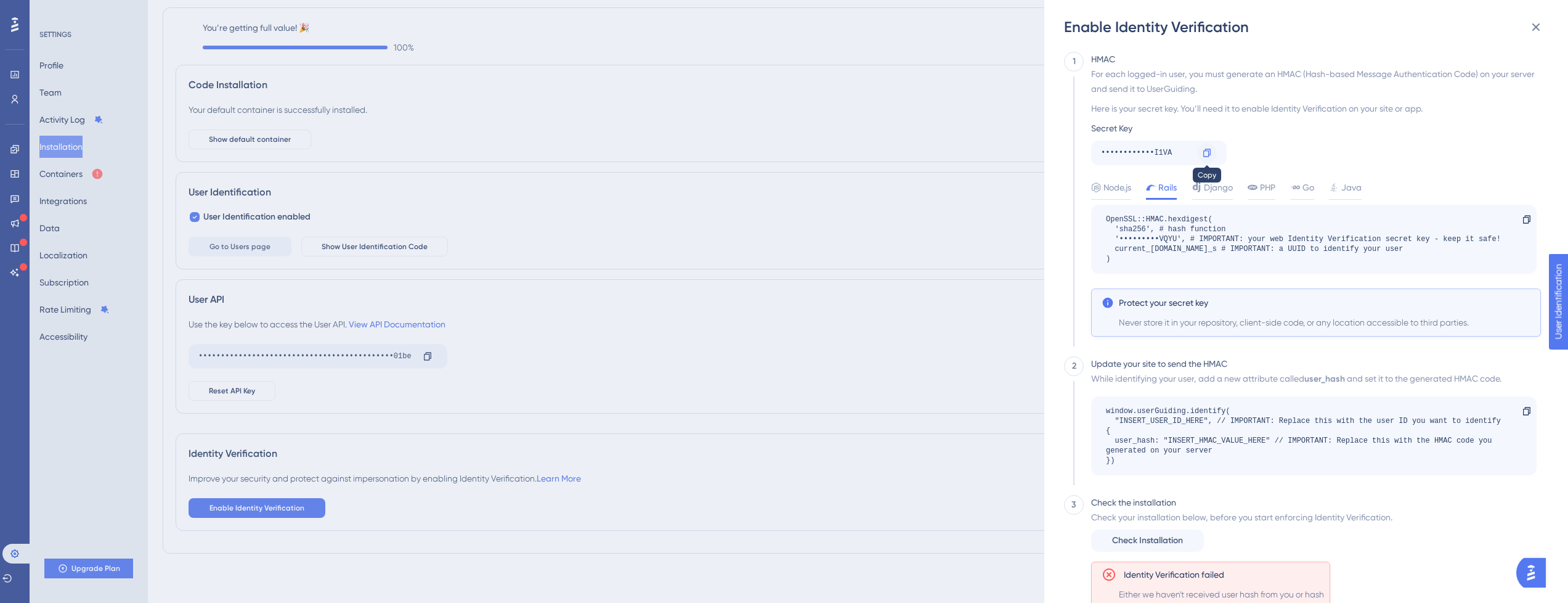
click at [1206, 150] on icon at bounding box center [1207, 152] width 7 height 8
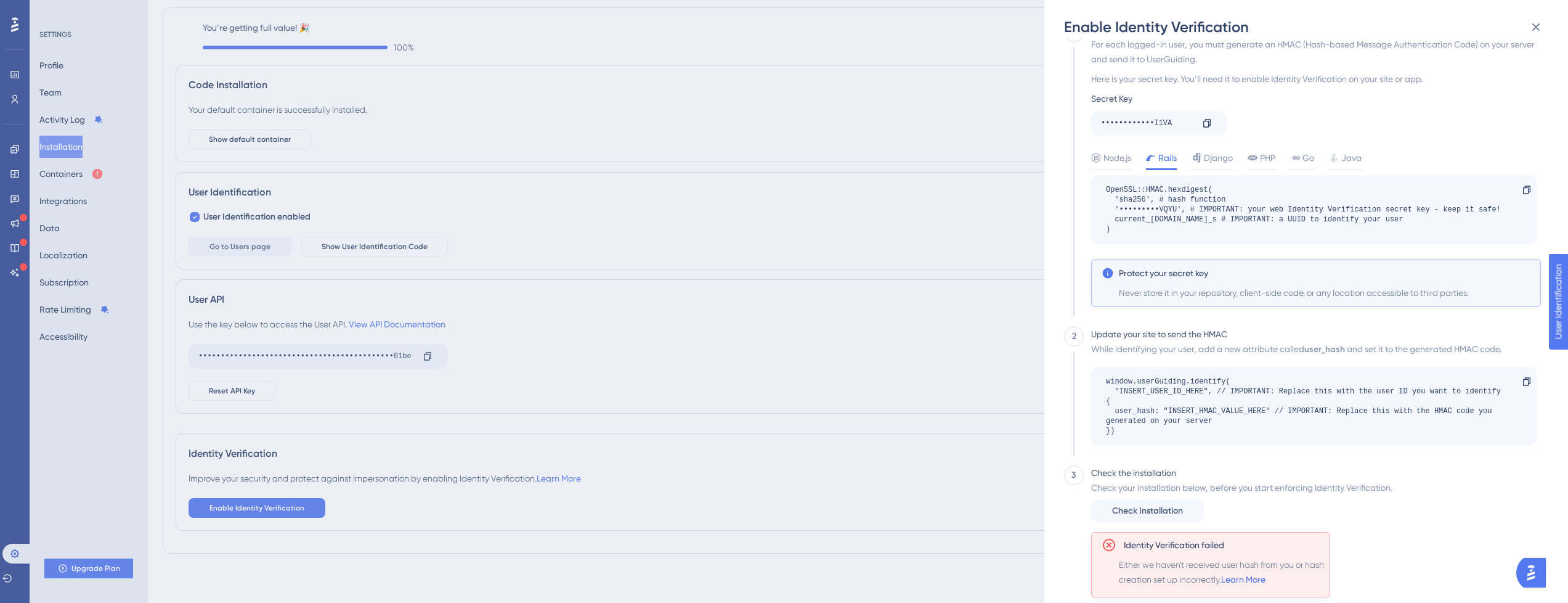
scroll to position [44, 0]
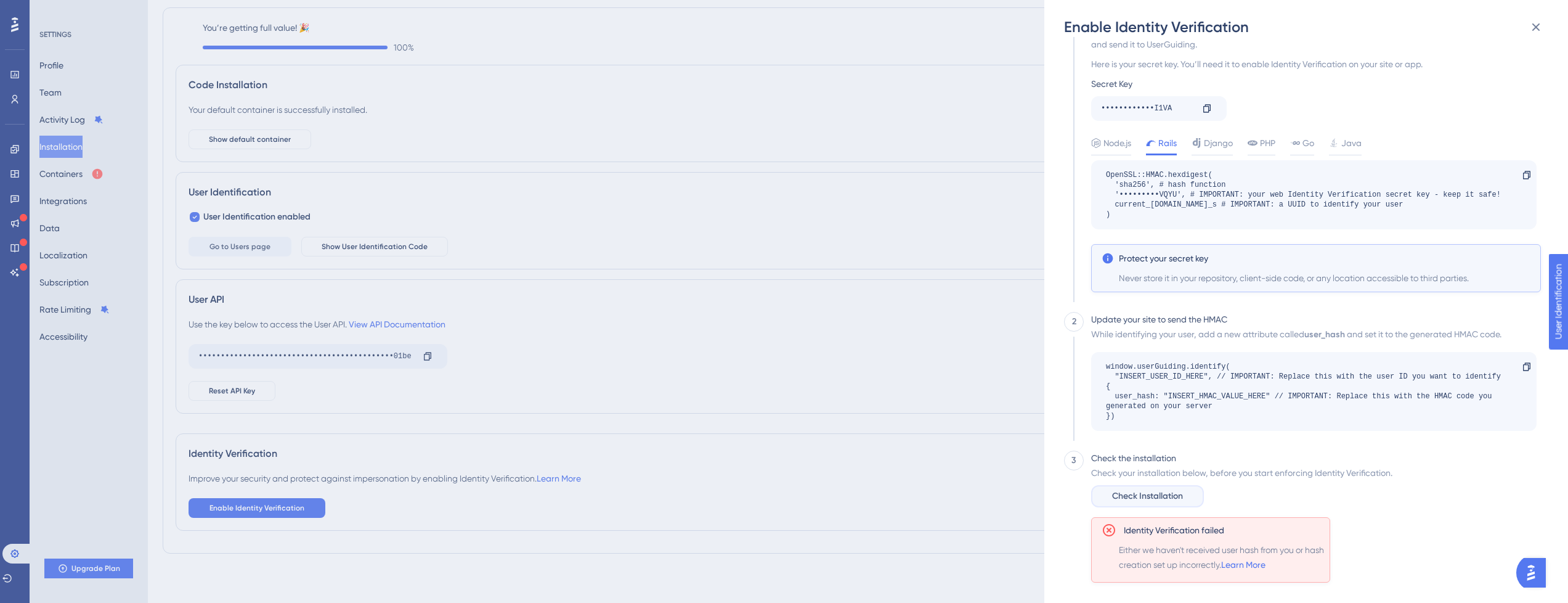
click at [1137, 500] on span "Check Installation" at bounding box center [1148, 496] width 71 height 15
click at [1124, 376] on div "window.userGuiding.identify( "INSERT_USER_ID_HERE", // IMPORTANT: Replace this …" at bounding box center [1308, 391] width 404 height 59
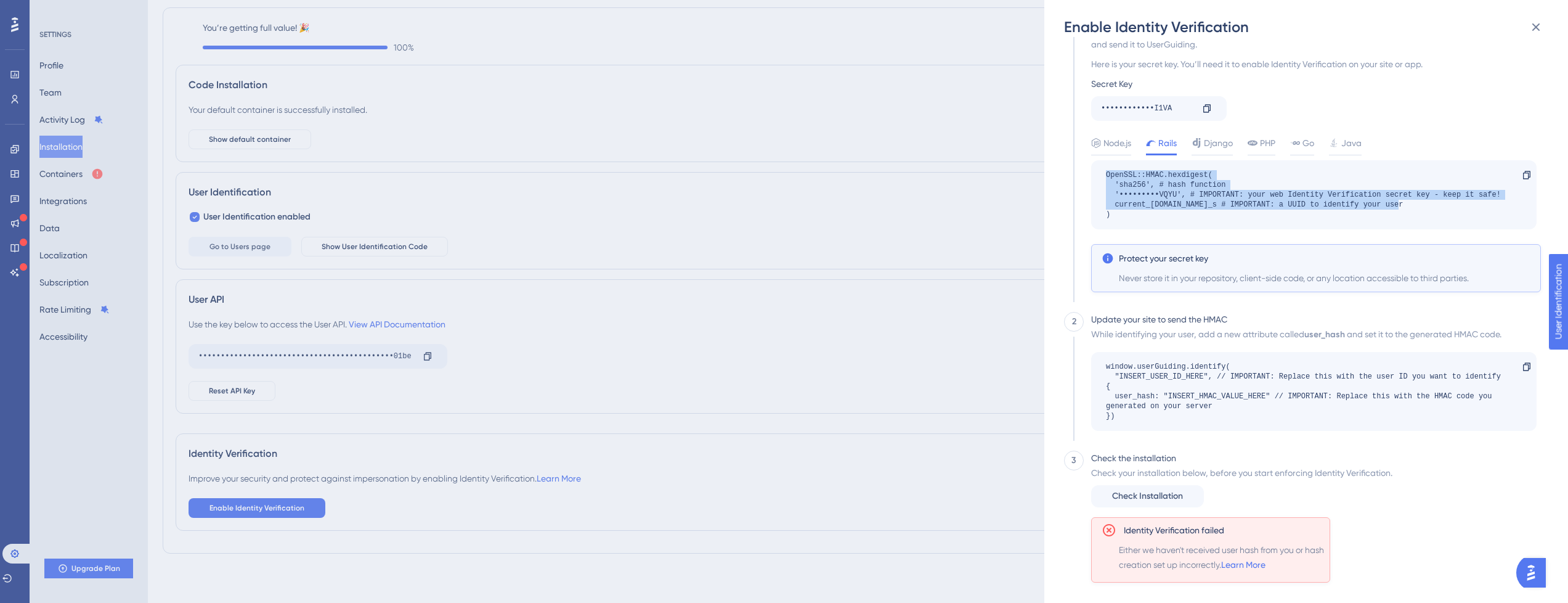
drag, startPoint x: 1111, startPoint y: 217, endPoint x: 1087, endPoint y: 177, distance: 46.6
click at [1087, 177] on div "HMAC For each logged-in user, you must generate an HMAC (Hash-based Message Aut…" at bounding box center [1312, 159] width 457 height 304
copy div "OpenSSL::HMAC.hexdigest( 'sha256', # hash function '•••••••••VQYU', # IMPORTANT…"
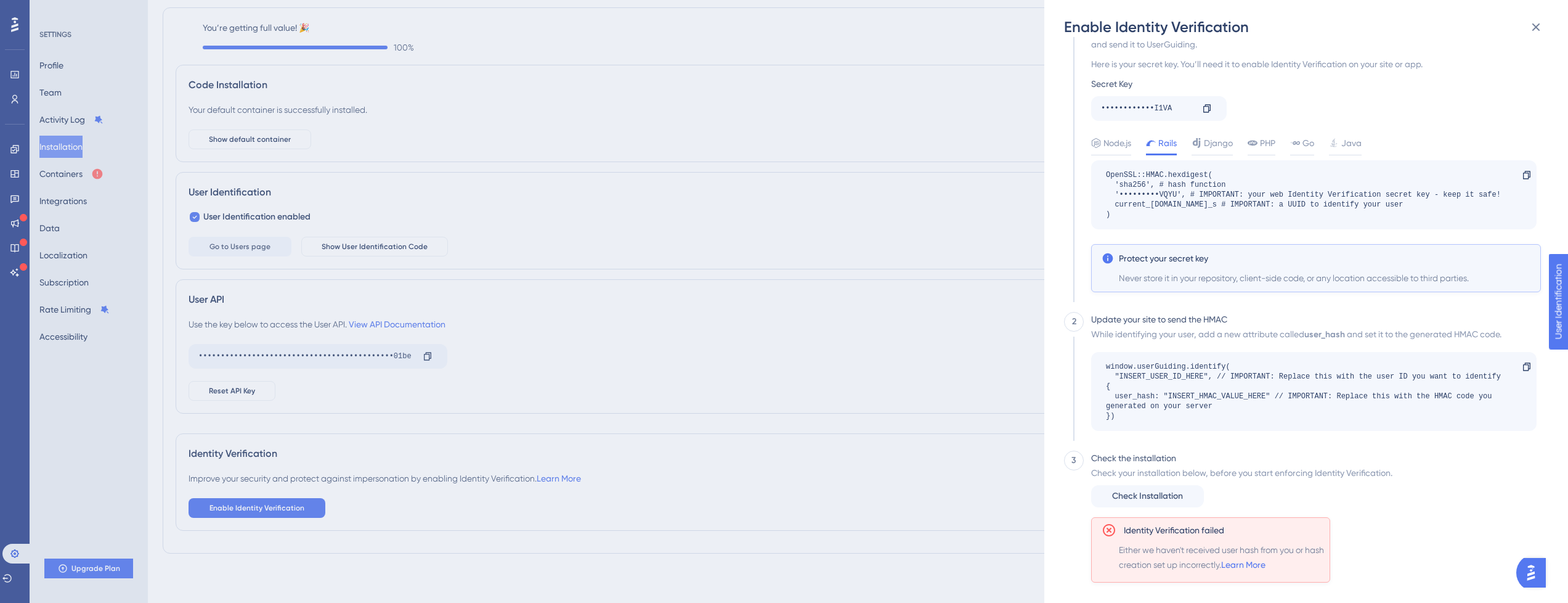
click at [1039, 112] on div "Enable Identity Verification 1 HMAC For each logged-in user, you must generate …" at bounding box center [784, 301] width 1568 height 603
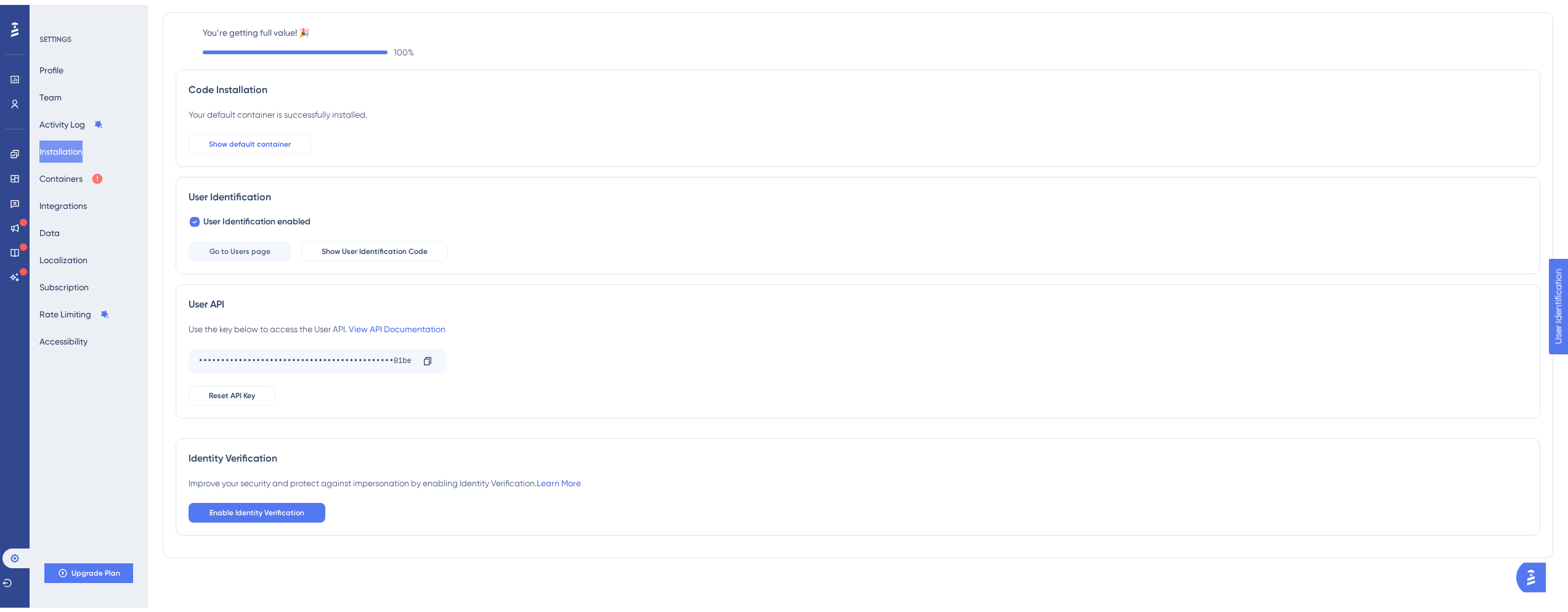
scroll to position [0, 0]
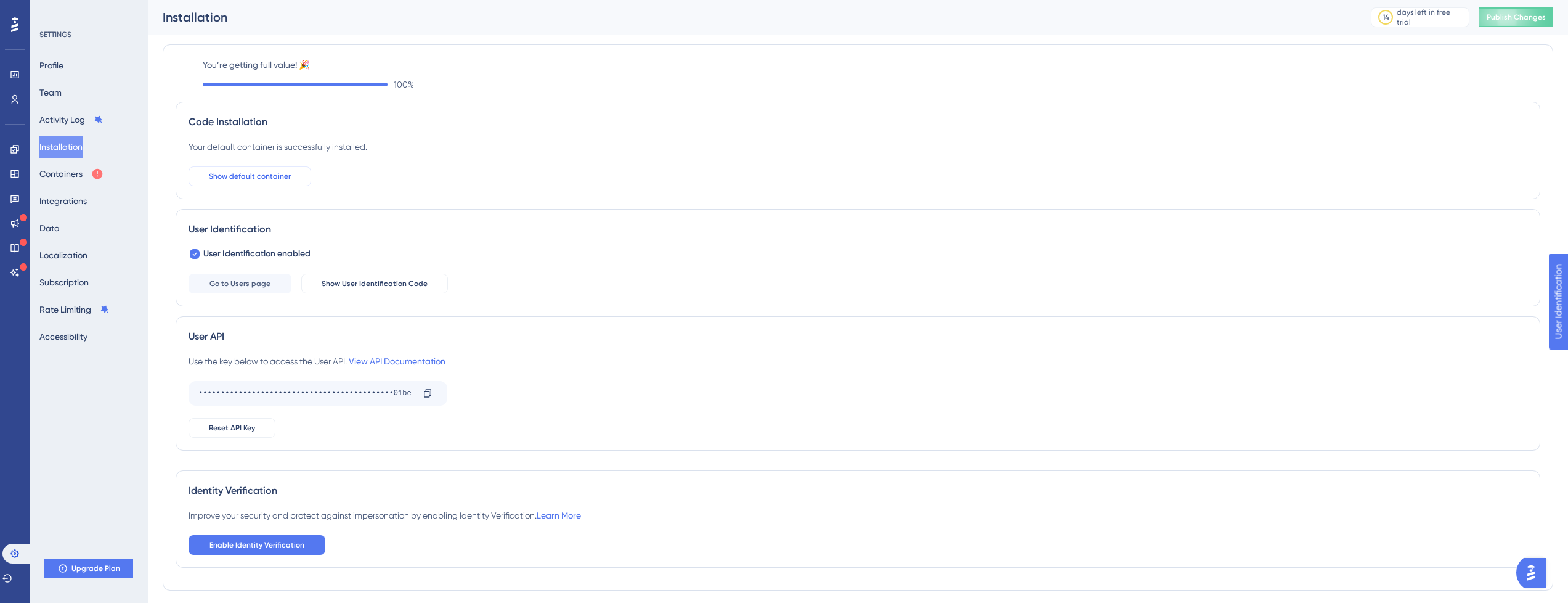
click at [242, 173] on span "Show default container" at bounding box center [250, 176] width 82 height 10
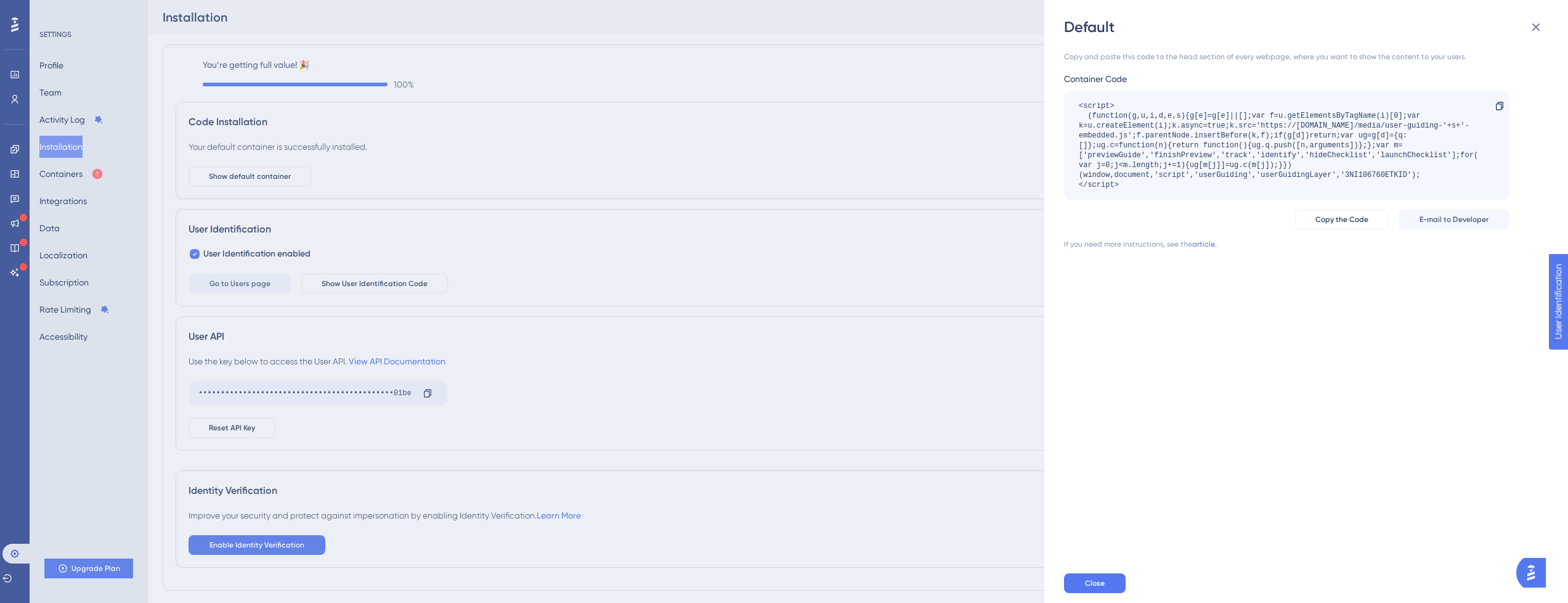
click at [1361, 173] on div "<script> (function(g,u,i,d,e,s){g[e]=g[e]||[];var f=u.getElementsByTagName(i)[0…" at bounding box center [1281, 146] width 404 height 89
copy div "3NI106760ETKID"
click at [12, 79] on div "Default Copy and paste this code to the head section of every webpage, where yo…" at bounding box center [784, 301] width 1568 height 603
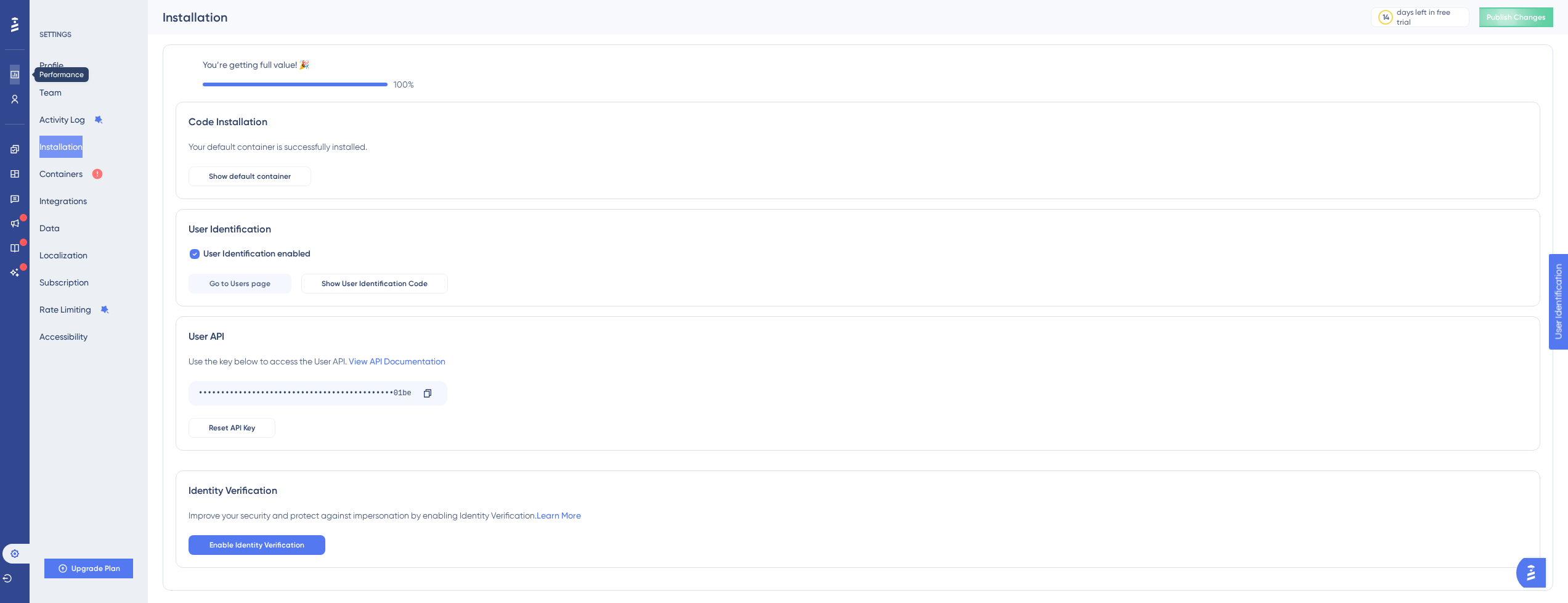
click at [17, 80] on link at bounding box center [14, 74] width 10 height 20
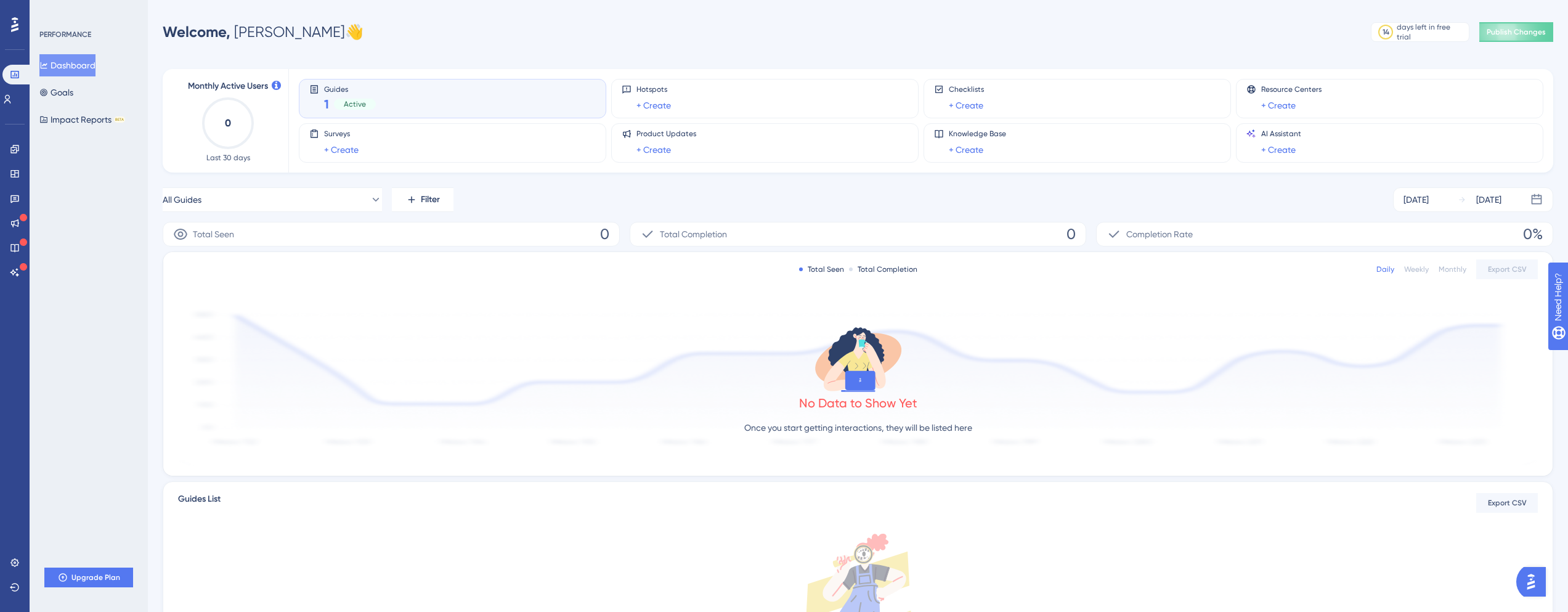
click at [316, 95] on div "Guides 1 Active" at bounding box center [453, 99] width 286 height 28
click at [327, 101] on span "1" at bounding box center [327, 104] width 5 height 17
click at [335, 104] on div "Active" at bounding box center [355, 104] width 42 height 11
click at [14, 161] on div "Engagement Widgets Feedback Product Updates Knowledge Base AI Assistant" at bounding box center [14, 211] width 10 height 143
click at [13, 151] on icon at bounding box center [14, 149] width 8 height 8
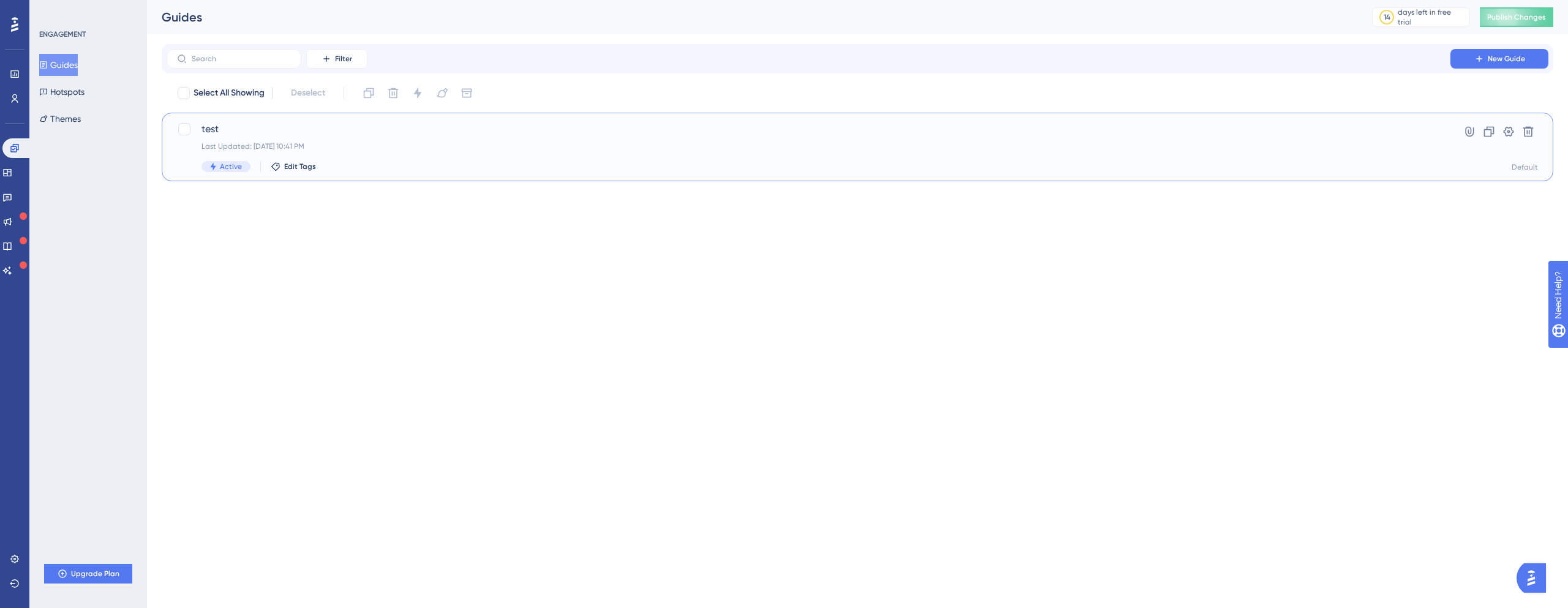
click at [207, 133] on span "test" at bounding box center [808, 129] width 1214 height 15
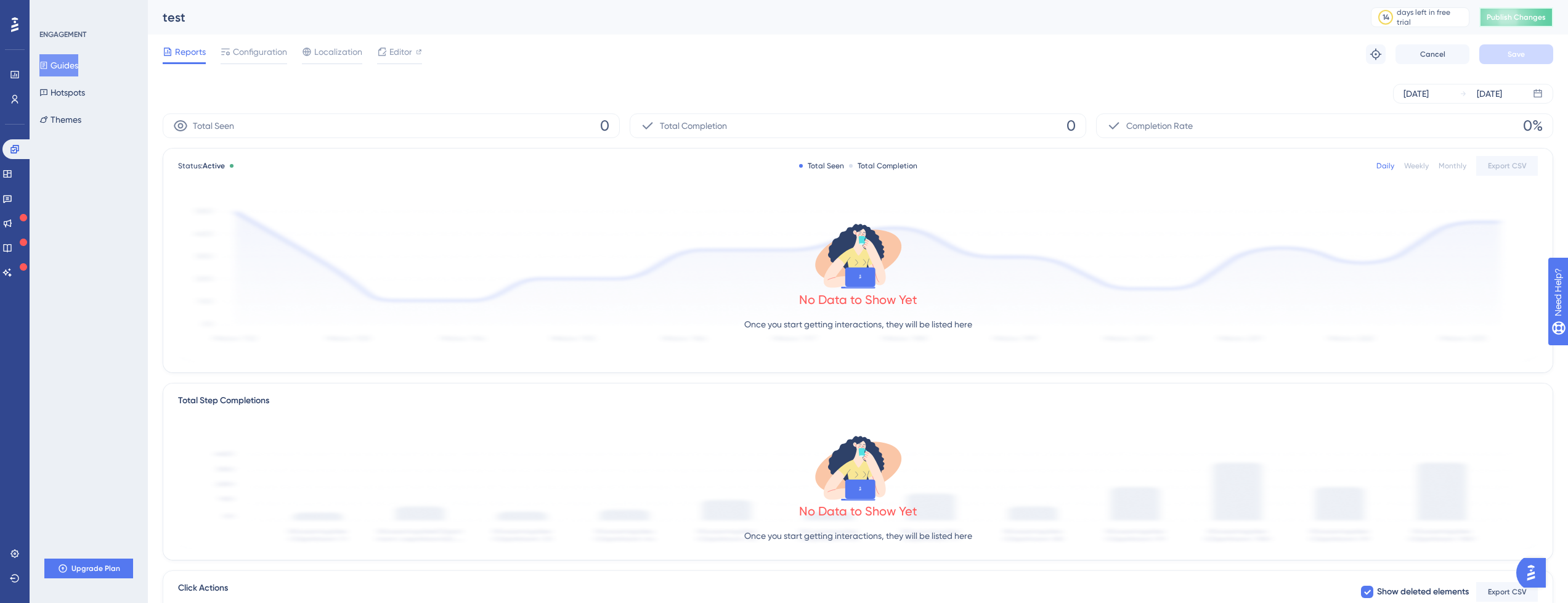
click at [1495, 12] on button "Publish Changes" at bounding box center [1516, 17] width 74 height 20
click at [231, 55] on div "Configuration" at bounding box center [253, 52] width 66 height 15
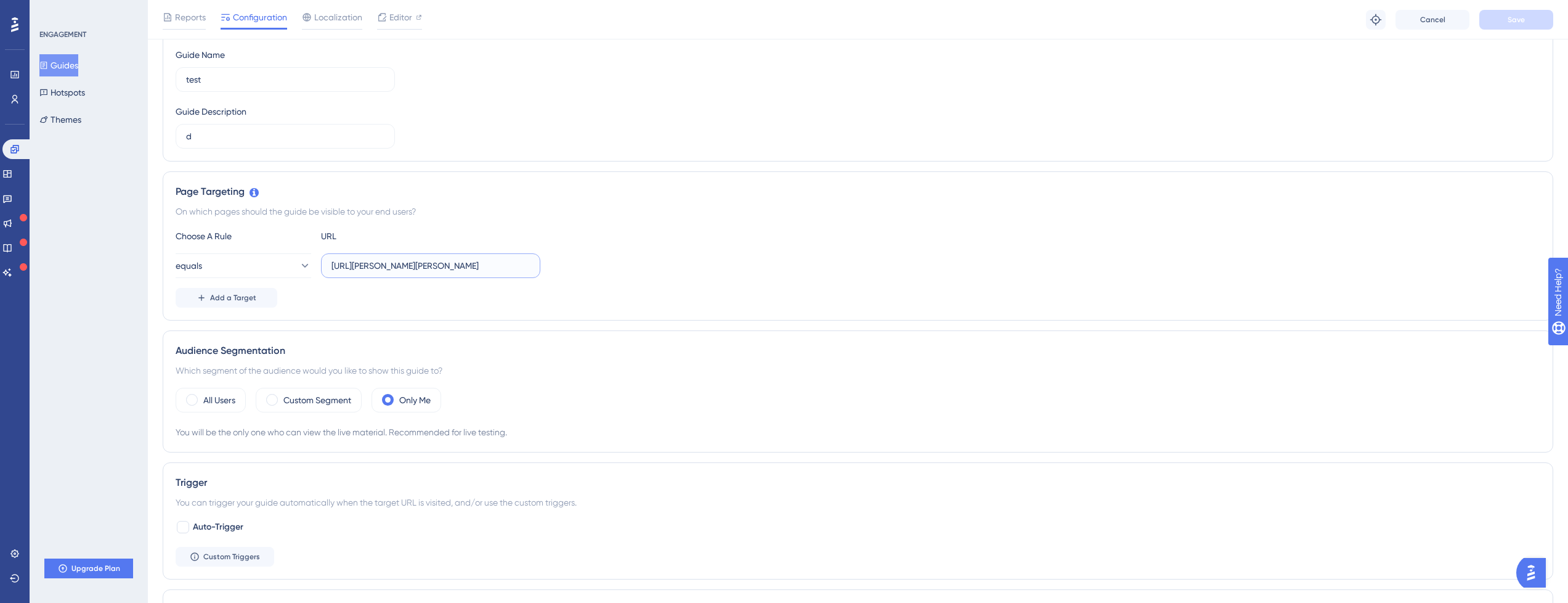
scroll to position [0, 106]
drag, startPoint x: 342, startPoint y: 269, endPoint x: 431, endPoint y: 122, distance: 171.8
click at [378, 252] on div "Choose A Rule URL equals http://localhost:3000/panel/museums/john-g-shedd-teste…" at bounding box center [858, 268] width 1365 height 79
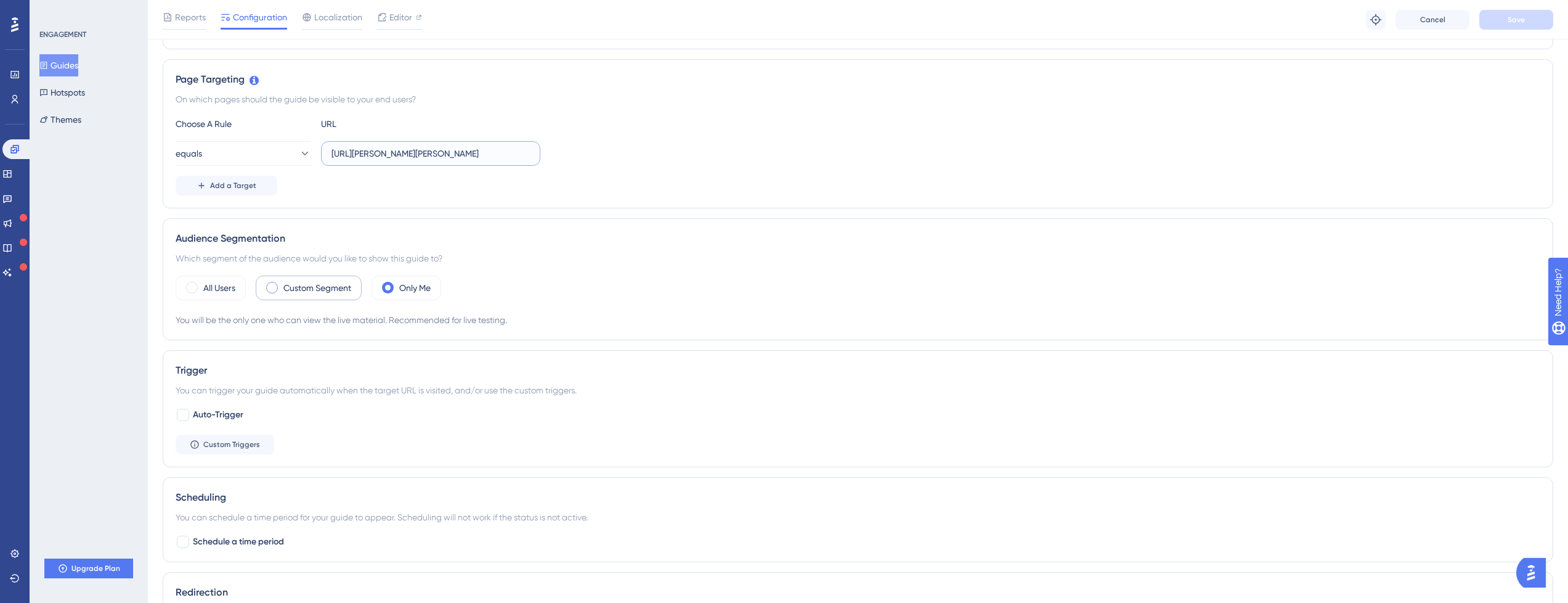
scroll to position [296, 0]
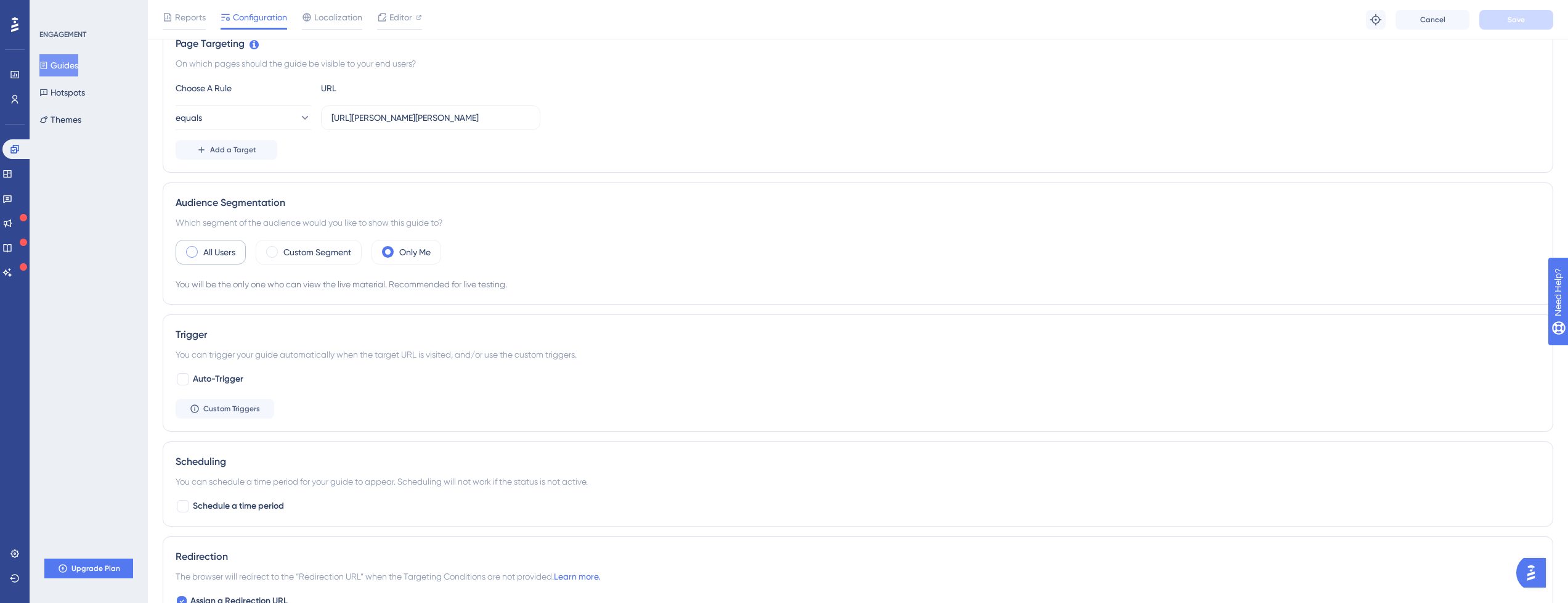
click at [244, 244] on div "All Users" at bounding box center [210, 252] width 70 height 25
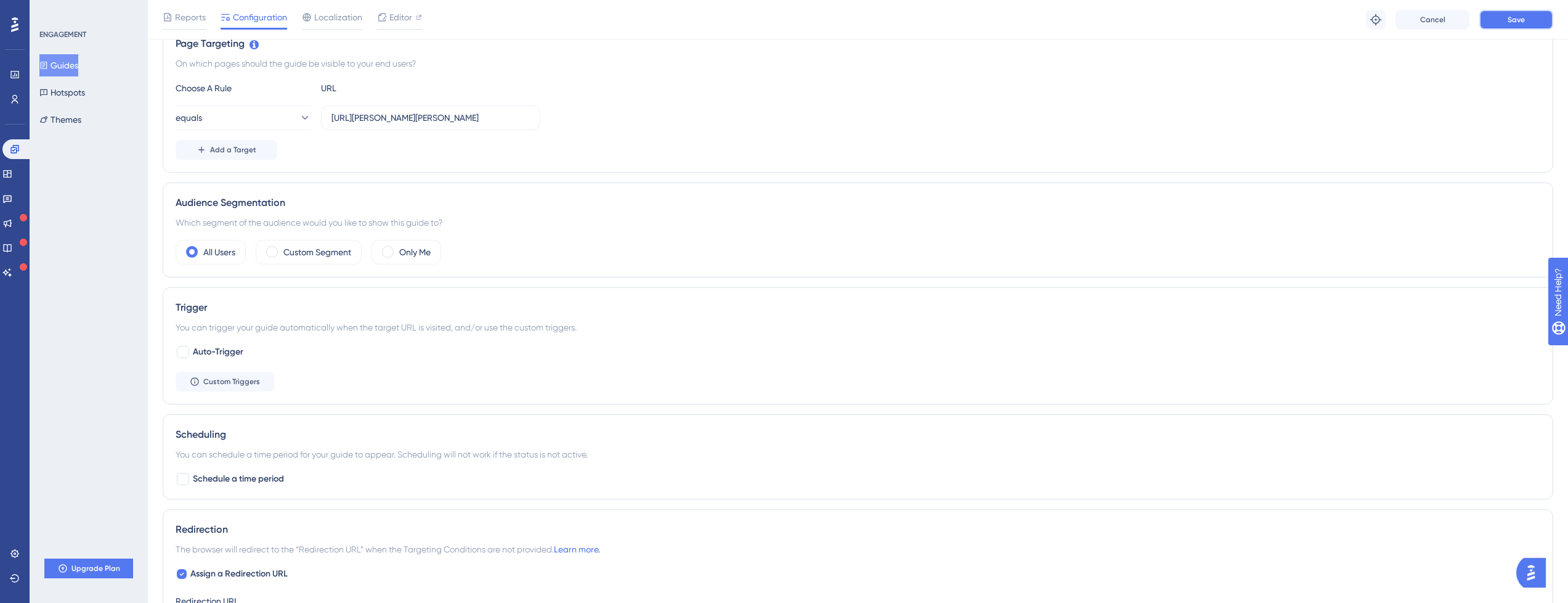
click at [1495, 22] on button "Save" at bounding box center [1516, 19] width 74 height 20
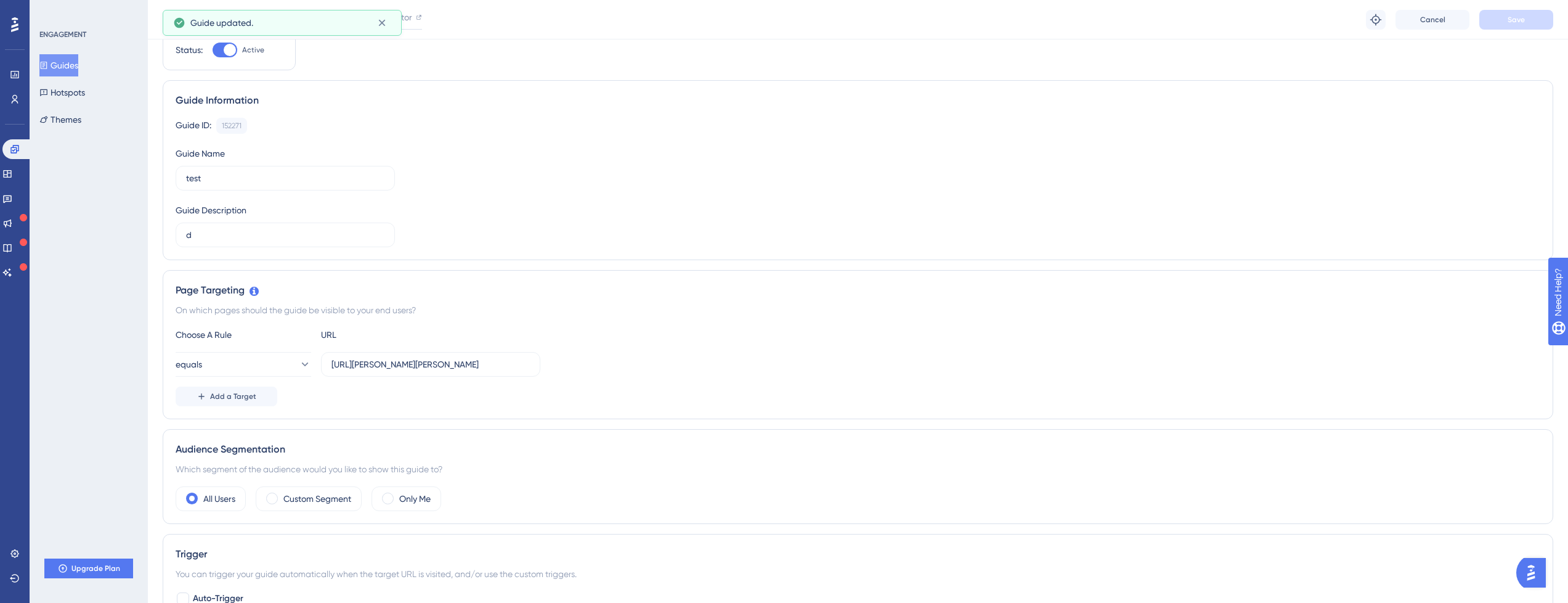
scroll to position [0, 0]
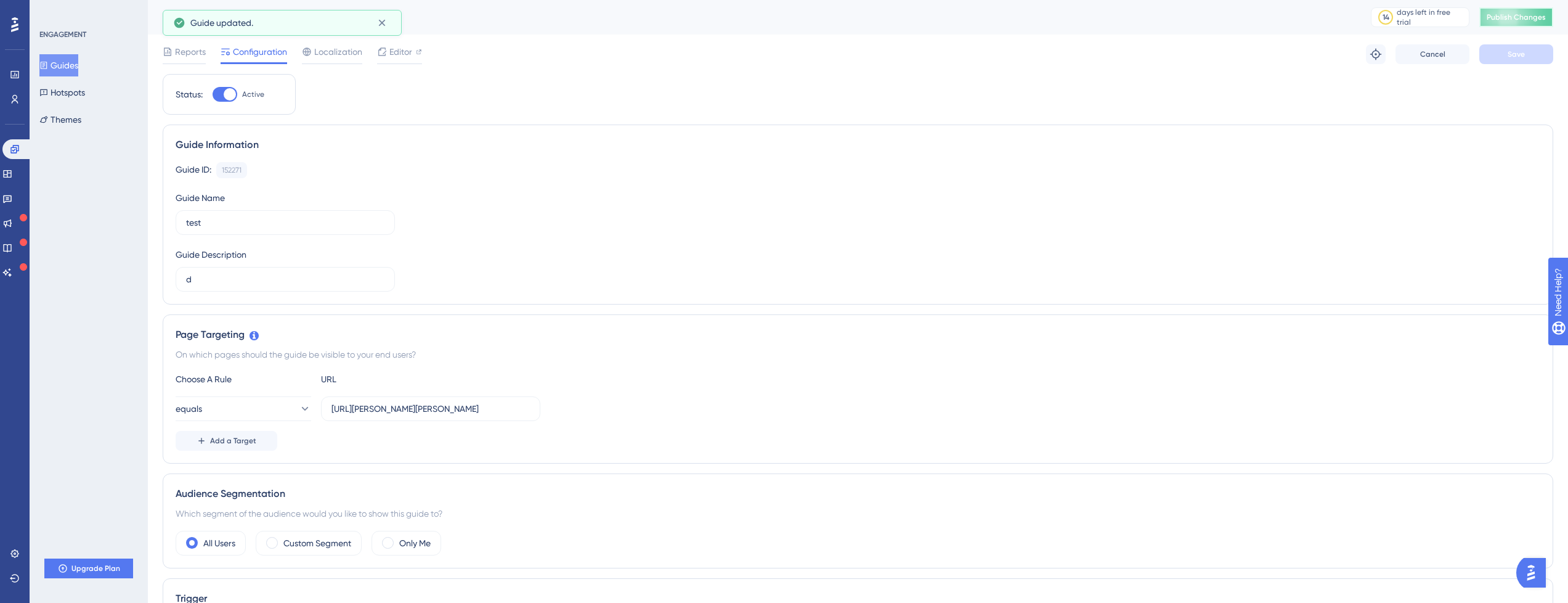
click at [1502, 16] on button "Publish Changes" at bounding box center [1516, 17] width 74 height 20
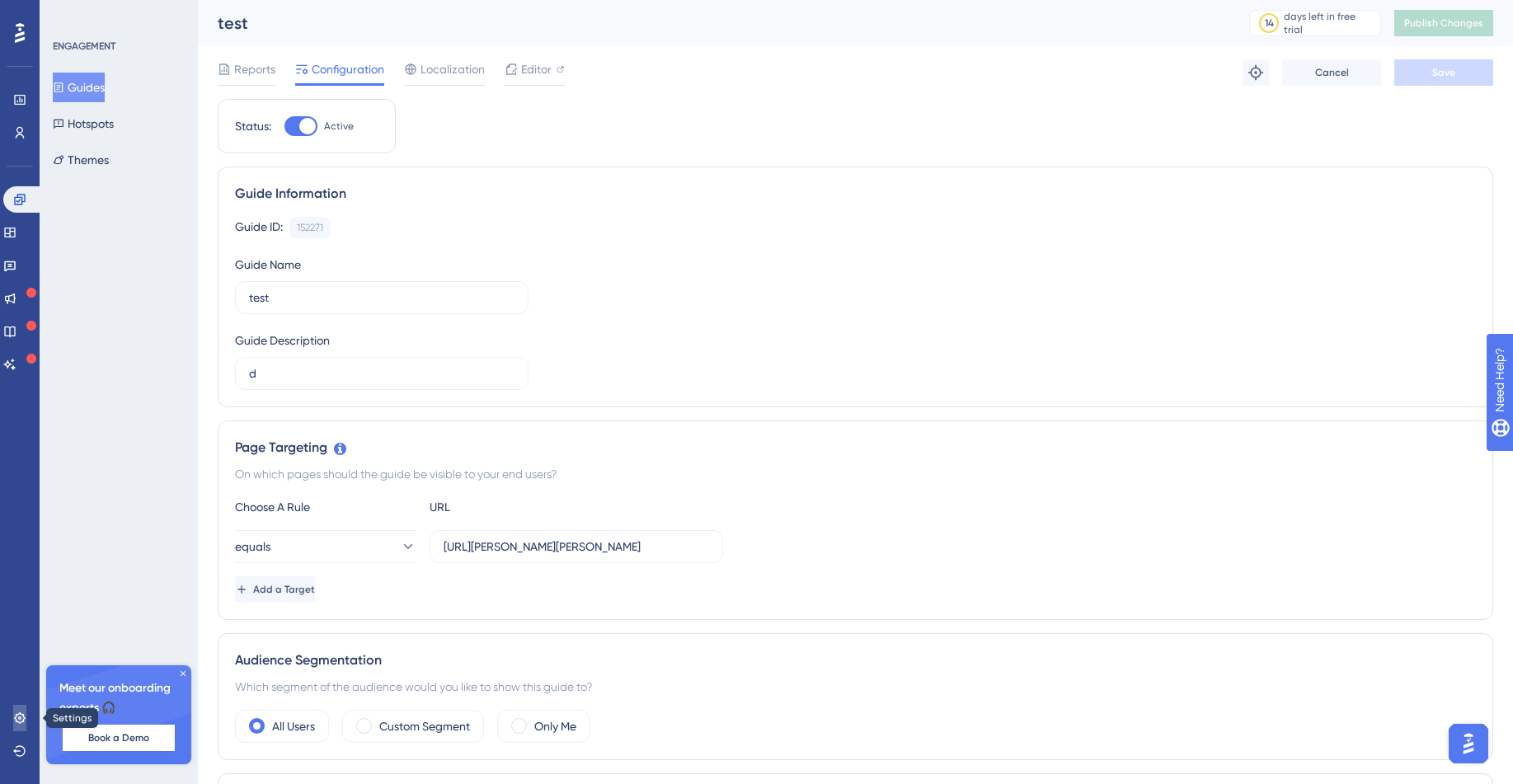
click at [16, 730] on link at bounding box center [19, 718] width 13 height 27
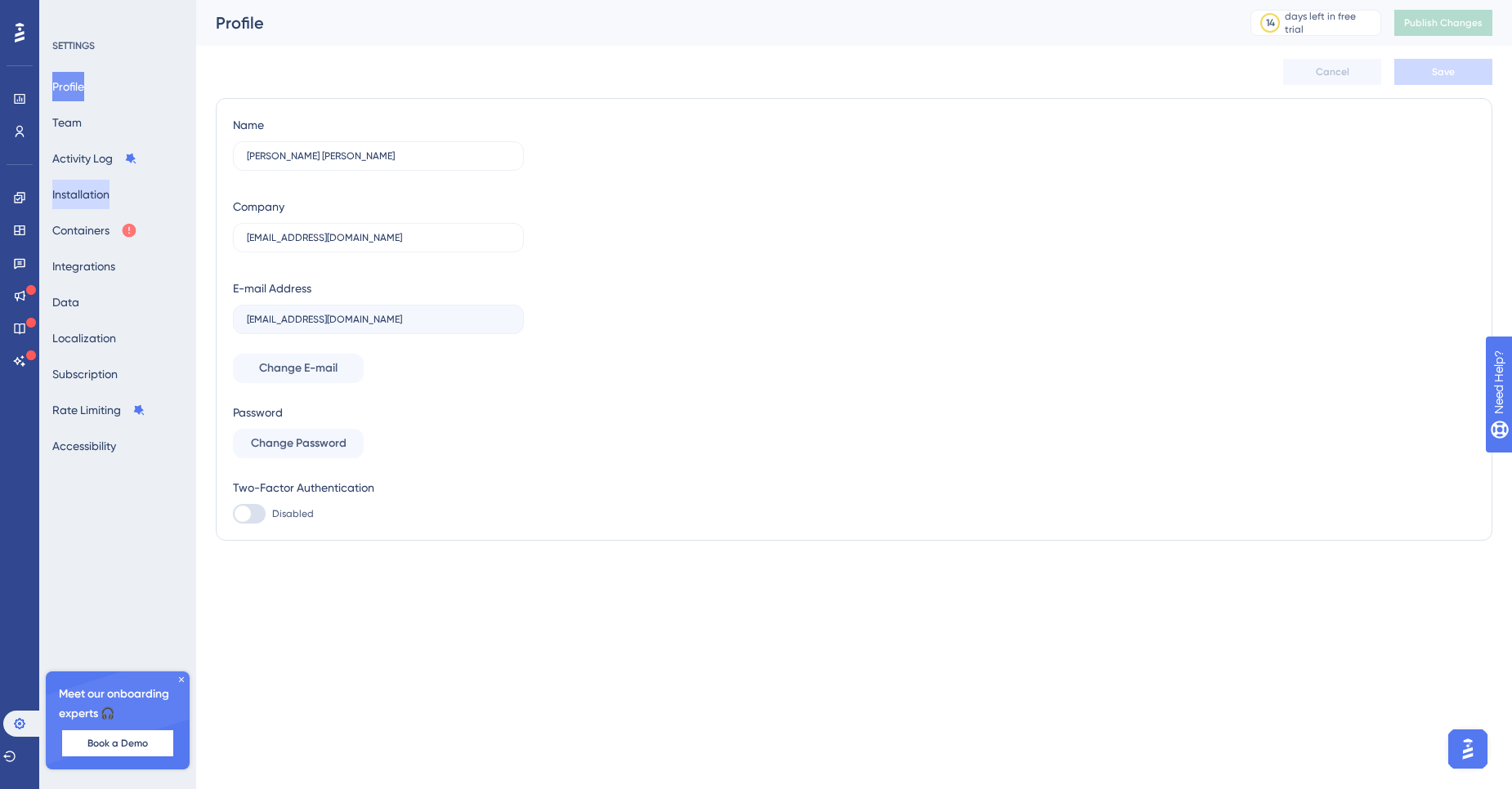
click at [107, 186] on button "Installation" at bounding box center [80, 194] width 57 height 29
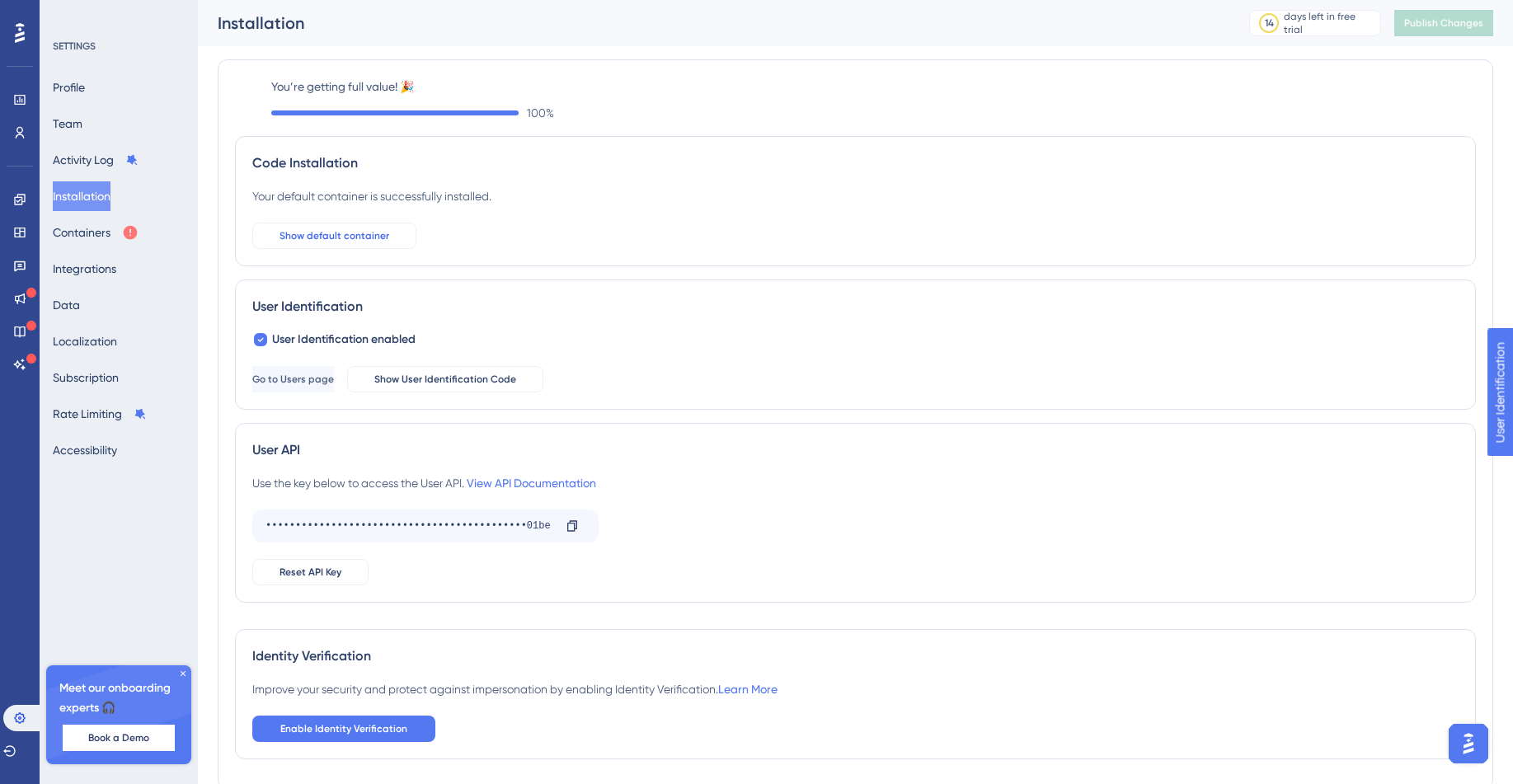
click at [398, 232] on button "Show default container" at bounding box center [334, 235] width 164 height 27
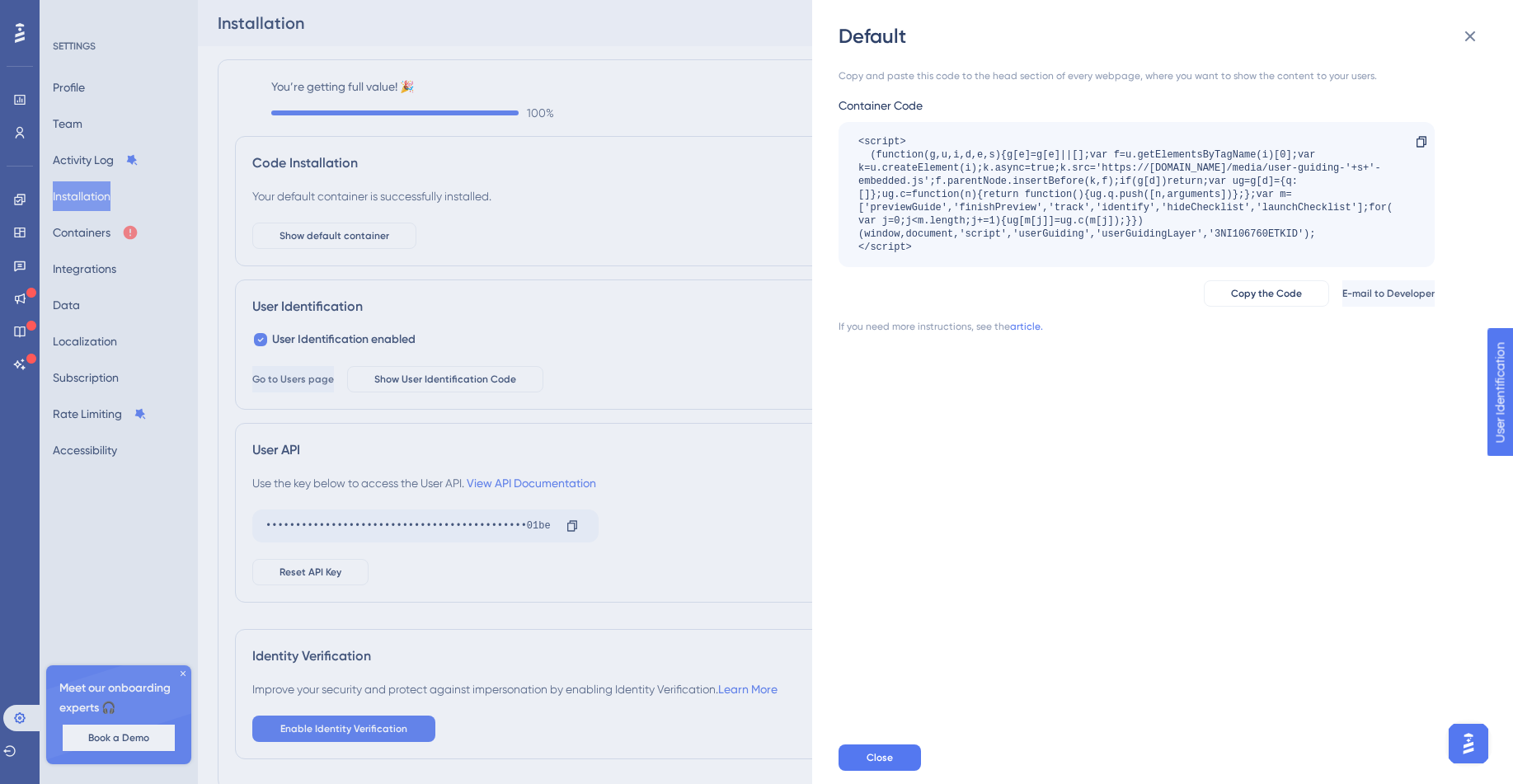
click at [23, 97] on div "Default Copy and paste this code to the head section of every webpage, where yo…" at bounding box center [756, 392] width 1513 height 784
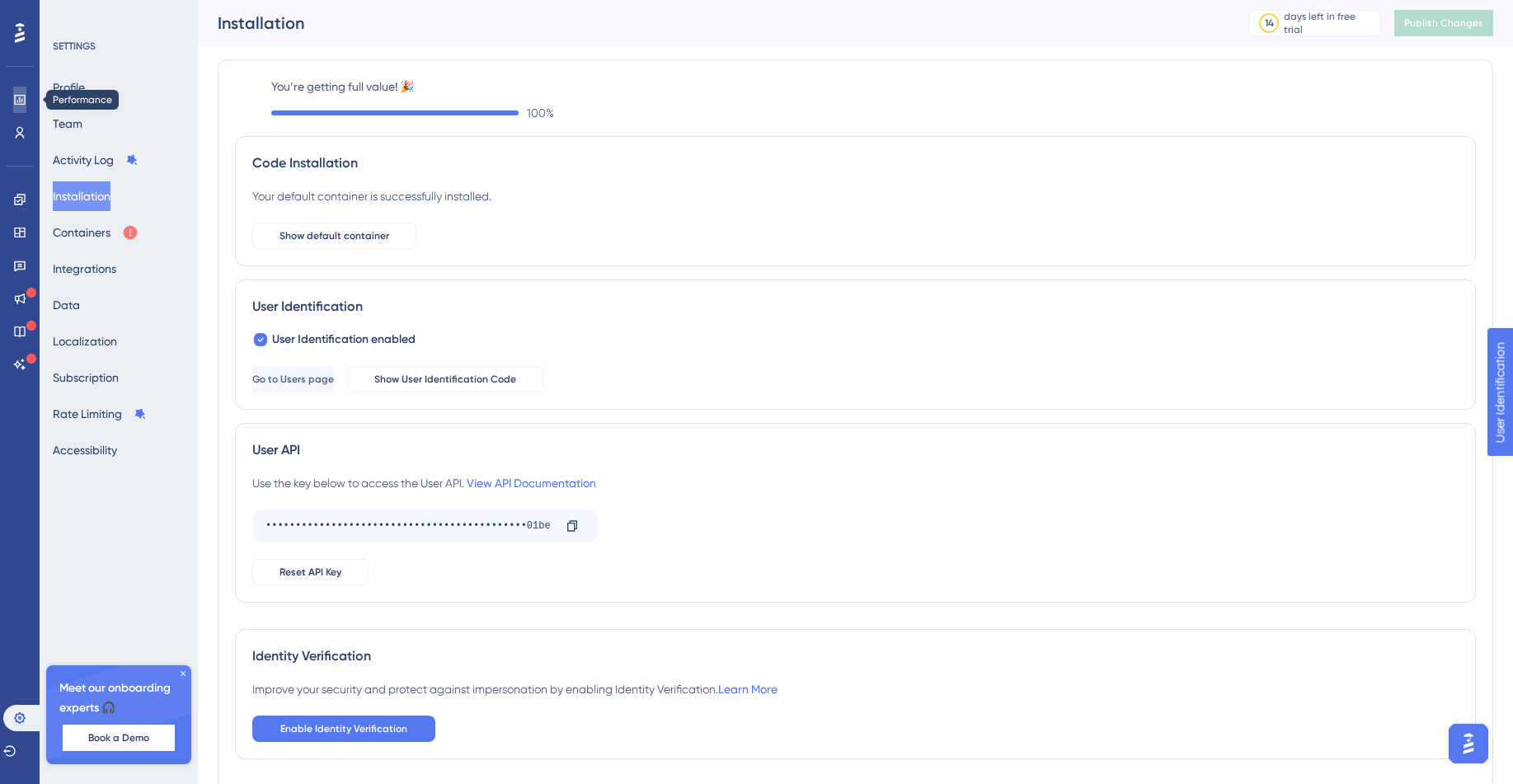
click at [23, 97] on icon at bounding box center [19, 99] width 13 height 13
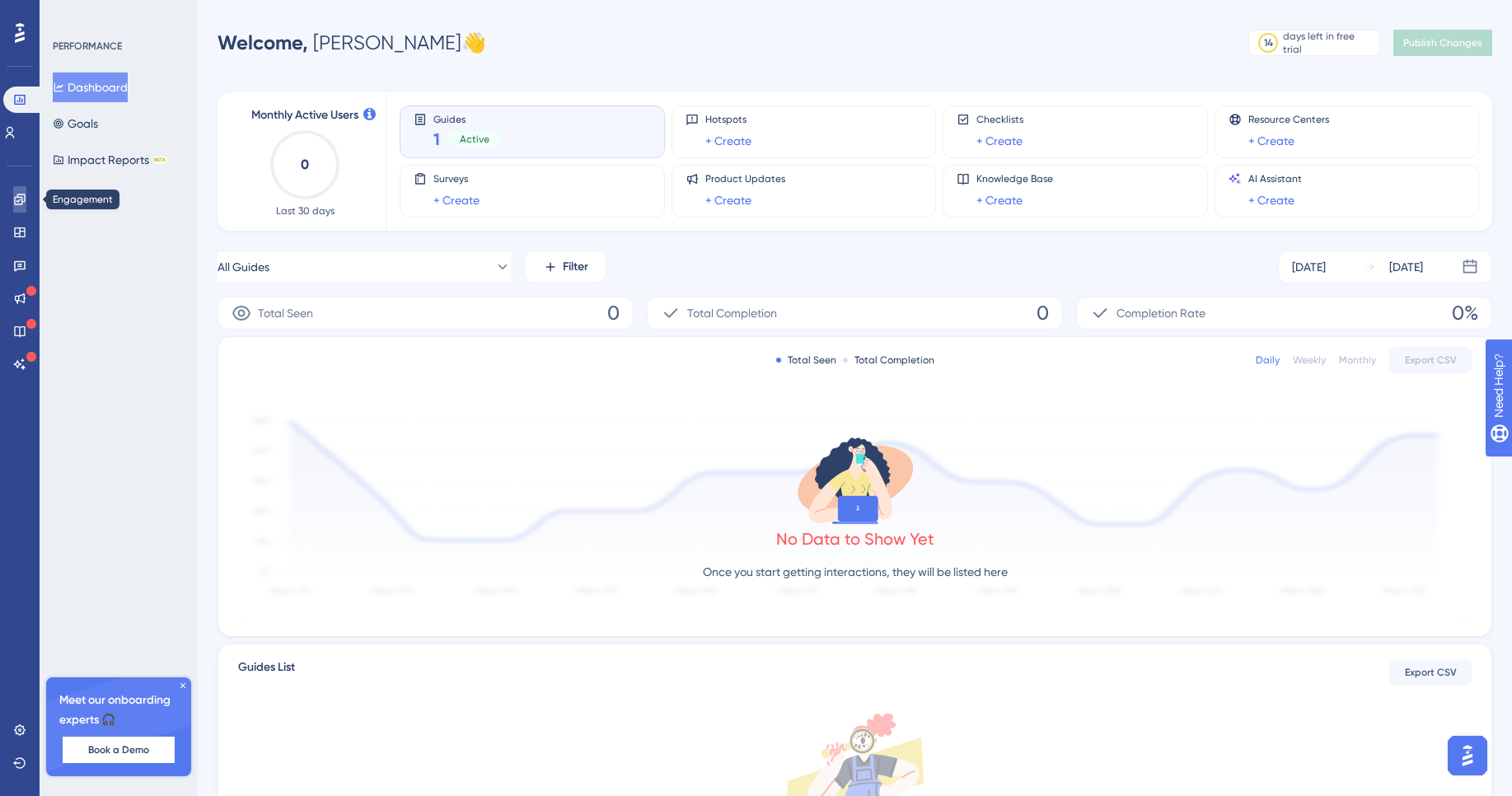
click at [24, 207] on link at bounding box center [19, 199] width 13 height 27
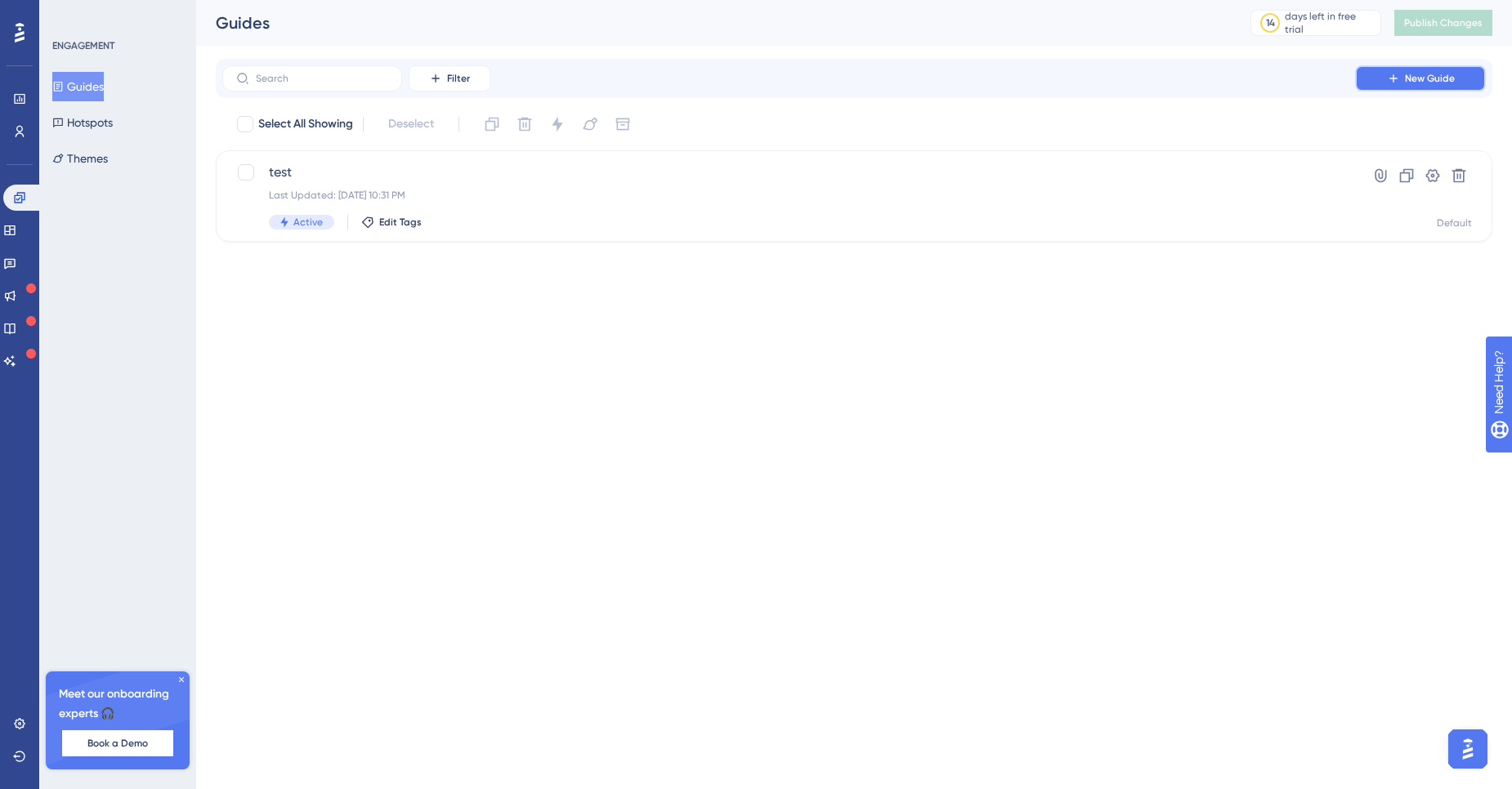
click at [1438, 88] on button "New Guide" at bounding box center [1420, 78] width 131 height 26
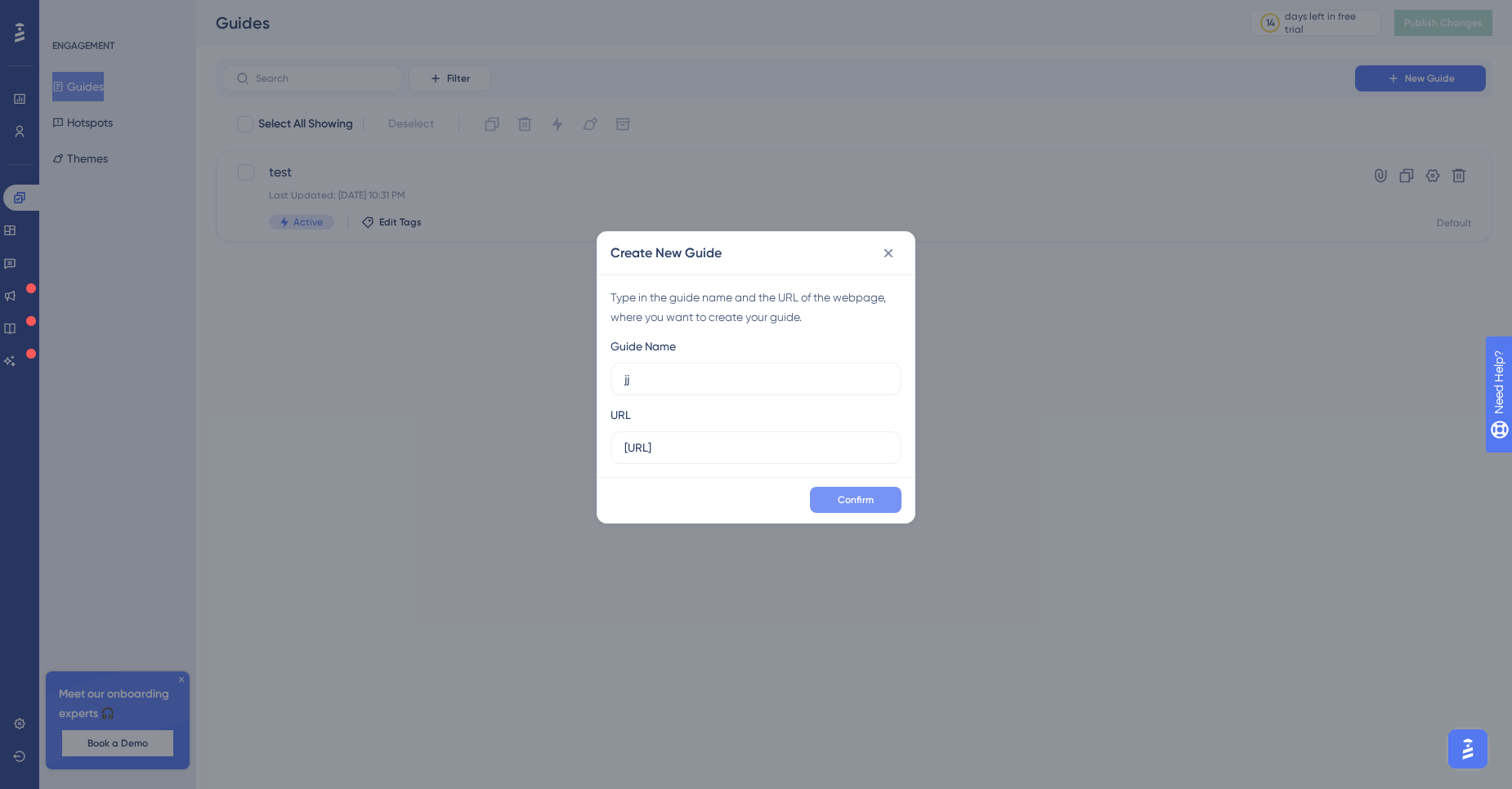
type input "jj"
click at [840, 505] on span "Confirm" at bounding box center [856, 499] width 36 height 13
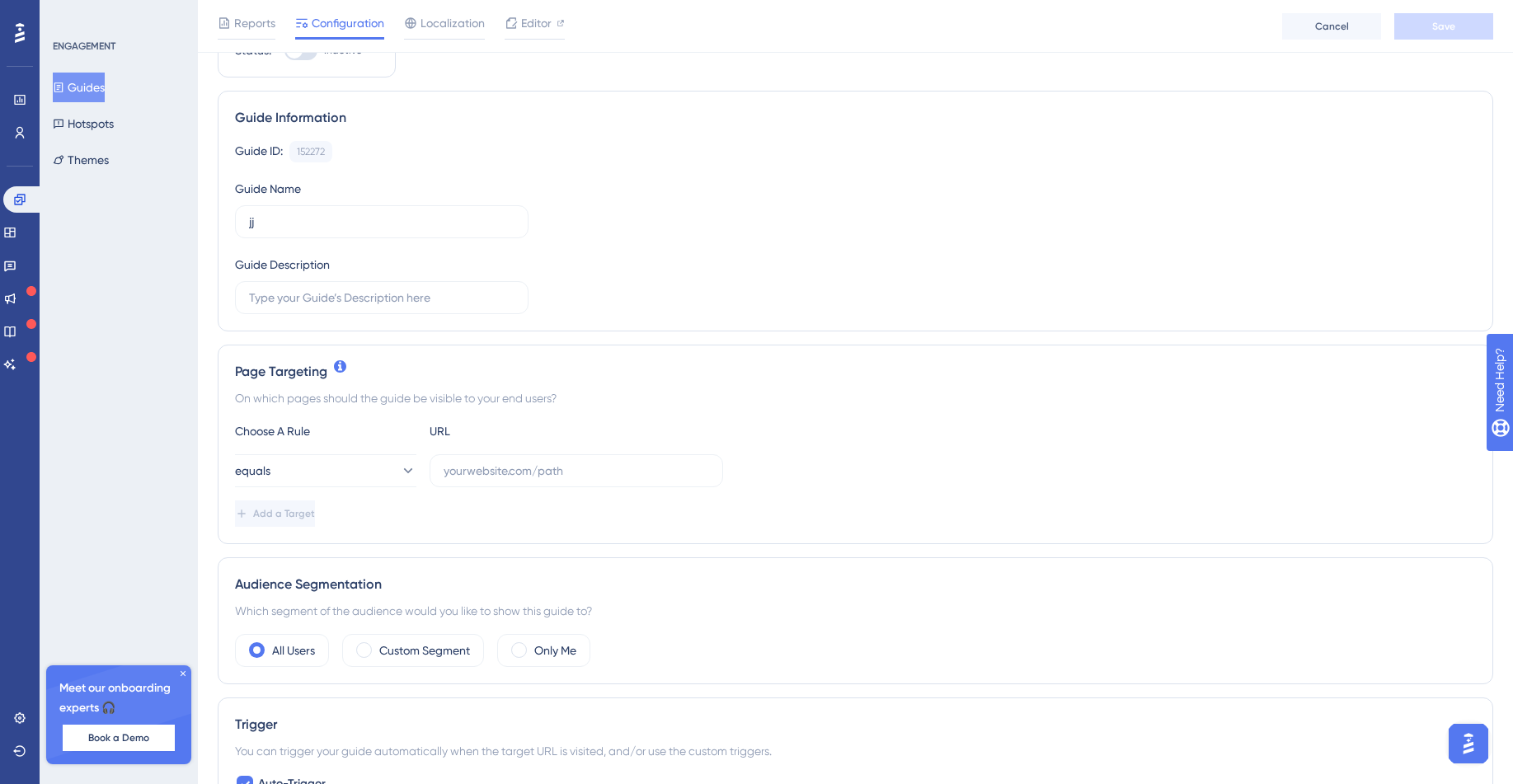
scroll to position [198, 0]
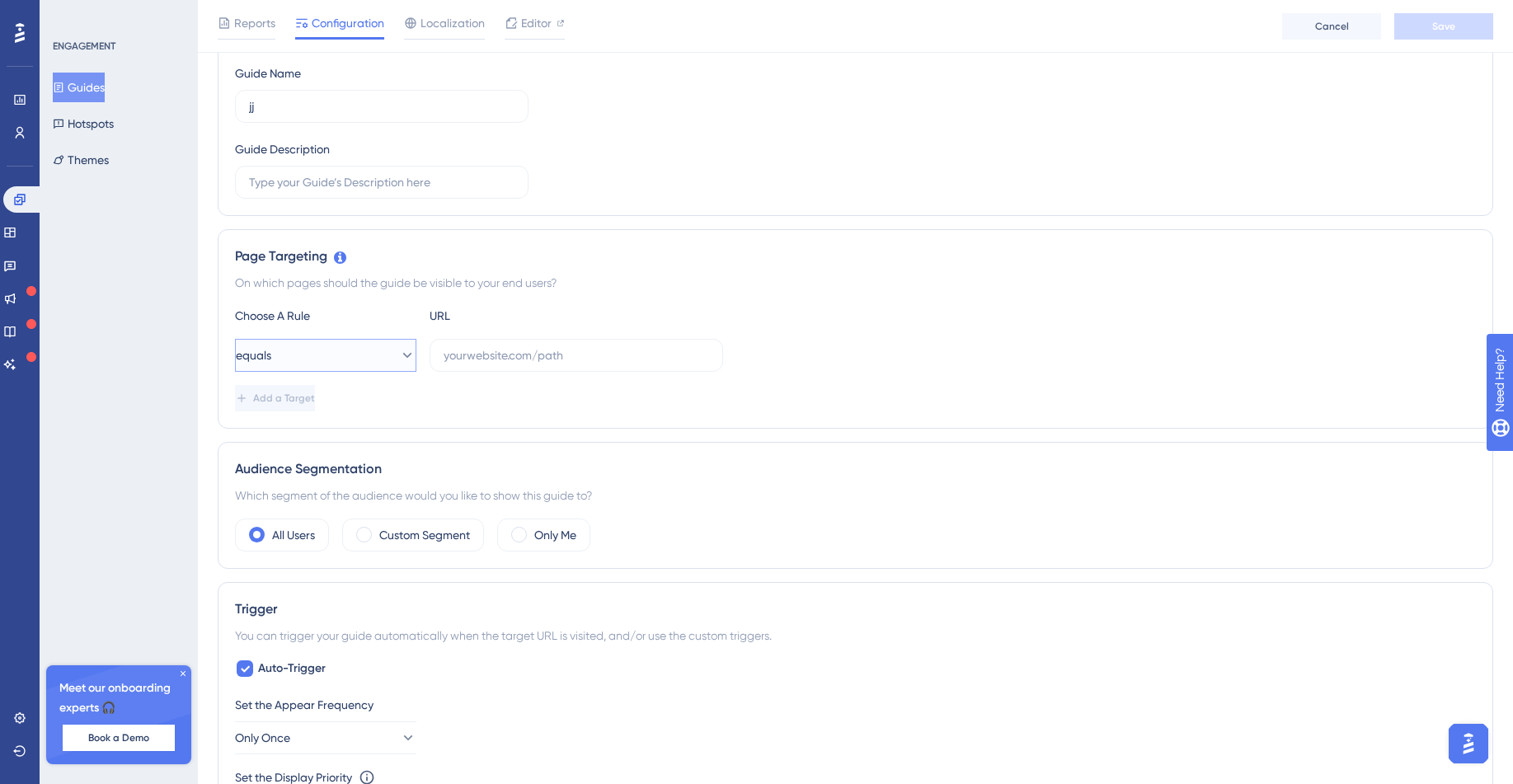
click at [379, 348] on button "equals" at bounding box center [325, 355] width 181 height 33
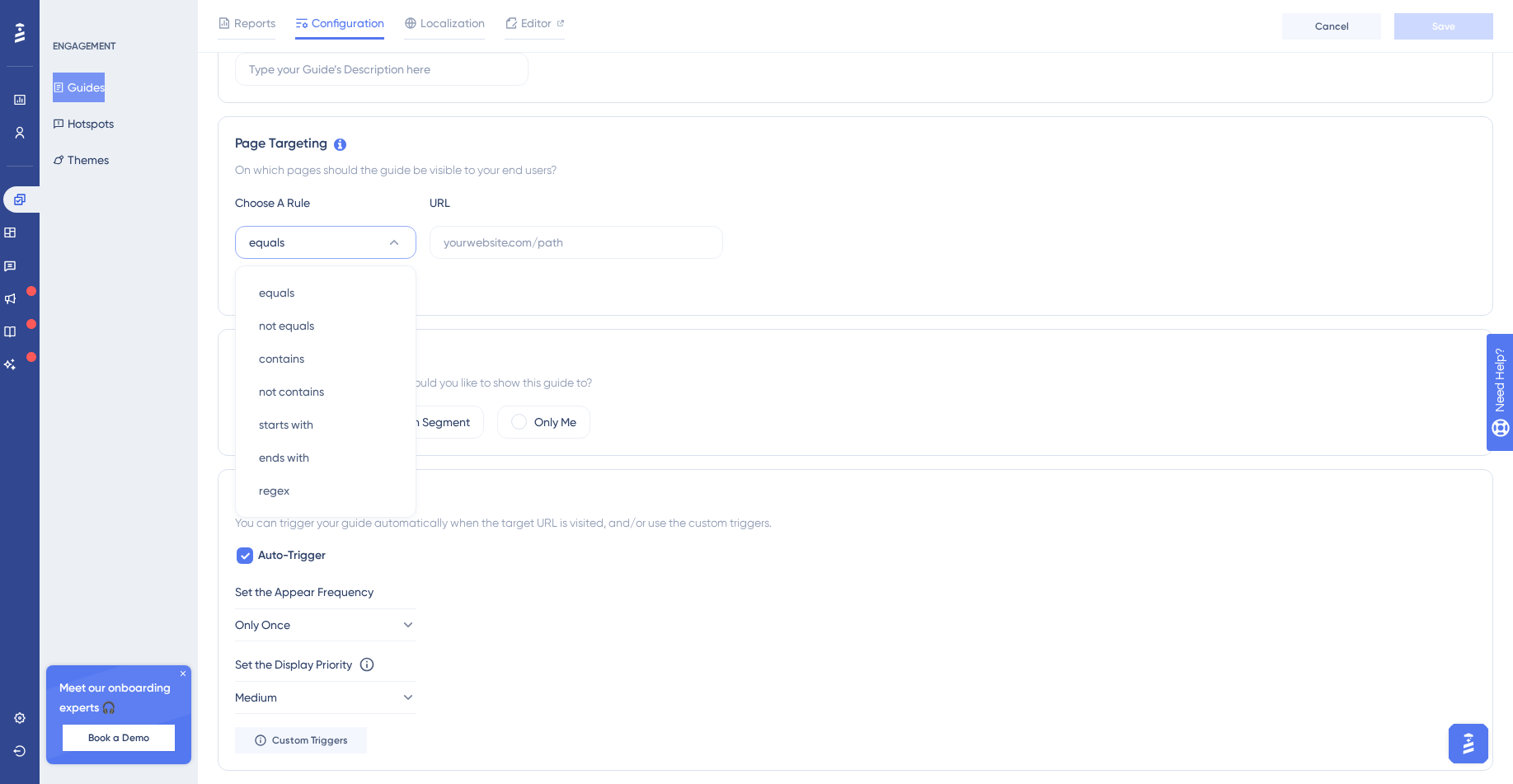
click at [444, 329] on div "Audience Segmentation Which segment of the audience would you like to show this…" at bounding box center [855, 392] width 1276 height 127
click at [301, 254] on button "equals" at bounding box center [325, 242] width 181 height 33
click at [477, 275] on div "Add a Target" at bounding box center [855, 285] width 1240 height 27
click at [347, 238] on button "equals" at bounding box center [325, 242] width 181 height 33
click at [620, 326] on div "Status: Inactive Guide Information Guide ID: 152272 Copy Guide Name jj Guide De…" at bounding box center [855, 593] width 1276 height 1597
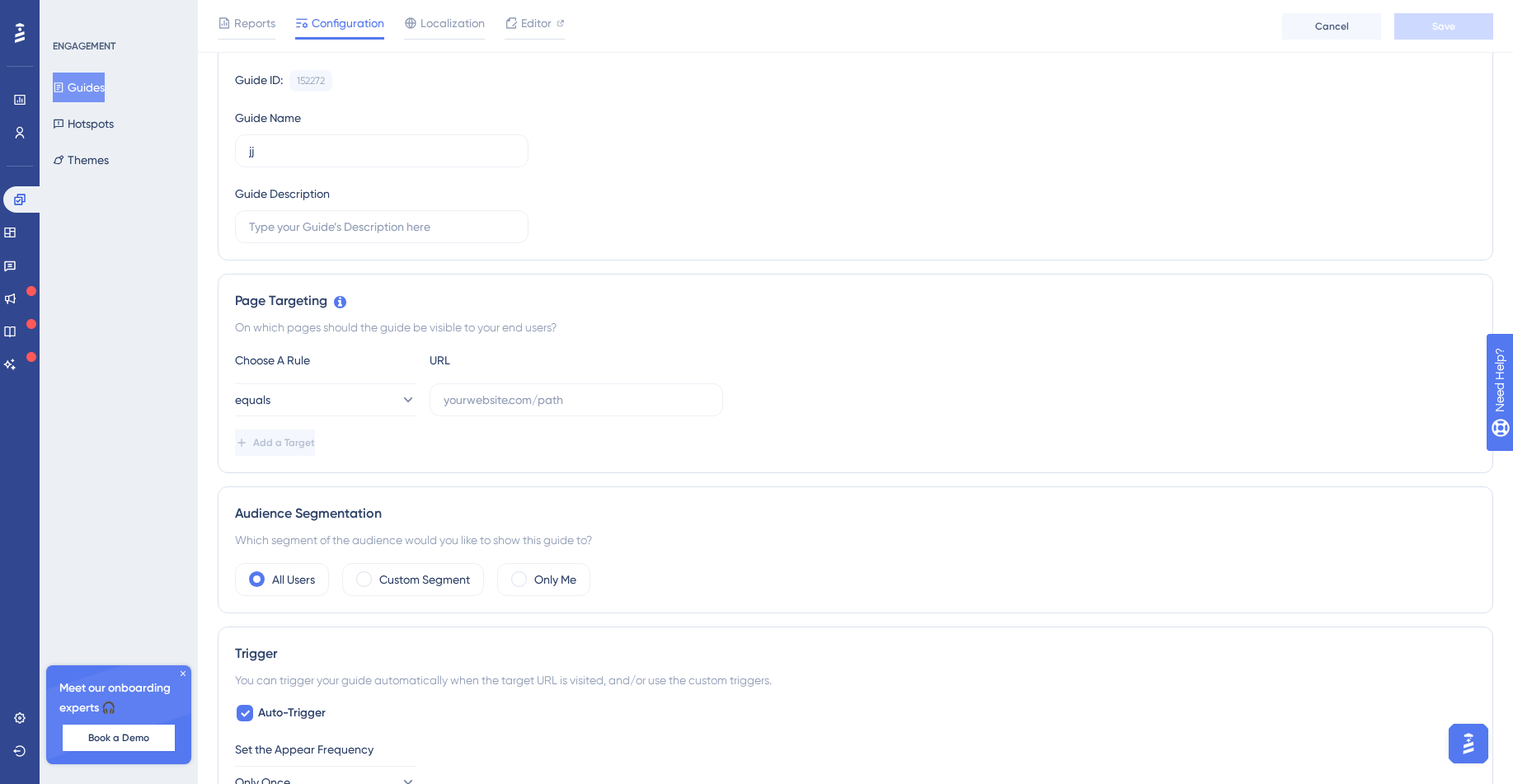
scroll to position [113, 0]
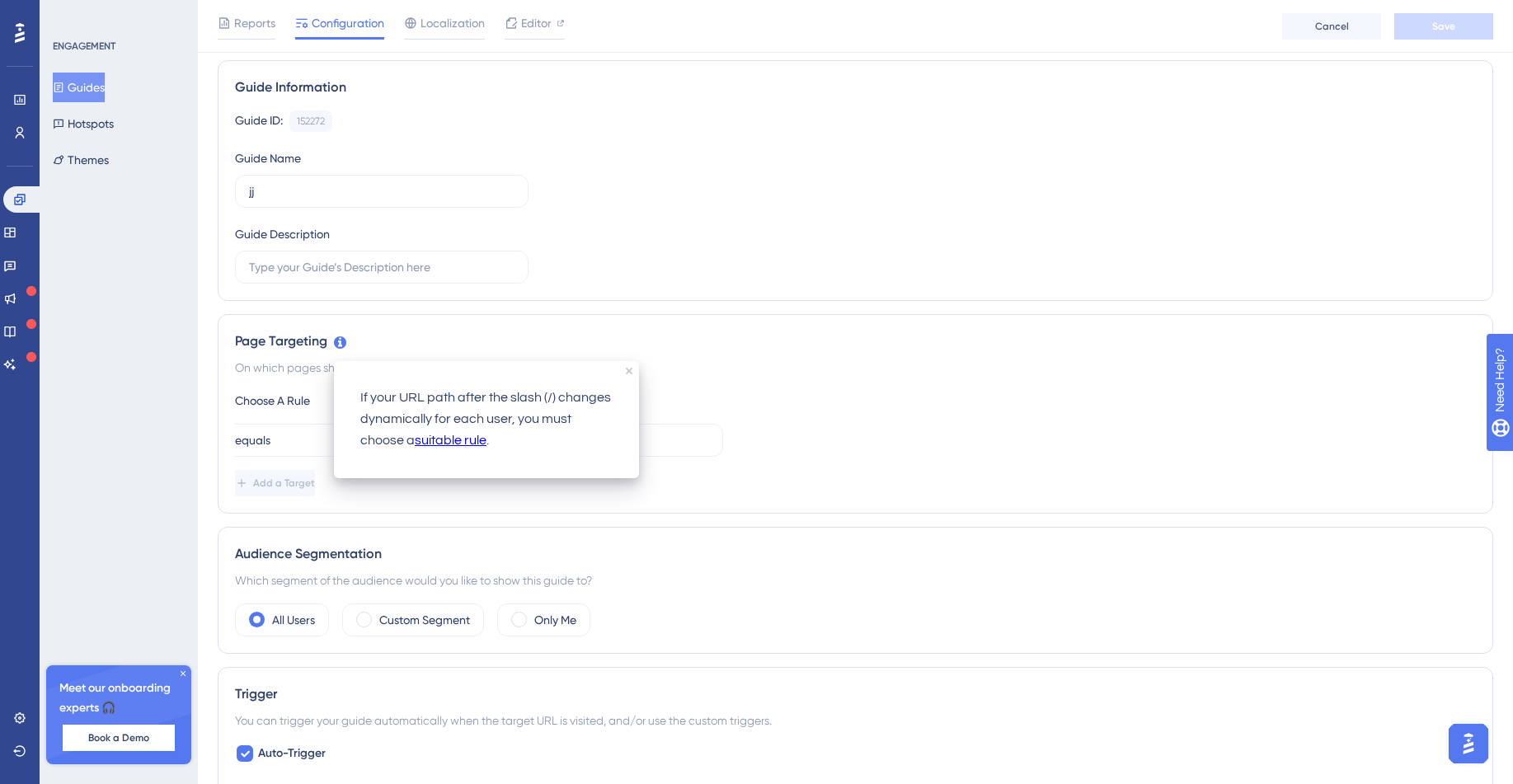
click at [436, 436] on link "suitable rule" at bounding box center [450, 441] width 72 height 22
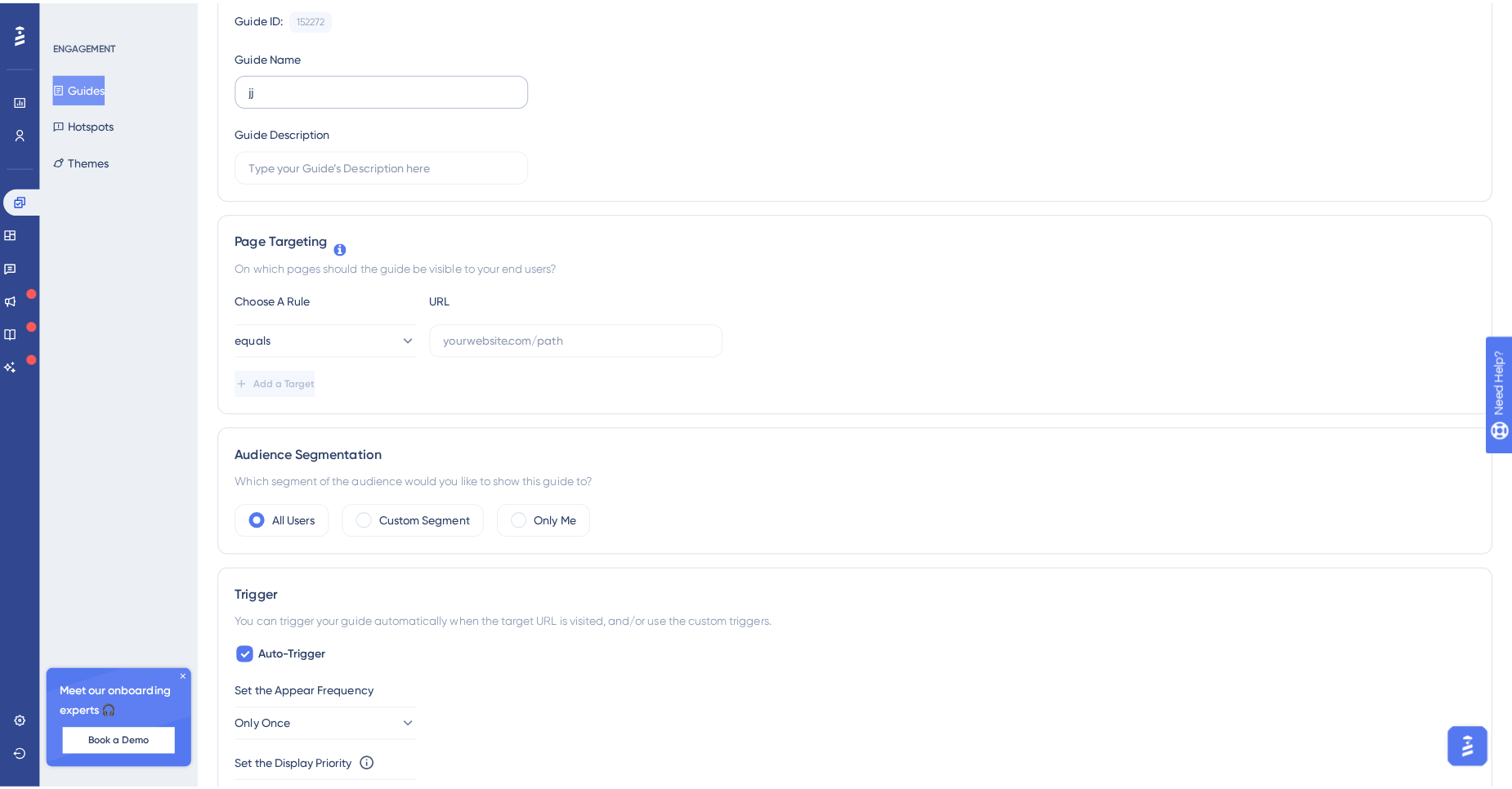
scroll to position [0, 0]
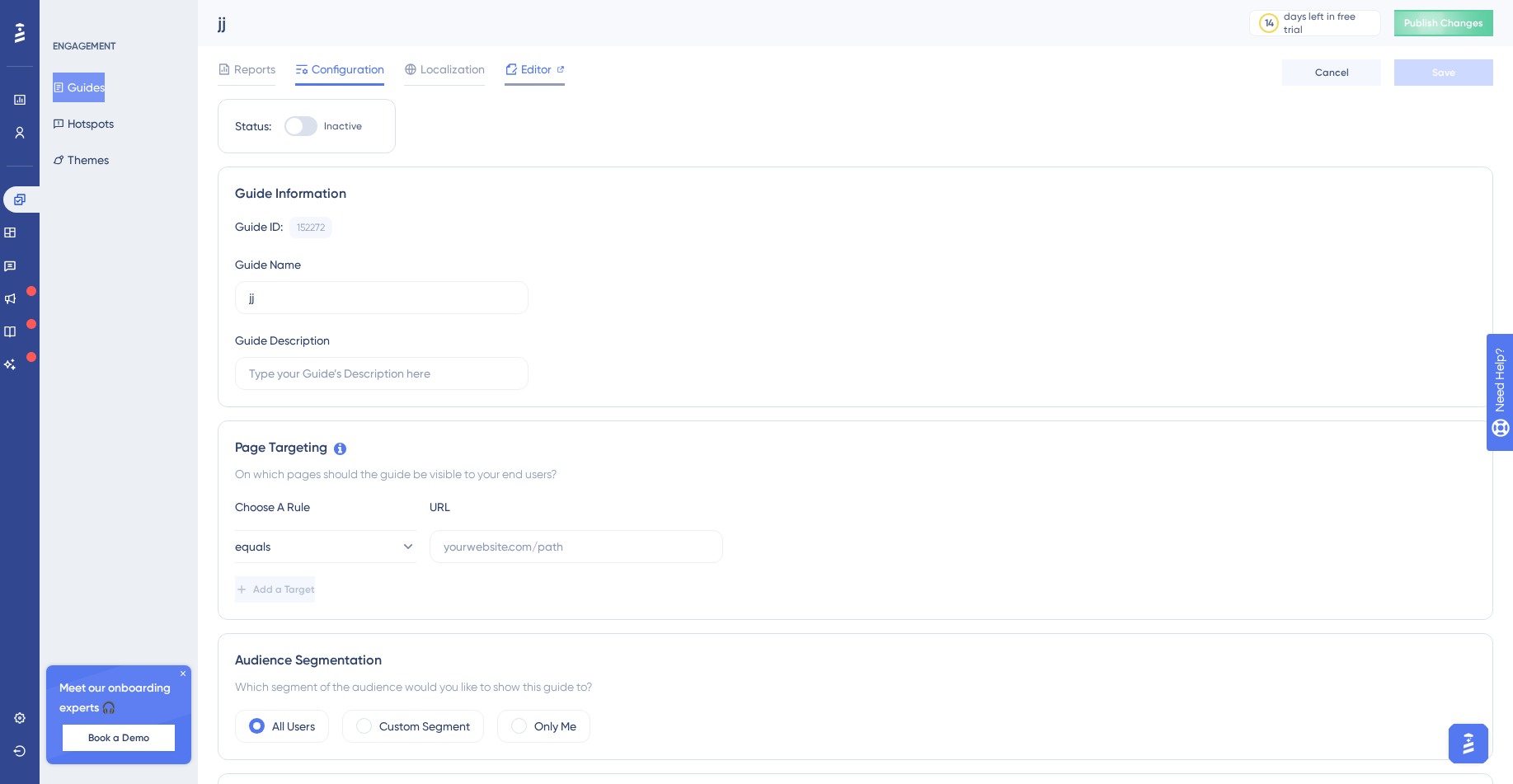
click at [563, 66] on icon at bounding box center [561, 70] width 9 height 9
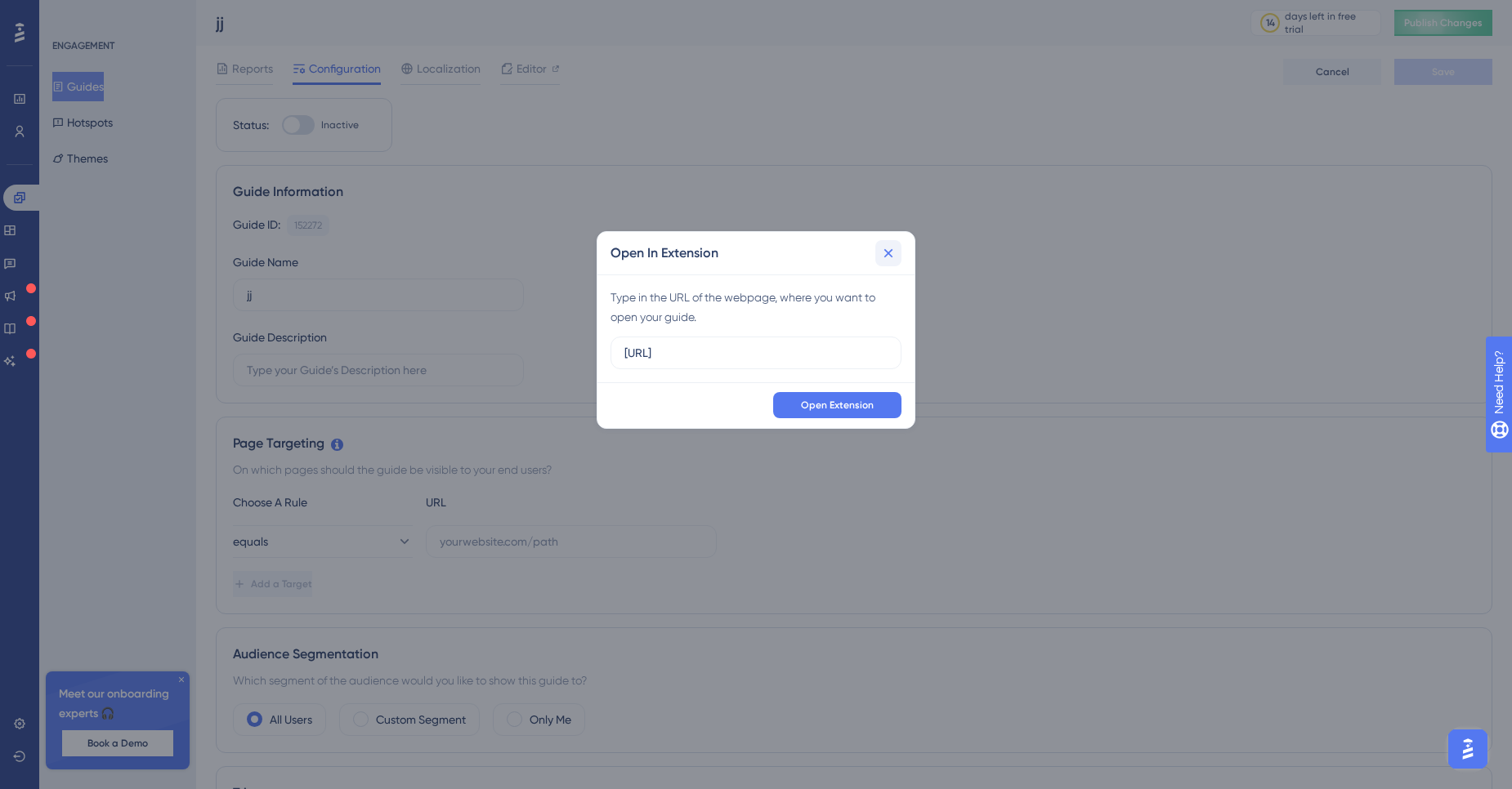
click at [898, 254] on button at bounding box center [889, 253] width 27 height 26
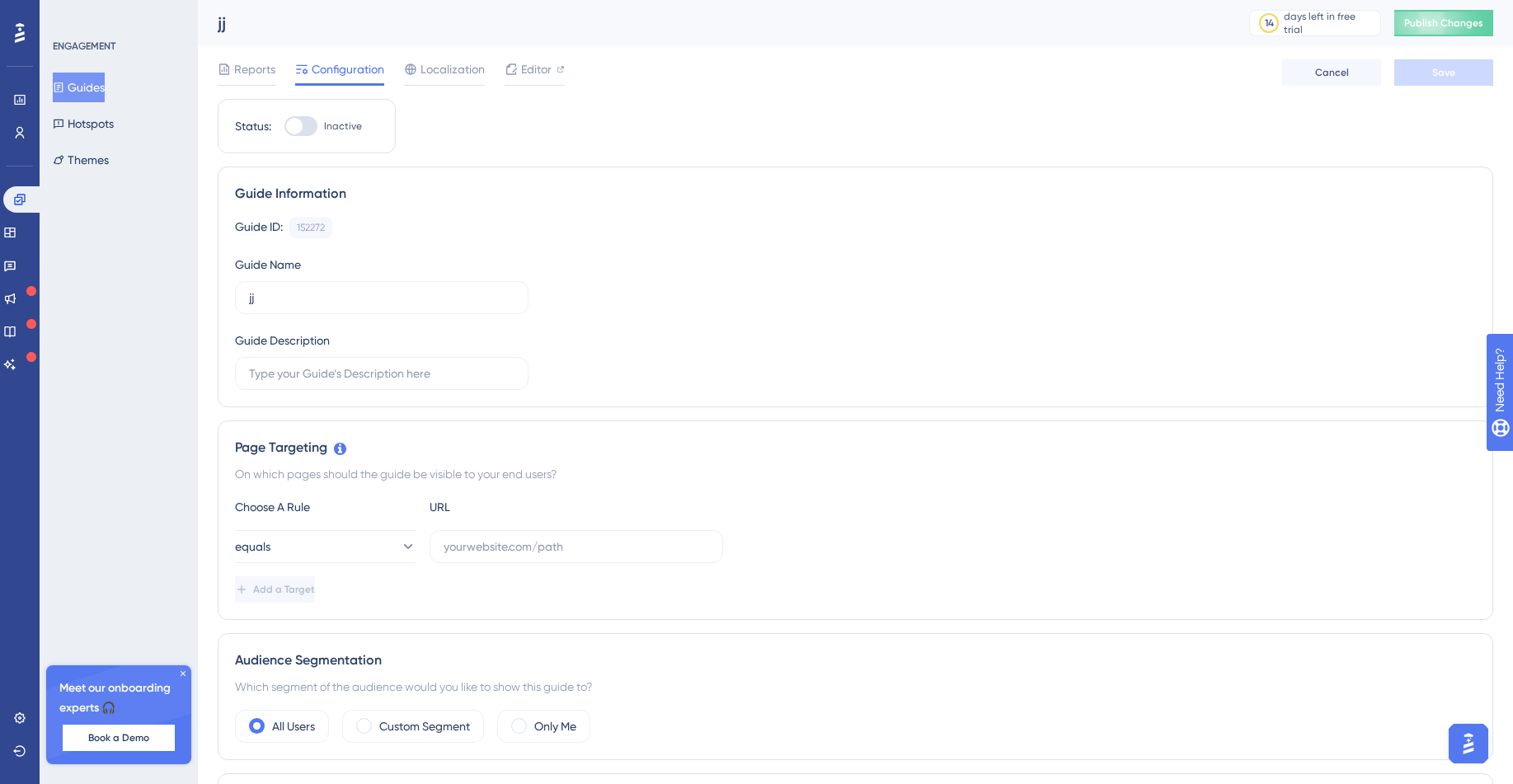
click at [182, 674] on icon at bounding box center [183, 674] width 5 height 5
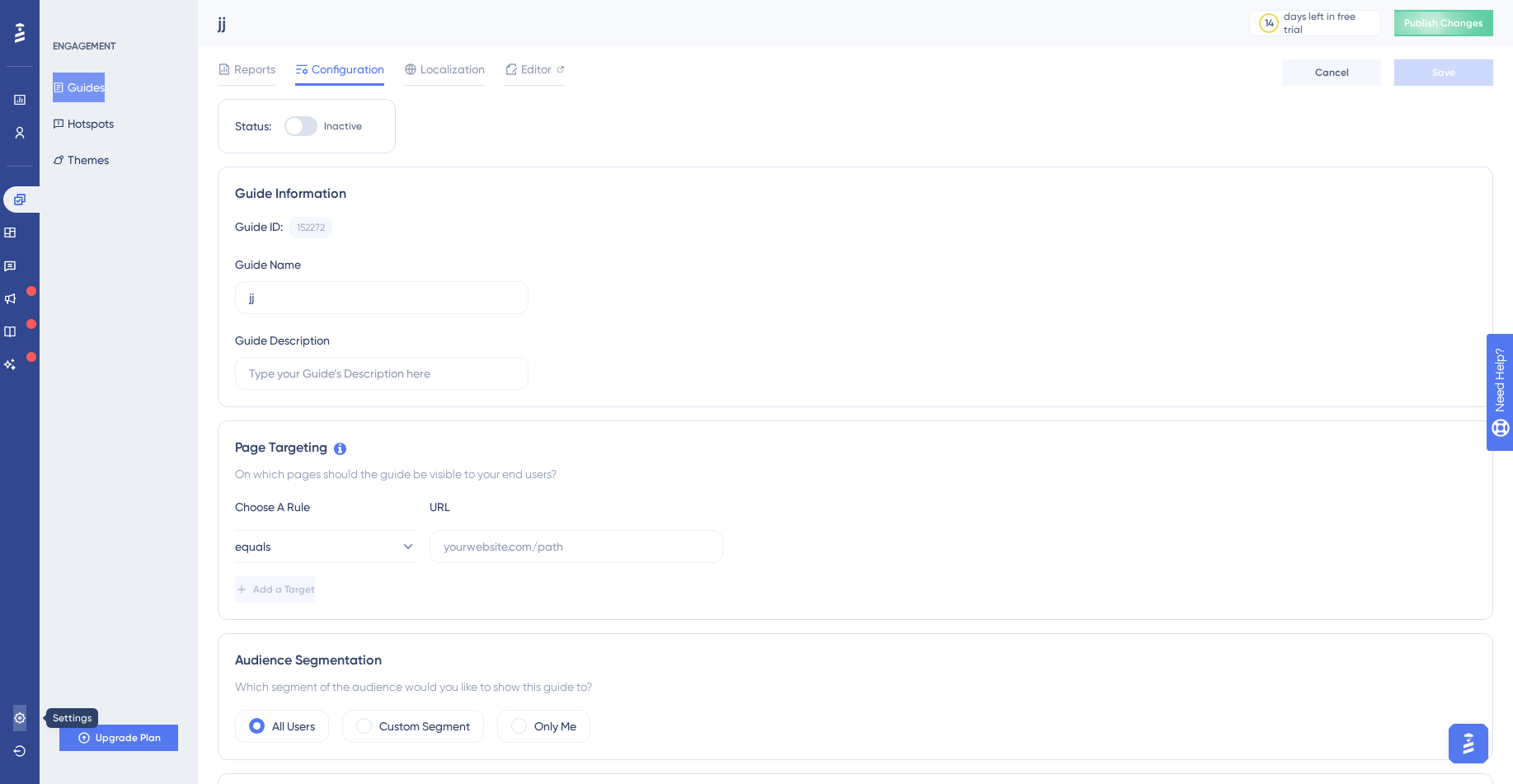
click at [13, 723] on link at bounding box center [19, 718] width 13 height 27
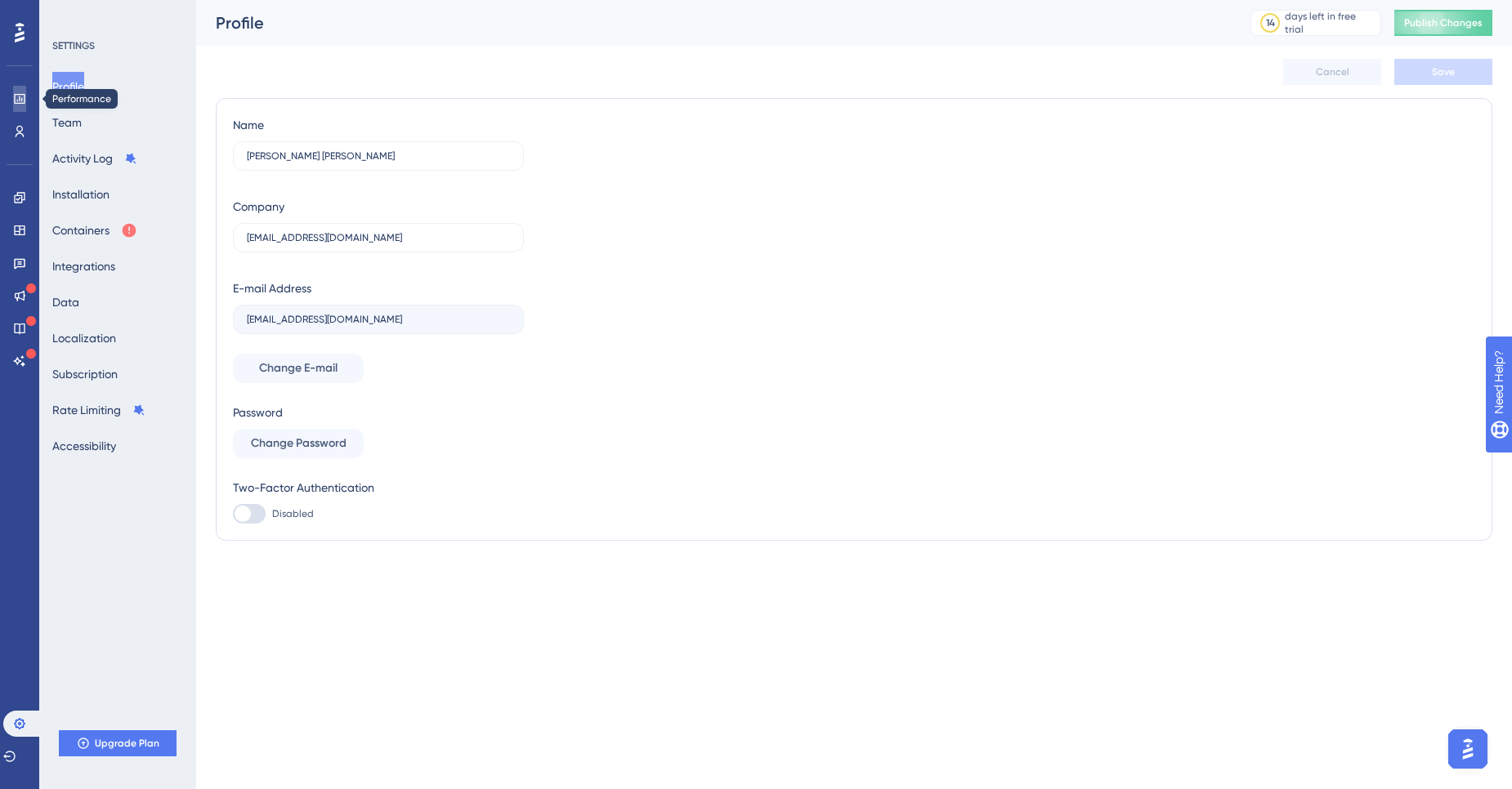
click at [20, 106] on link at bounding box center [19, 98] width 13 height 26
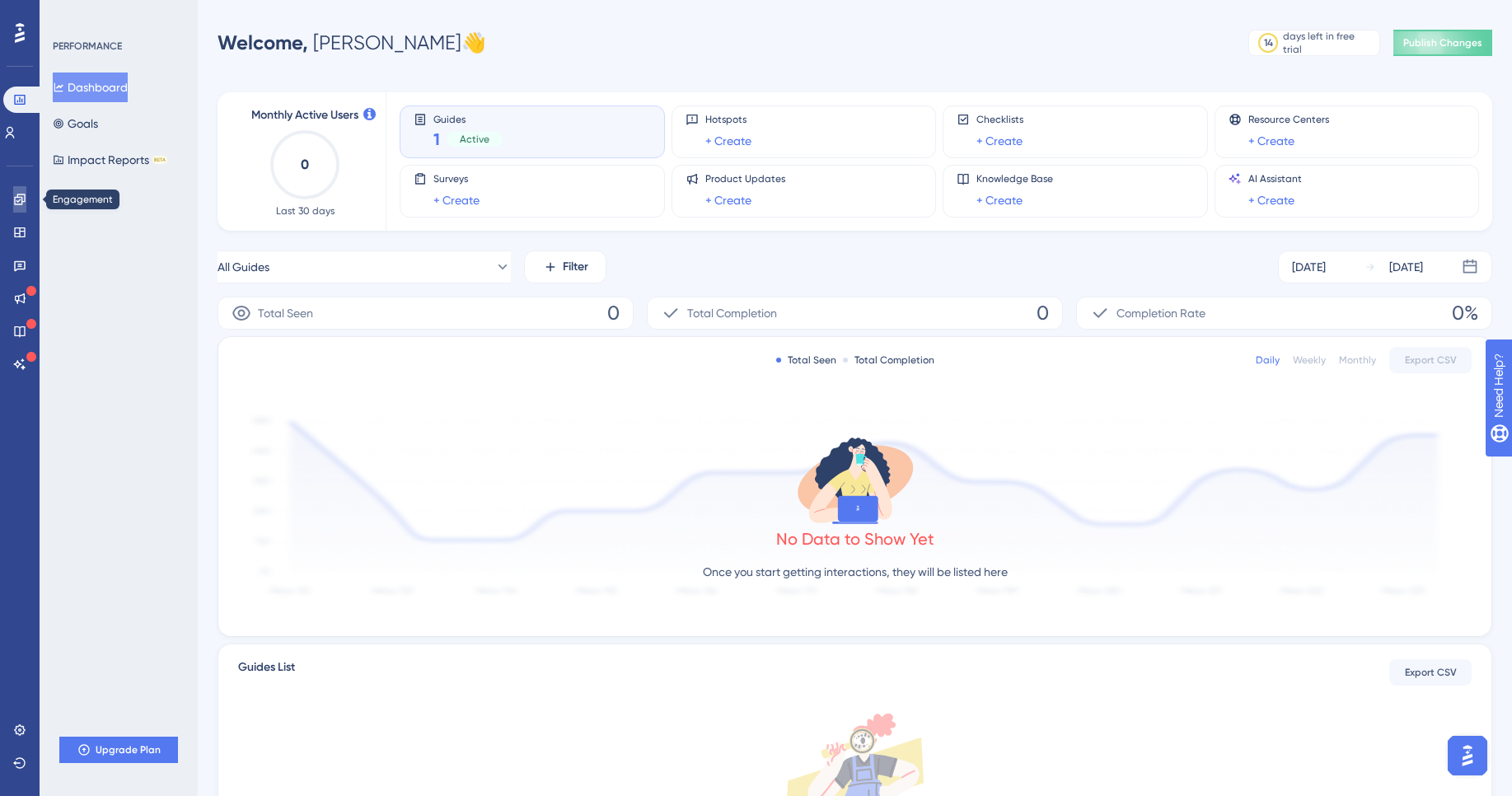
click at [13, 194] on link at bounding box center [19, 199] width 13 height 27
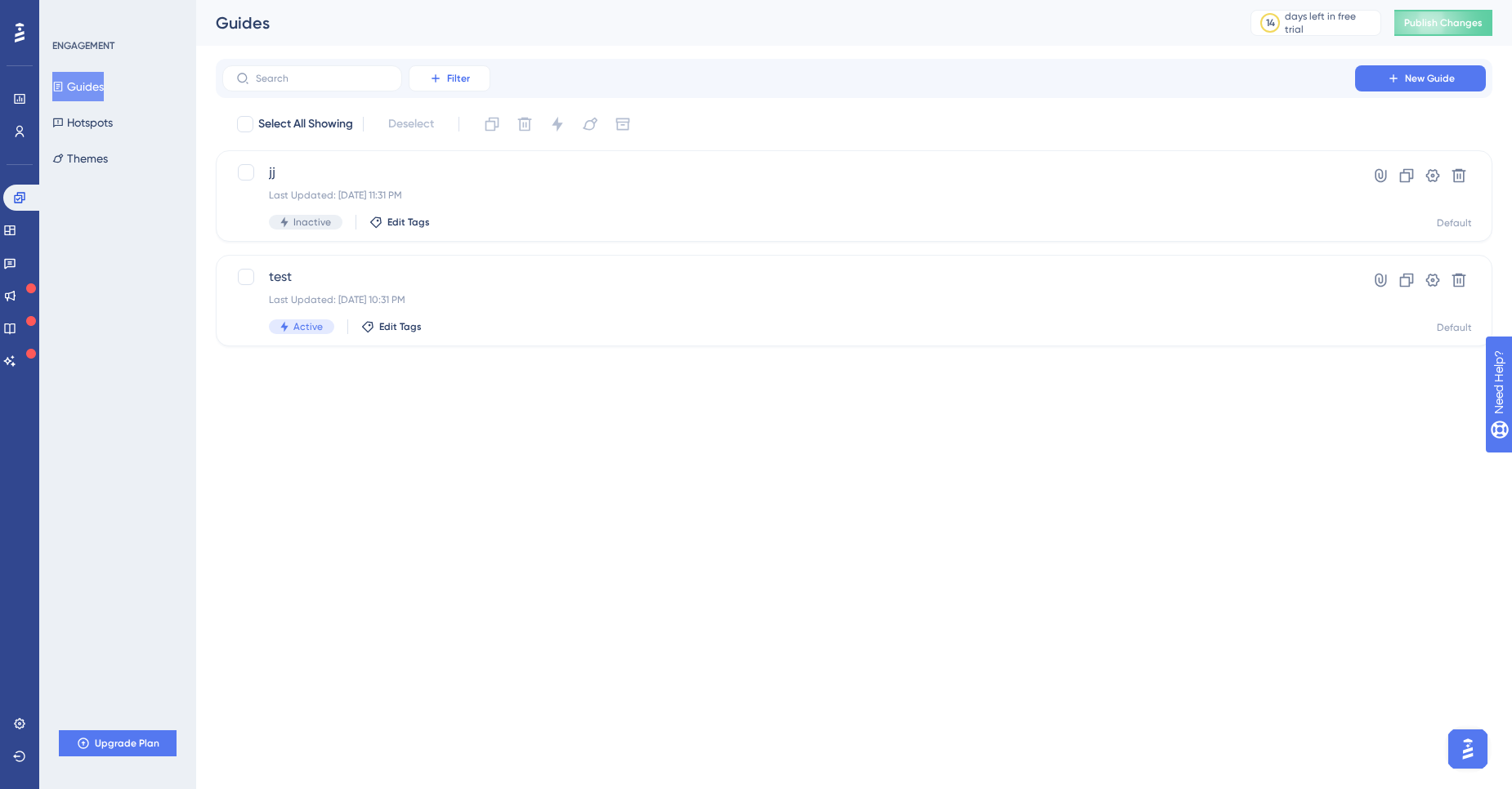
click at [458, 80] on span "Filter" at bounding box center [458, 78] width 23 height 13
click at [1371, 81] on button "New Guide" at bounding box center [1420, 78] width 131 height 26
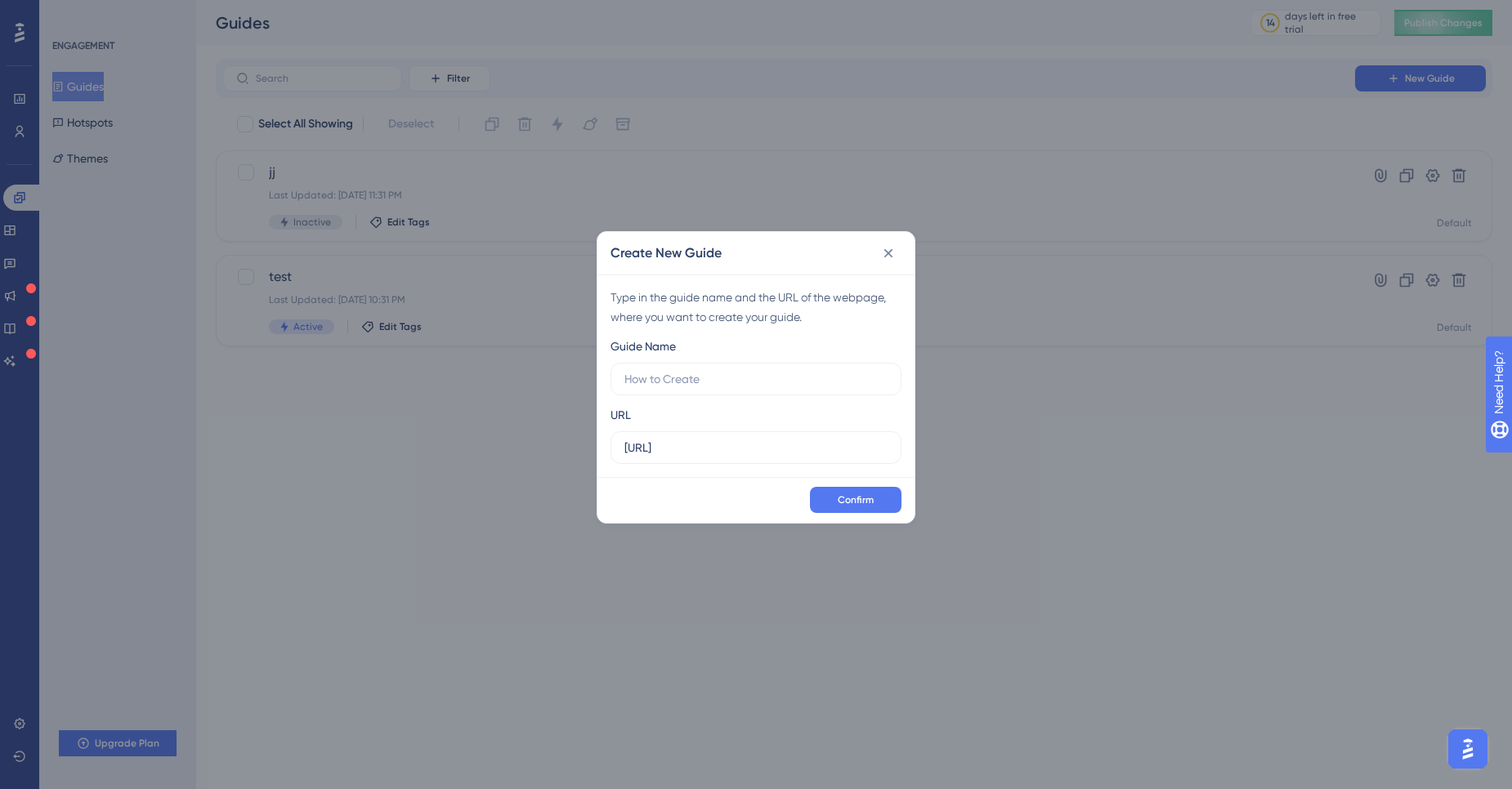
click at [871, 250] on div "Create New Guide" at bounding box center [756, 253] width 317 height 43
click at [885, 255] on icon at bounding box center [889, 254] width 9 height 9
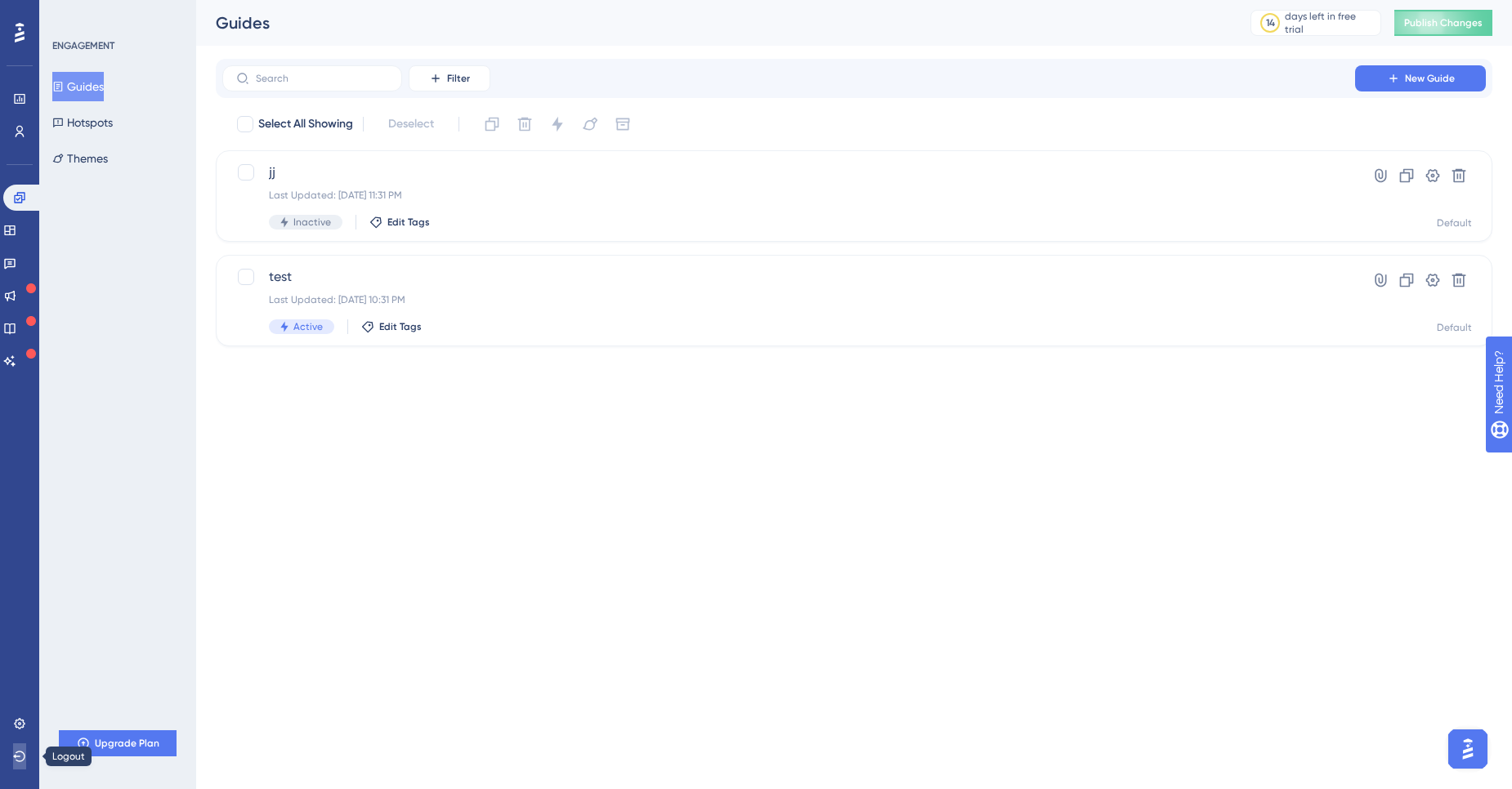
click at [24, 748] on button at bounding box center [19, 757] width 13 height 26
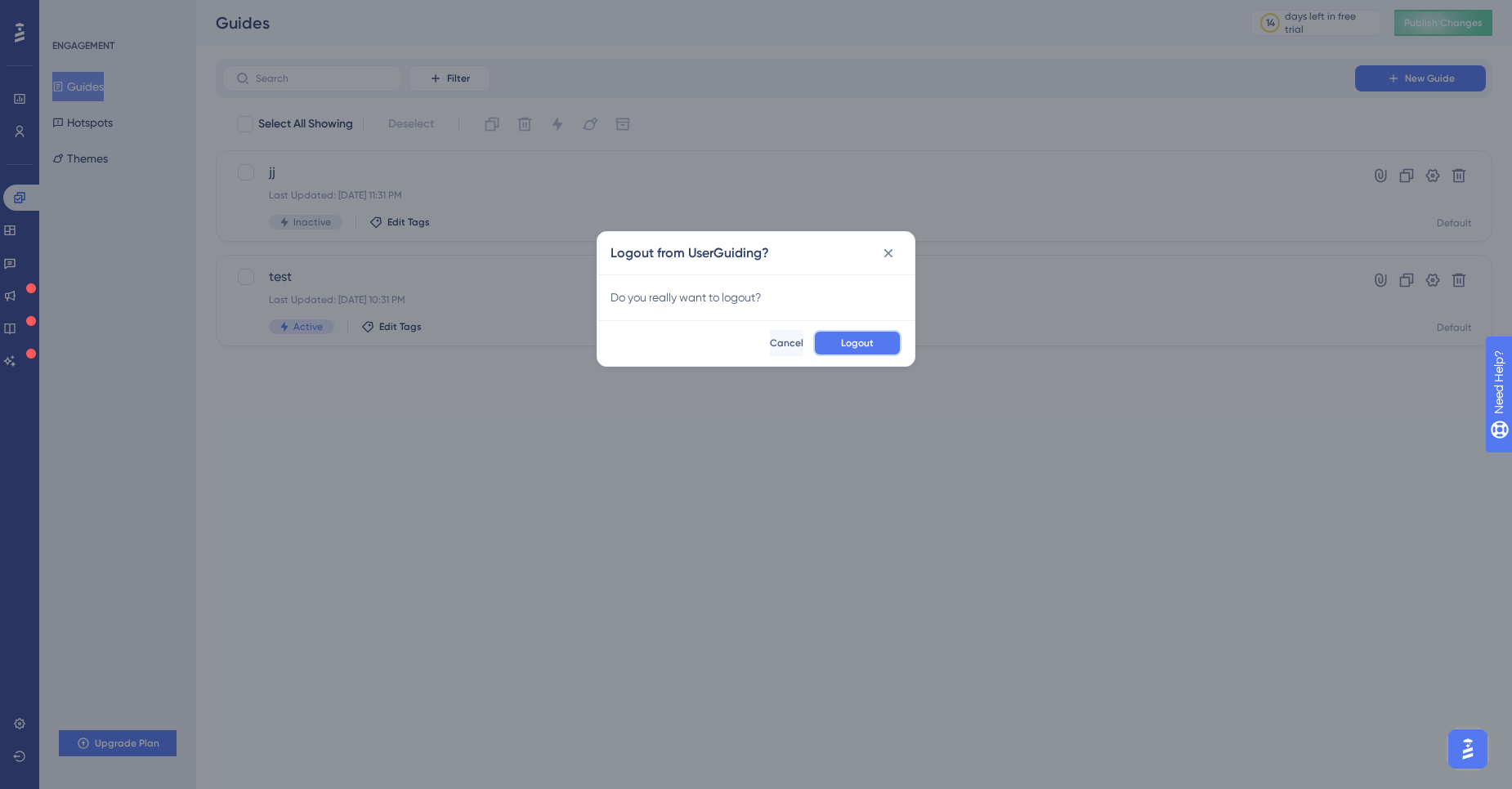
click at [886, 333] on button "Logout" at bounding box center [857, 343] width 88 height 26
